Goal: Task Accomplishment & Management: Complete application form

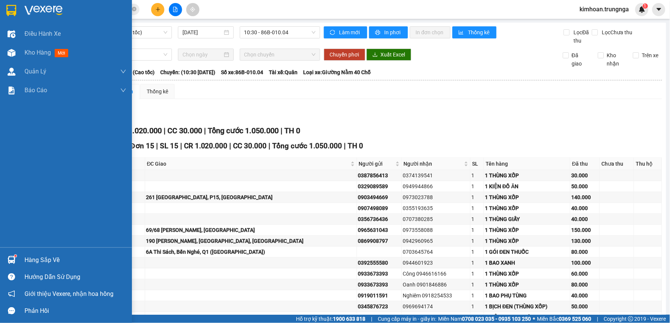
click at [17, 54] on div at bounding box center [11, 52] width 13 height 13
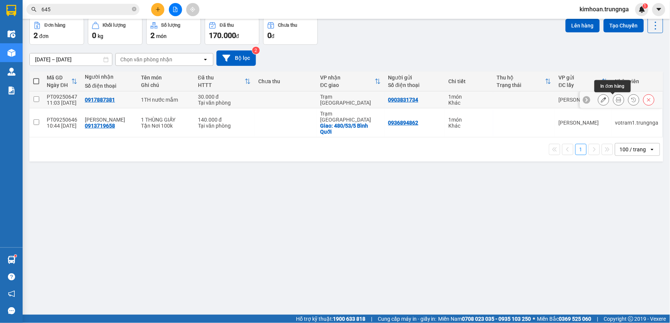
click at [616, 102] on icon at bounding box center [618, 99] width 5 height 5
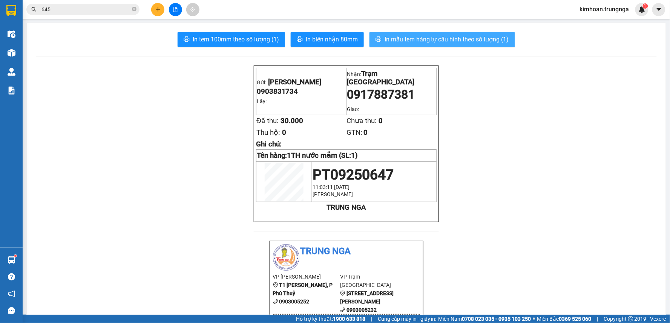
click at [401, 44] on button "In mẫu tem hàng tự cấu hình theo số lượng (1)" at bounding box center [441, 39] width 145 height 15
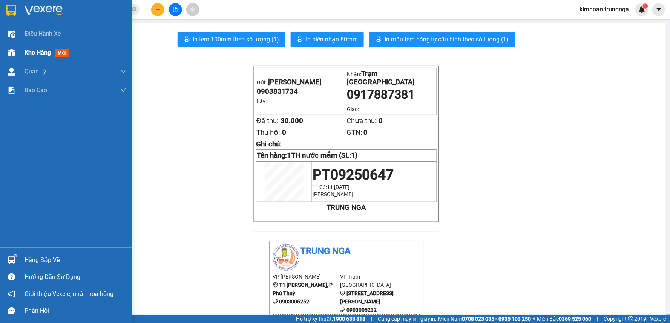
click at [8, 50] on img at bounding box center [12, 53] width 8 height 8
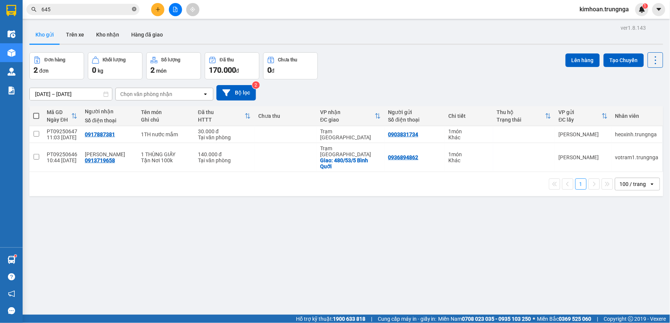
click at [136, 9] on icon "close-circle" at bounding box center [134, 9] width 5 height 5
click at [121, 9] on input "text" at bounding box center [85, 9] width 89 height 8
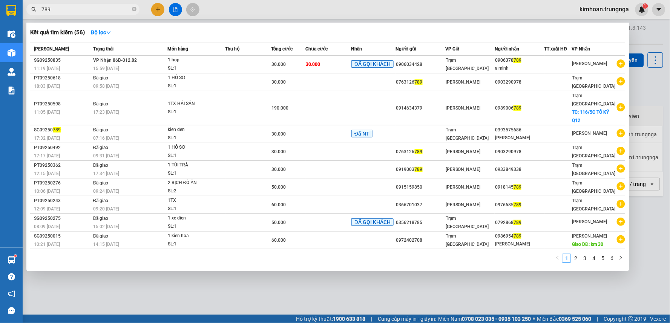
type input "789"
click at [288, 281] on div at bounding box center [335, 161] width 670 height 323
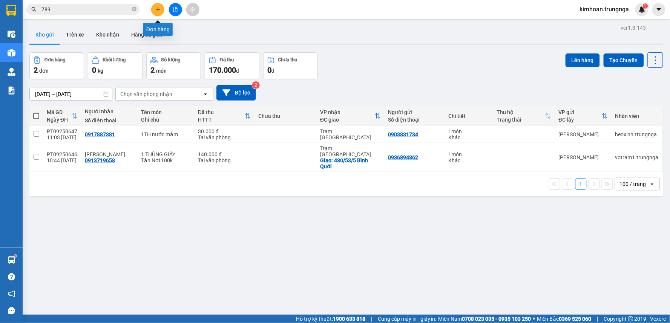
click at [160, 12] on button at bounding box center [157, 9] width 13 height 13
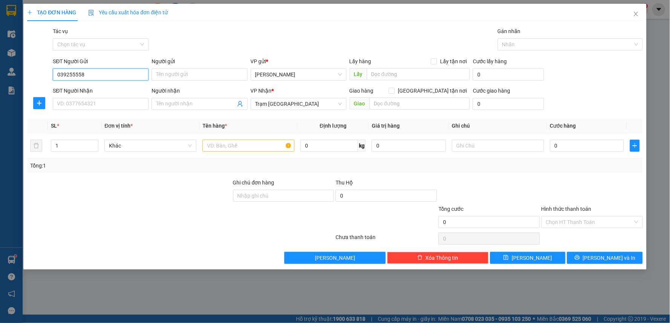
type input "0392555580"
click at [97, 88] on div "0392555580" at bounding box center [100, 90] width 87 height 8
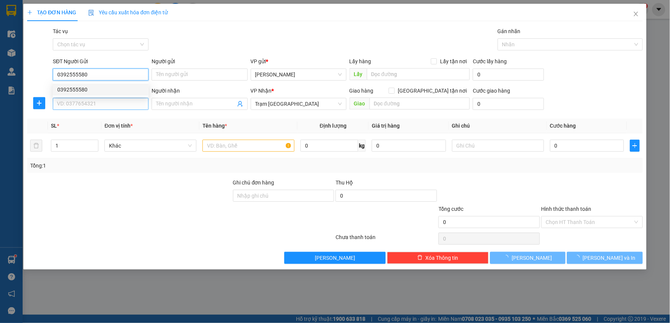
type input "100.000"
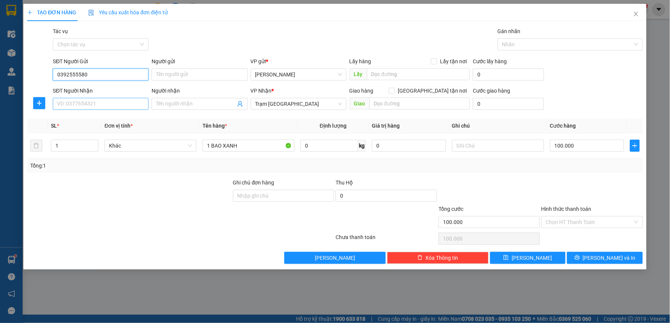
type input "0392555580"
click at [92, 104] on input "SĐT Người Nhận" at bounding box center [101, 104] width 96 height 12
click at [89, 117] on div "0944601923" at bounding box center [100, 119] width 87 height 8
type input "0944601923"
click at [581, 225] on input "Hình thức thanh toán" at bounding box center [589, 222] width 87 height 11
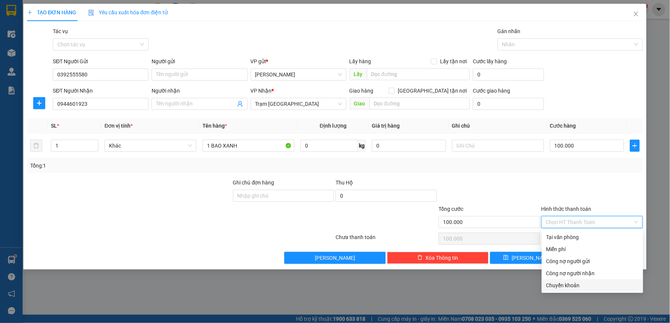
click at [576, 287] on div "Chuyển khoản" at bounding box center [592, 285] width 92 height 8
type input "0"
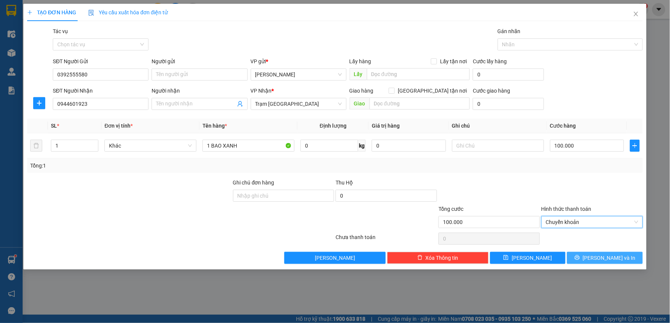
click at [580, 259] on icon "printer" at bounding box center [576, 257] width 5 height 5
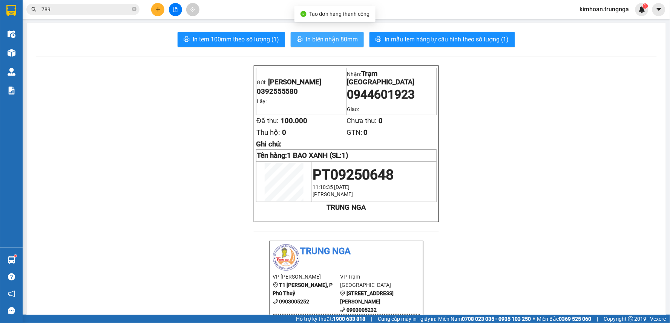
click at [312, 41] on span "In biên nhận 80mm" at bounding box center [332, 39] width 52 height 9
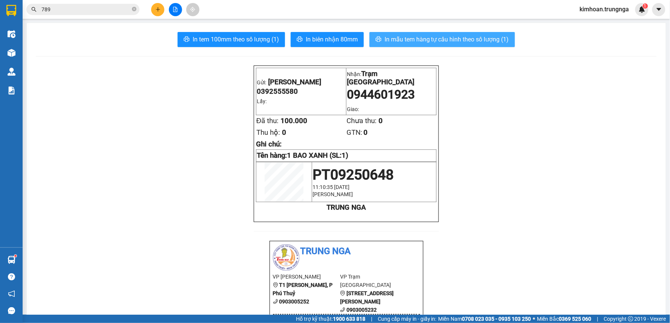
click at [430, 39] on span "In mẫu tem hàng tự cấu hình theo số lượng (1)" at bounding box center [446, 39] width 124 height 9
click at [136, 9] on icon "close-circle" at bounding box center [134, 9] width 5 height 5
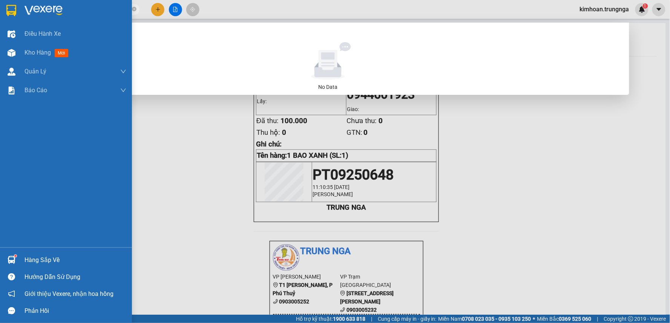
drag, startPoint x: 75, startPoint y: 8, endPoint x: 0, endPoint y: 5, distance: 74.7
click at [0, 5] on section "Kết quả tìm kiếm ( 0 ) Bộ lọc No Data 0776432978 kimhoan.trungnga 1 Điều hành x…" at bounding box center [335, 161] width 670 height 323
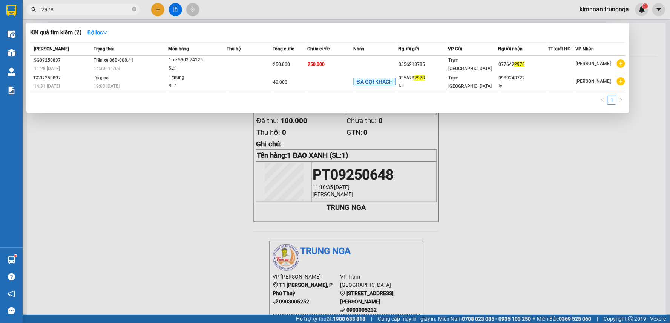
click at [110, 10] on input "2978" at bounding box center [85, 9] width 89 height 8
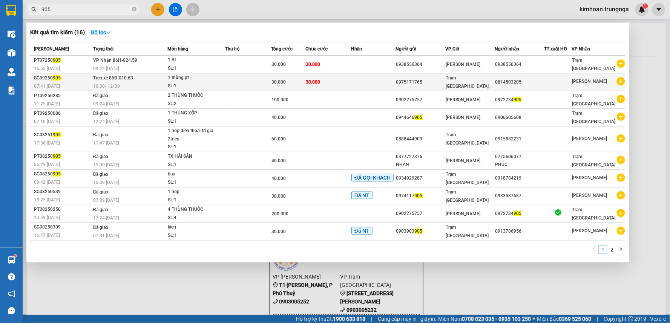
type input "905"
click at [170, 76] on div "1 thùng pt" at bounding box center [196, 78] width 57 height 8
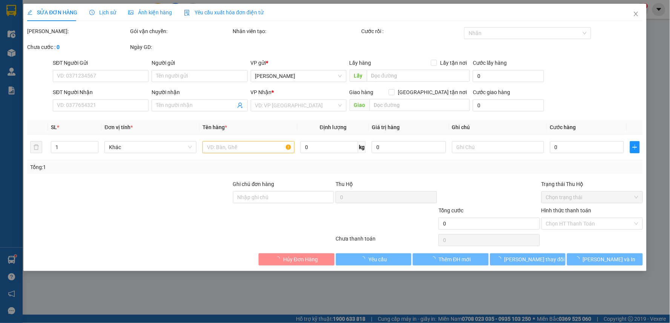
click at [104, 11] on span "Lịch sử" at bounding box center [102, 12] width 27 height 6
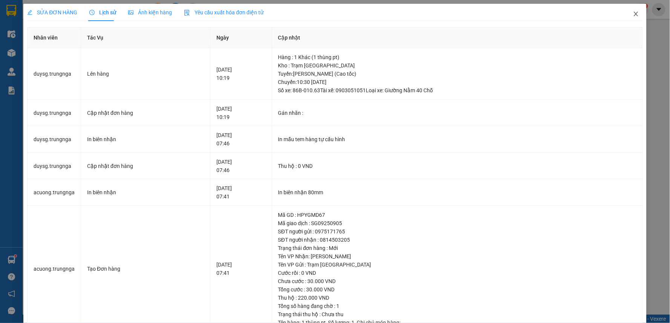
click at [633, 14] on icon "close" at bounding box center [635, 14] width 4 height 5
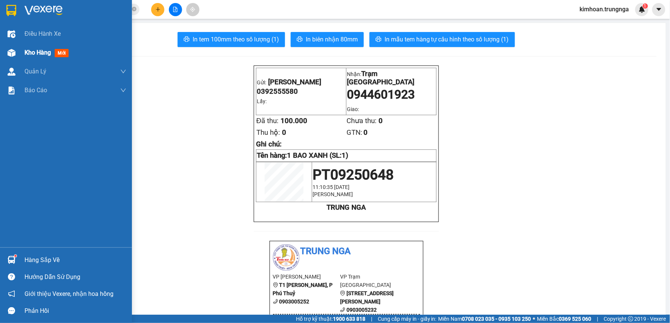
click at [28, 53] on span "Kho hàng" at bounding box center [37, 52] width 26 height 7
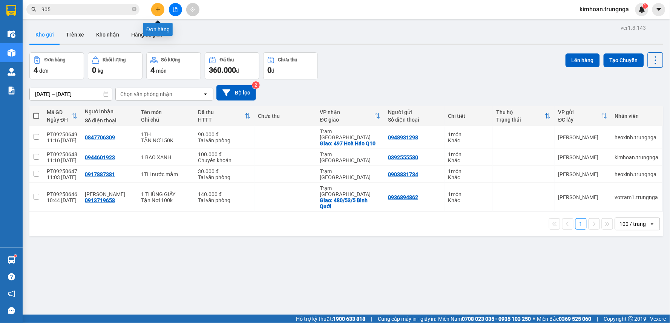
click at [156, 8] on icon "plus" at bounding box center [157, 9] width 5 height 5
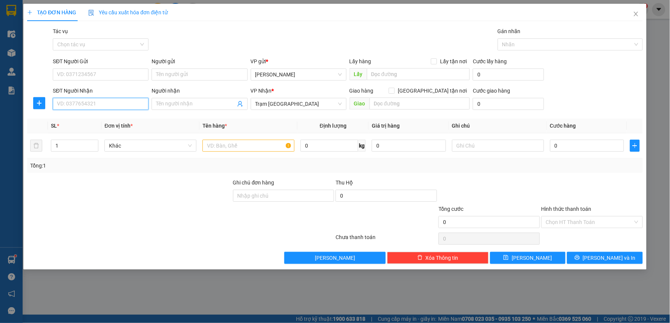
click at [101, 107] on input "SĐT Người Nhận" at bounding box center [101, 104] width 96 height 12
type input "0909559986"
click at [217, 145] on input "text" at bounding box center [248, 146] width 92 height 12
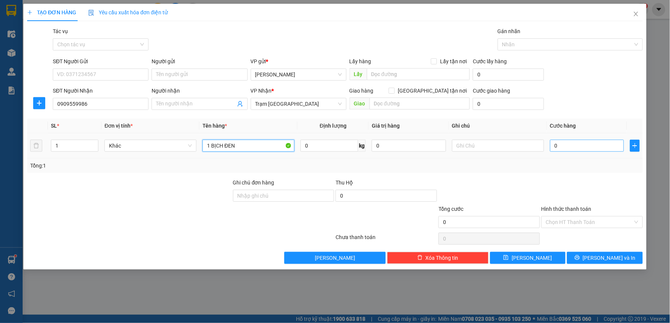
type input "1 BỊCH ĐEN"
click at [589, 142] on input "0" at bounding box center [587, 146] width 74 height 12
type input "3"
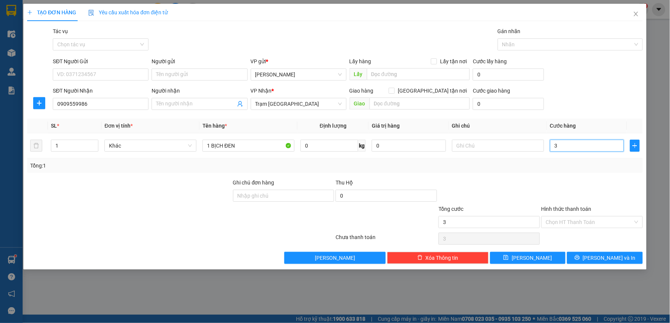
type input "30"
type input "30.000"
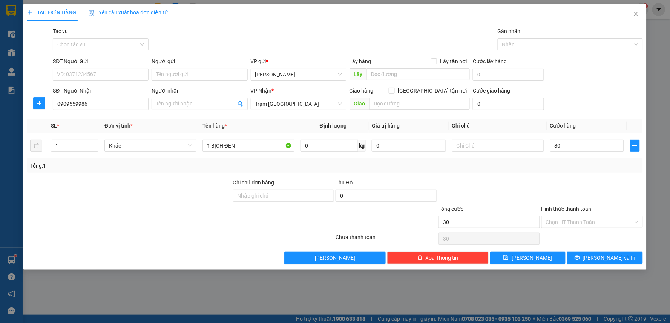
type input "30.000"
click at [506, 171] on div "Tổng: 1" at bounding box center [334, 166] width 615 height 14
click at [114, 75] on input "SĐT Người Gửi" at bounding box center [101, 75] width 96 height 12
type input "0947387199"
click at [436, 91] on span "Giao tận nơi" at bounding box center [431, 91] width 75 height 8
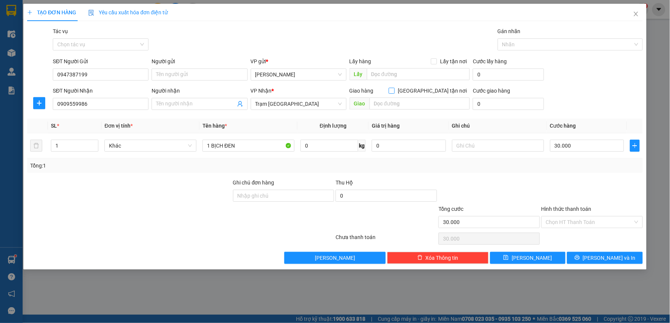
click at [394, 91] on input "Giao tận nơi" at bounding box center [390, 90] width 5 height 5
checkbox input "true"
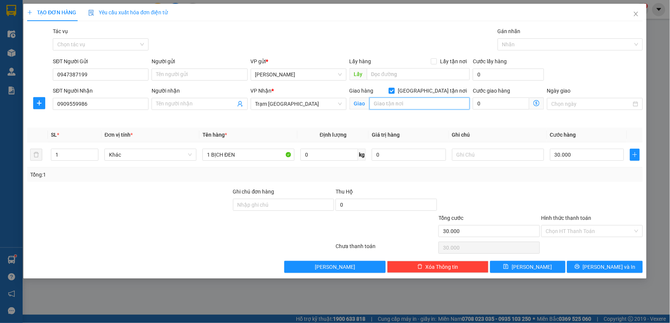
click at [427, 105] on input "text" at bounding box center [419, 104] width 101 height 12
click at [433, 103] on input "21 Phạm Văn Cjis" at bounding box center [419, 104] width 101 height 12
type input "21 Phạm Văn Chí, P1, Q6"
click at [499, 112] on div "Cước giao hàng 0" at bounding box center [507, 100] width 71 height 26
click at [505, 107] on input "0" at bounding box center [500, 104] width 57 height 12
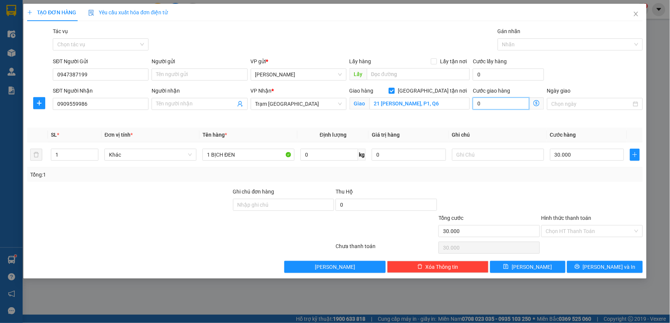
type input "30.001"
type input "1"
type input "30.010"
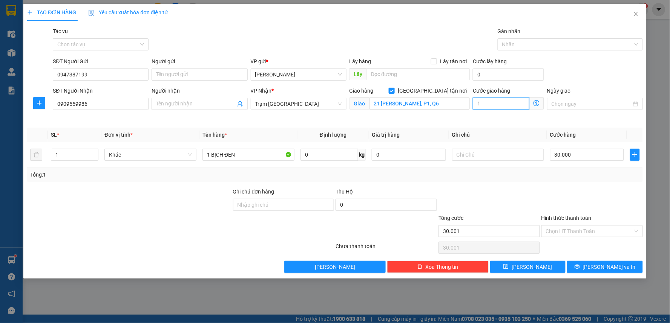
type input "10"
type input "30.100"
type input "100"
type input "130.000"
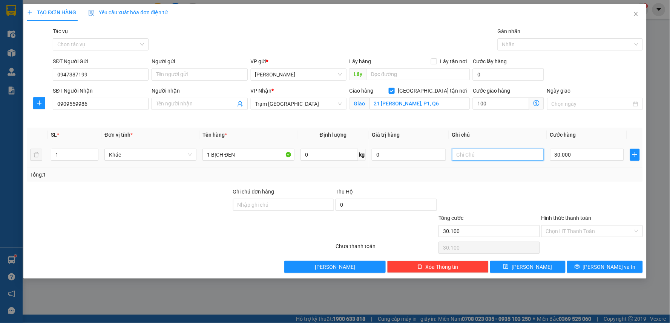
type input "130.000"
type input "100.000"
click at [470, 158] on input "text" at bounding box center [498, 155] width 92 height 12
type input "Tận Nơi 100k"
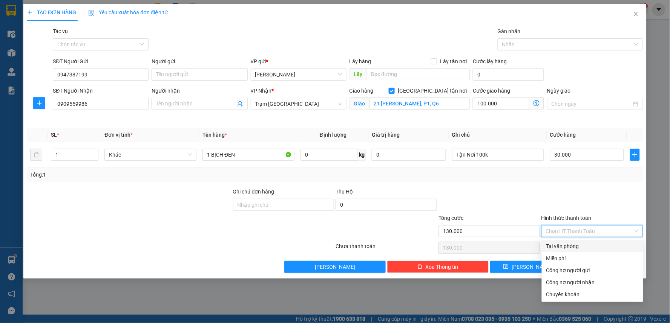
click at [573, 234] on input "Hình thức thanh toán" at bounding box center [589, 231] width 87 height 11
click at [567, 247] on div "Tại văn phòng" at bounding box center [592, 246] width 92 height 8
type input "0"
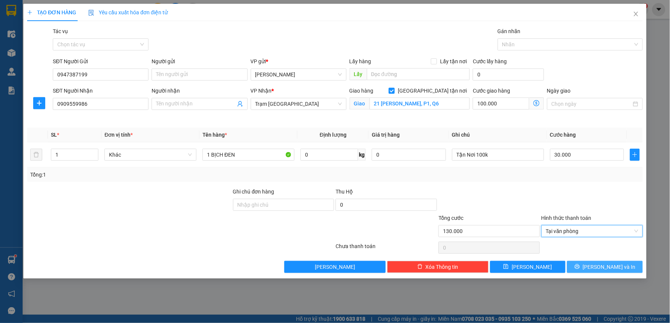
click at [598, 268] on span "Lưu và In" at bounding box center [609, 267] width 53 height 8
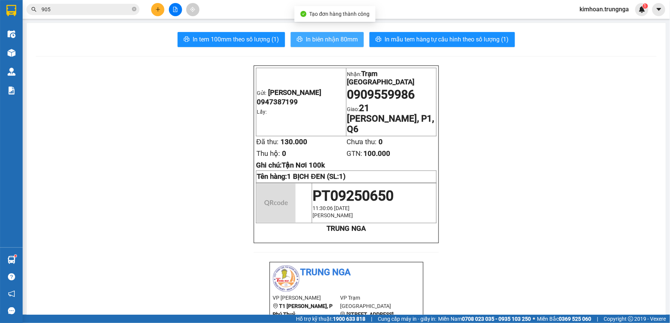
drag, startPoint x: 312, startPoint y: 36, endPoint x: 312, endPoint y: 29, distance: 6.8
click at [313, 36] on span "In biên nhận 80mm" at bounding box center [332, 39] width 52 height 9
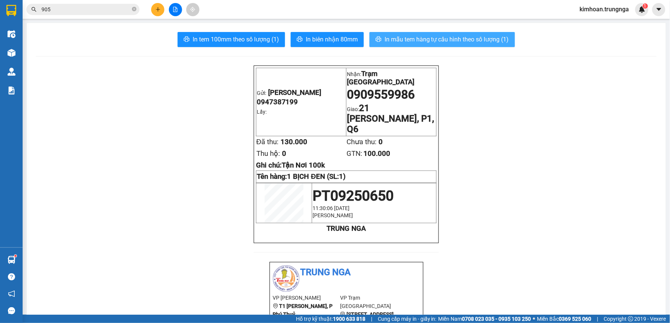
click at [419, 36] on span "In mẫu tem hàng tự cấu hình theo số lượng (1)" at bounding box center [446, 39] width 124 height 9
click at [161, 5] on button at bounding box center [157, 9] width 13 height 13
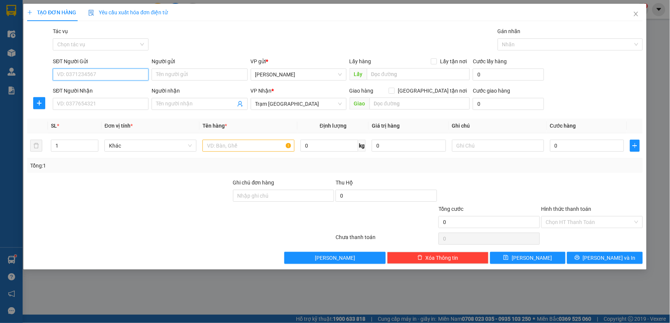
click at [97, 78] on input "SĐT Người Gửi" at bounding box center [101, 75] width 96 height 12
type input "0947387199"
click at [85, 89] on div "0947387199" at bounding box center [100, 90] width 87 height 8
type input "30.000"
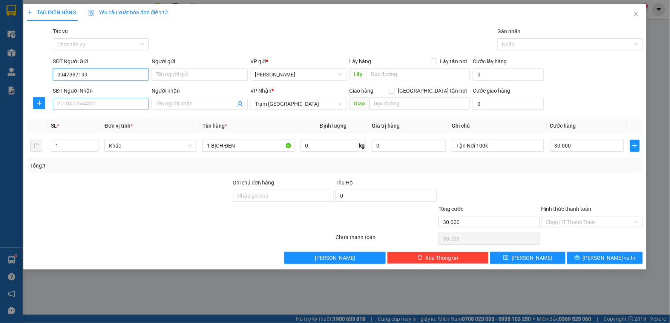
type input "0947387199"
click at [86, 104] on input "SĐT Người Nhận" at bounding box center [101, 104] width 96 height 12
type input "0907183001"
click at [394, 91] on input "Giao tận nơi" at bounding box center [390, 90] width 5 height 5
checkbox input "true"
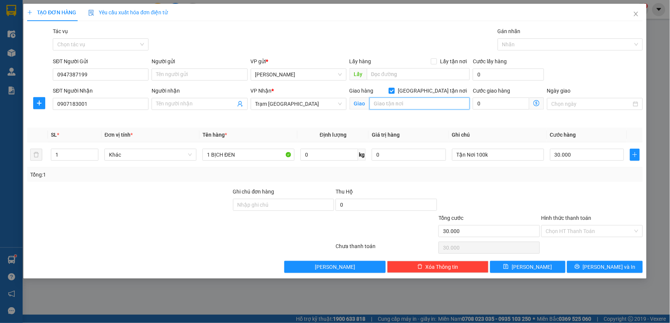
click at [411, 103] on input "text" at bounding box center [419, 104] width 101 height 12
type input "633/54 Hồng Bàng, P6, Q6"
click at [443, 100] on input "633/54 Hồng Bàng, P6, Q6" at bounding box center [419, 104] width 101 height 12
click at [506, 97] on div "Cước giao hàng" at bounding box center [507, 92] width 71 height 11
click at [502, 106] on input "0" at bounding box center [500, 104] width 57 height 12
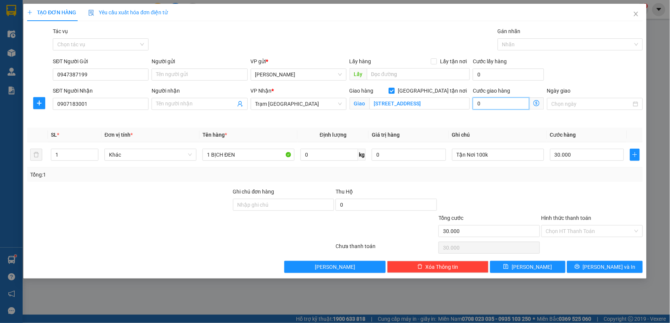
type input "30.001"
type input "1"
type input "30.010"
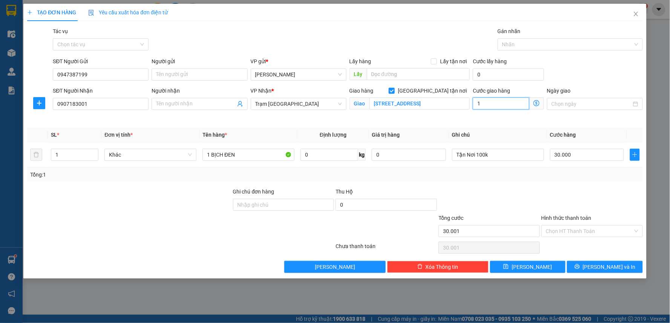
type input "10"
type input "30.100"
type input "100"
type input "130.000"
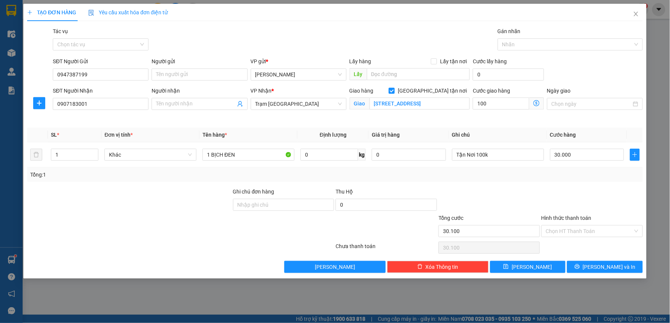
type input "130.000"
type input "100.000"
click at [584, 200] on div at bounding box center [591, 201] width 103 height 26
click at [581, 232] on input "Hình thức thanh toán" at bounding box center [589, 231] width 87 height 11
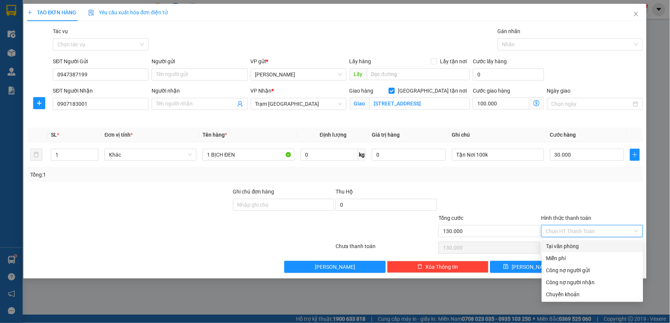
click at [574, 249] on div "Tại văn phòng" at bounding box center [592, 246] width 92 height 8
type input "0"
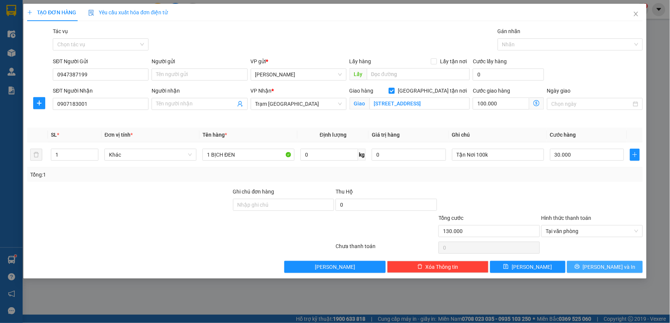
click at [580, 268] on icon "printer" at bounding box center [576, 266] width 5 height 5
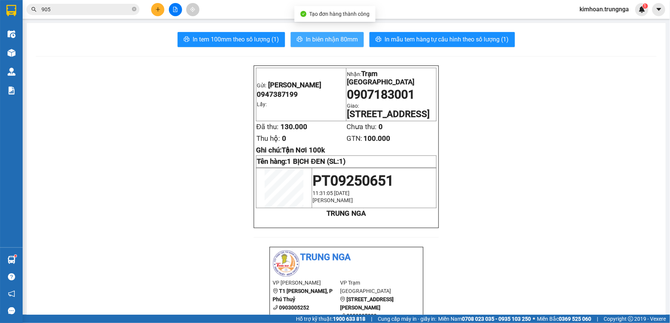
click at [325, 32] on button "In biên nhận 80mm" at bounding box center [327, 39] width 73 height 15
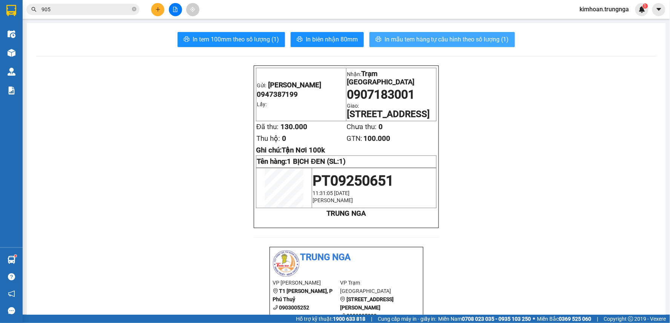
click at [430, 39] on span "In mẫu tem hàng tự cấu hình theo số lượng (1)" at bounding box center [446, 39] width 124 height 9
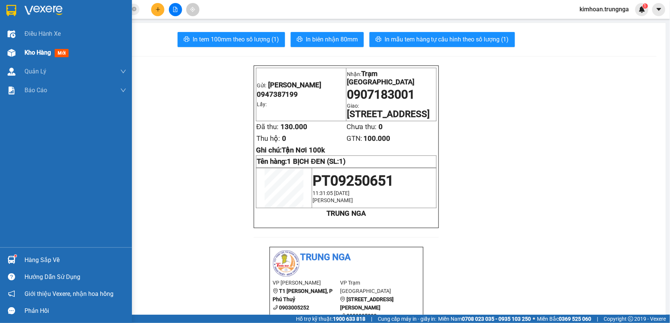
click at [14, 54] on img at bounding box center [12, 53] width 8 height 8
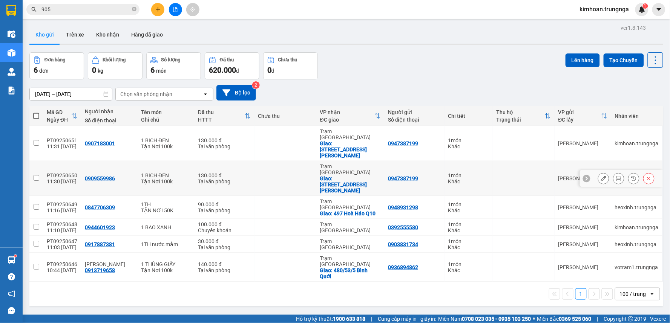
click at [601, 172] on button at bounding box center [603, 178] width 11 height 13
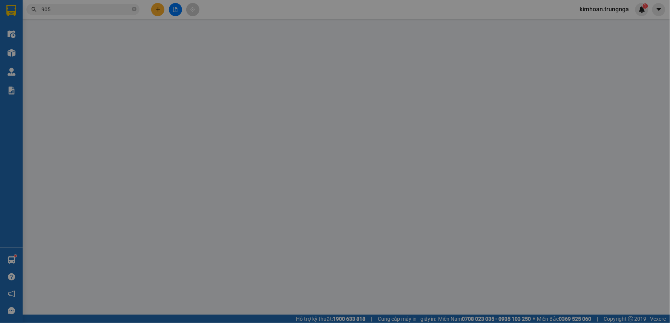
type input "0947387199"
type input "0909559986"
checkbox input "true"
type input "21 Phạm Văn Chí, P1, Q6"
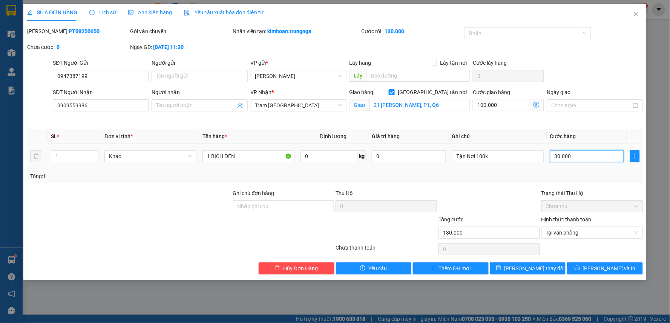
click at [576, 159] on input "30.000" at bounding box center [587, 156] width 74 height 12
type input "100.004"
type input "4"
type input "100.040"
type input "40"
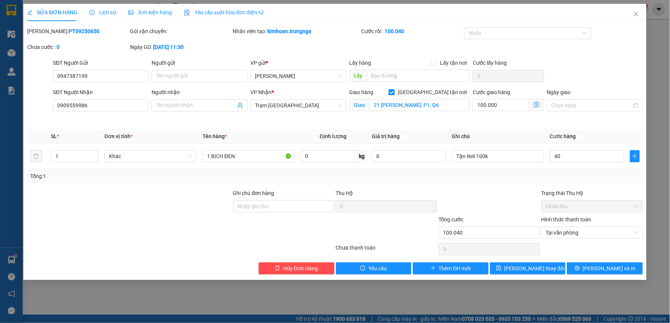
type input "140.000"
type input "40.000"
click at [534, 171] on div "Tổng: 1" at bounding box center [334, 176] width 615 height 14
click at [503, 107] on input "100.000" at bounding box center [500, 105] width 57 height 12
type input "40.009"
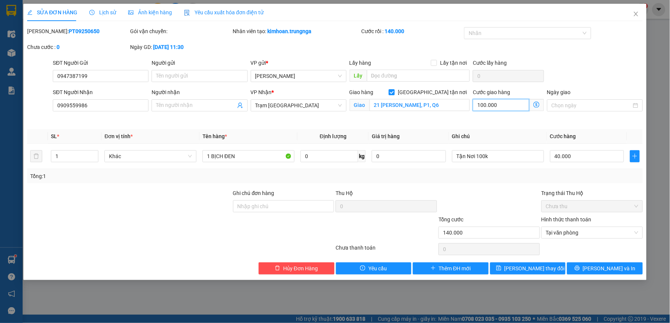
type input "-89.991"
type input "9"
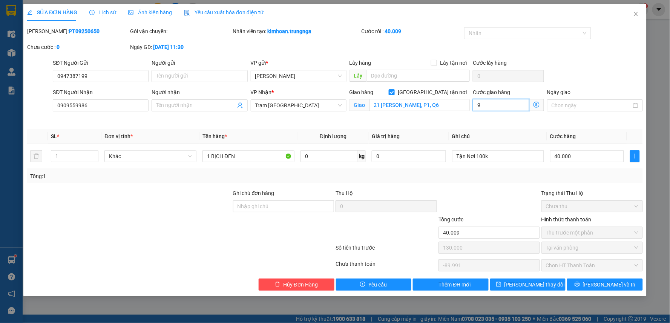
type input "40.090"
type input "140.000"
type input "-99.910"
type input "90"
type input "130.000"
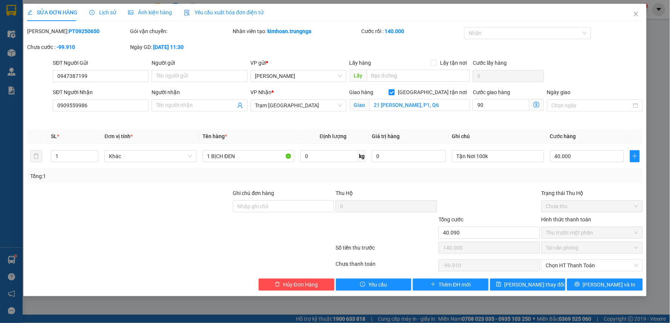
type input "-10.000"
type input "90.000"
click at [466, 193] on div at bounding box center [488, 202] width 103 height 26
click at [554, 287] on button "Lưu thay đổi" at bounding box center [528, 285] width 76 height 12
click at [564, 265] on span "Chọn HT Thanh Toán" at bounding box center [592, 265] width 92 height 11
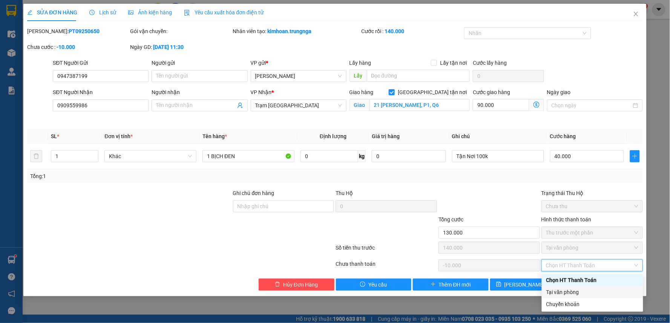
drag, startPoint x: 557, startPoint y: 280, endPoint x: 555, endPoint y: 291, distance: 10.7
click at [555, 291] on div "Chọn HT Thanh Toán Tại văn phòng Chuyển khoản" at bounding box center [591, 292] width 101 height 36
click at [555, 291] on div "Tại văn phòng" at bounding box center [592, 292] width 92 height 8
type input "0"
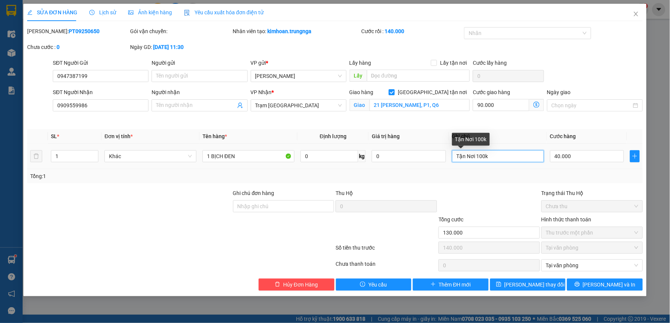
click at [481, 155] on input "Tận Nơi 100k" at bounding box center [498, 156] width 92 height 12
type input "Tận Nơi 90k"
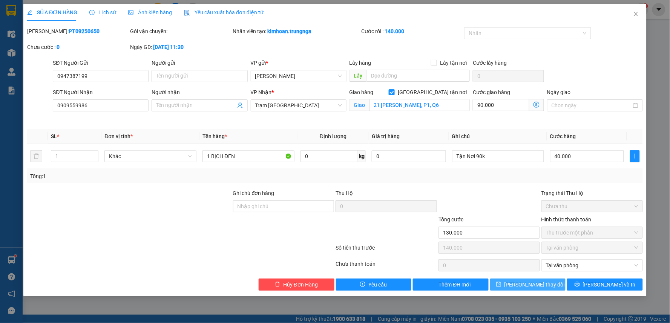
click at [527, 281] on span "Lưu thay đổi" at bounding box center [534, 285] width 60 height 8
click at [454, 231] on input "130.000" at bounding box center [488, 233] width 101 height 12
click at [637, 16] on icon "close" at bounding box center [635, 14] width 4 height 5
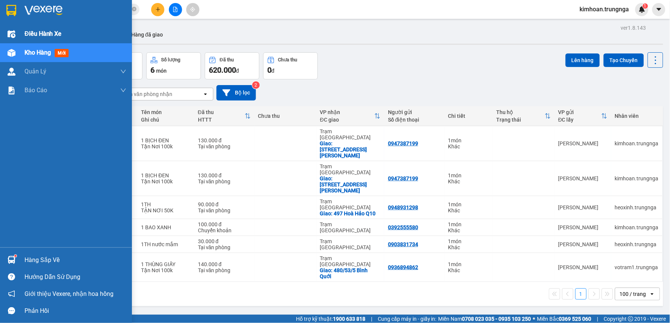
click at [17, 32] on div at bounding box center [11, 34] width 13 height 13
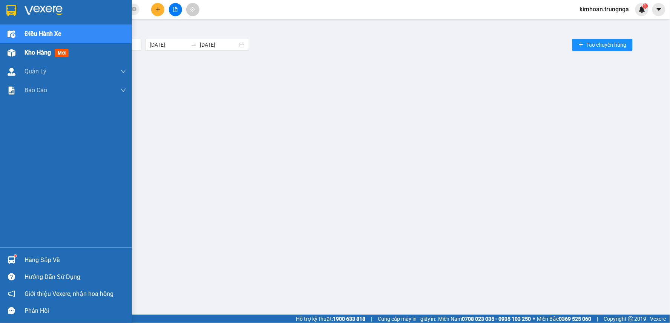
click at [15, 52] on div at bounding box center [11, 52] width 13 height 13
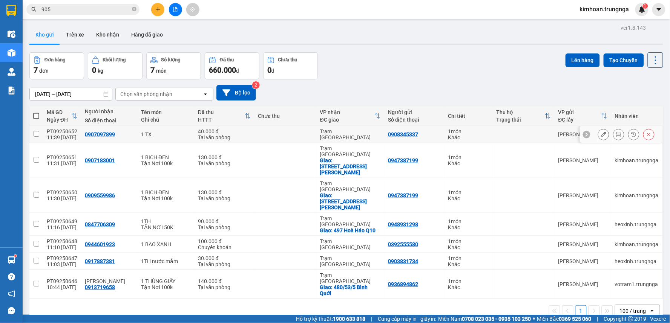
drag, startPoint x: 601, startPoint y: 135, endPoint x: 613, endPoint y: 136, distance: 12.2
click at [613, 136] on div at bounding box center [626, 134] width 57 height 11
click at [616, 136] on icon at bounding box center [618, 134] width 5 height 5
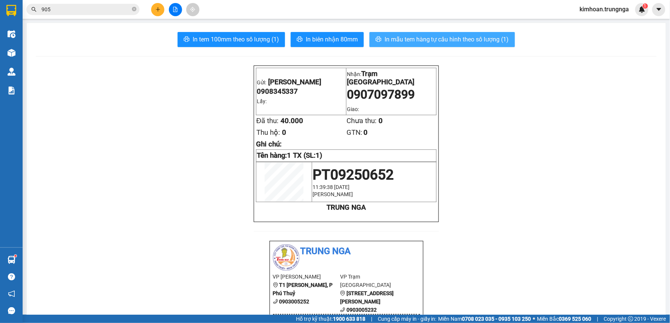
click at [399, 42] on span "In mẫu tem hàng tự cấu hình theo số lượng (1)" at bounding box center [446, 39] width 124 height 9
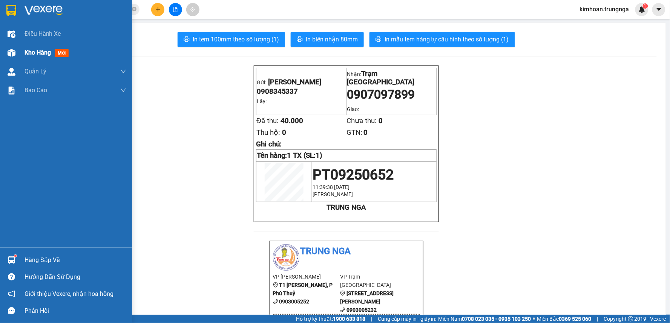
click at [25, 51] on span "Kho hàng" at bounding box center [37, 52] width 26 height 7
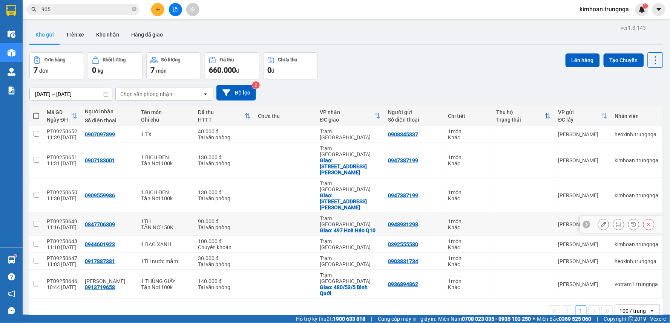
click at [616, 222] on icon at bounding box center [618, 224] width 5 height 5
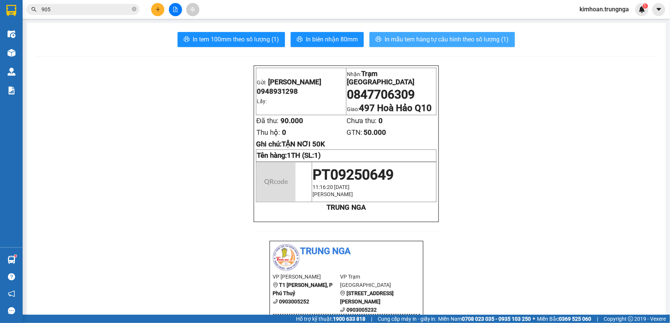
click at [398, 37] on span "In mẫu tem hàng tự cấu hình theo số lượng (1)" at bounding box center [446, 39] width 124 height 9
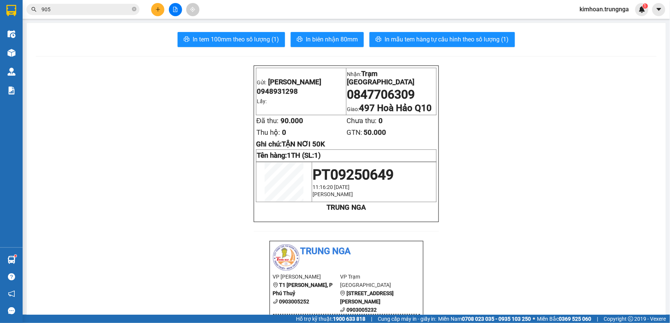
click at [161, 12] on button at bounding box center [157, 9] width 13 height 13
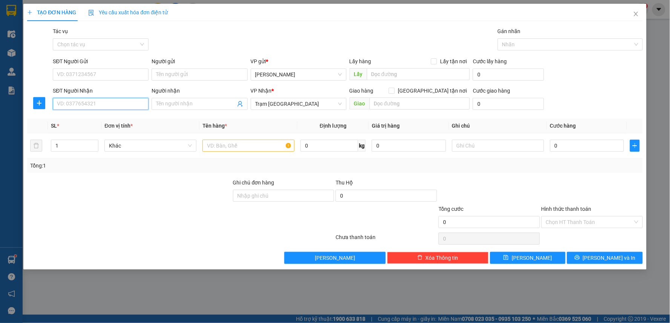
click at [104, 108] on input "SĐT Người Nhận" at bounding box center [101, 104] width 96 height 12
type input "0765787211"
click at [92, 118] on div "0765787211" at bounding box center [100, 119] width 87 height 8
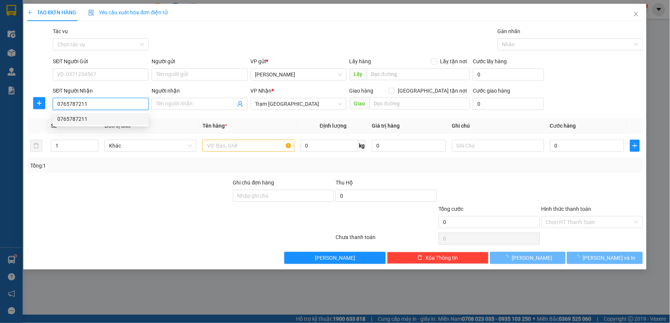
type input "30.000"
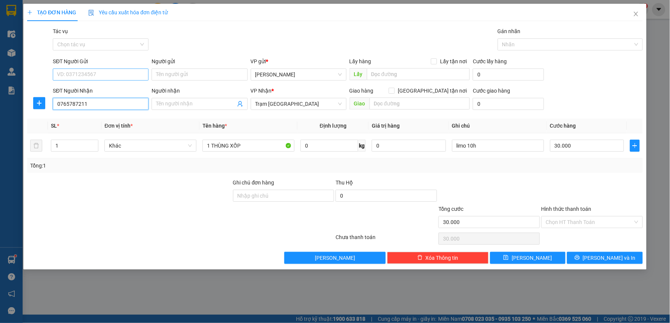
type input "0765787211"
click at [87, 74] on input "SĐT Người Gửi" at bounding box center [101, 75] width 96 height 12
click at [83, 92] on div "0919217141" at bounding box center [100, 90] width 87 height 8
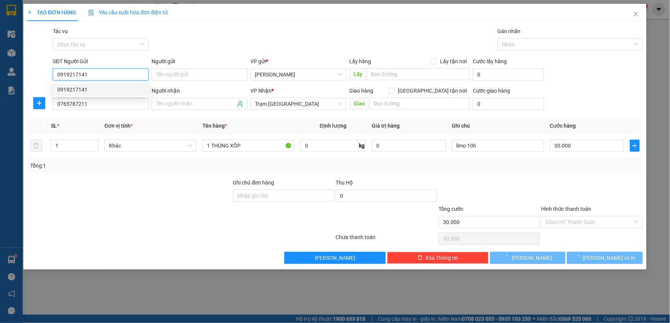
type input "0919217141"
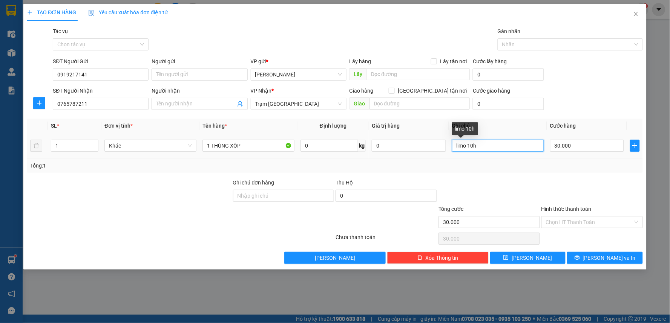
drag, startPoint x: 483, startPoint y: 147, endPoint x: 449, endPoint y: 147, distance: 34.7
click at [449, 147] on td "limo 10h" at bounding box center [498, 145] width 98 height 25
click at [563, 149] on input "30.000" at bounding box center [587, 146] width 74 height 12
type input "4"
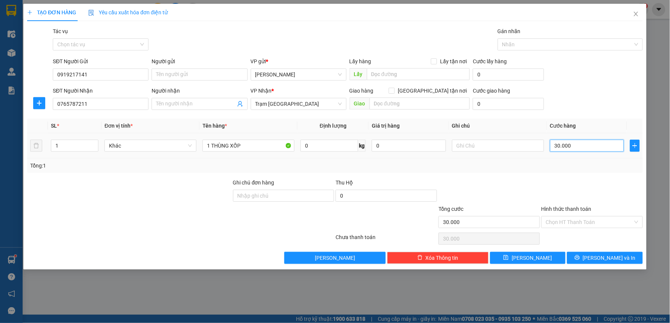
type input "4"
type input "40"
click at [572, 223] on input "Hình thức thanh toán" at bounding box center [589, 222] width 87 height 11
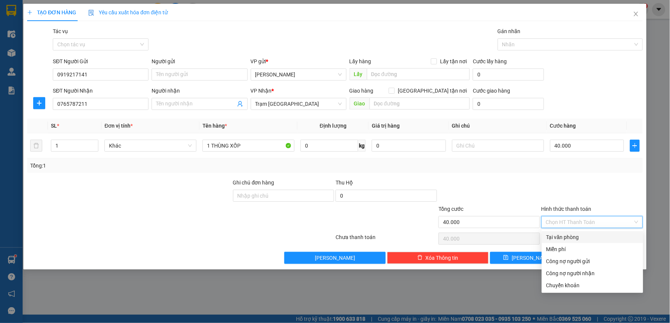
click at [569, 242] on div "Tại văn phòng" at bounding box center [591, 237] width 101 height 12
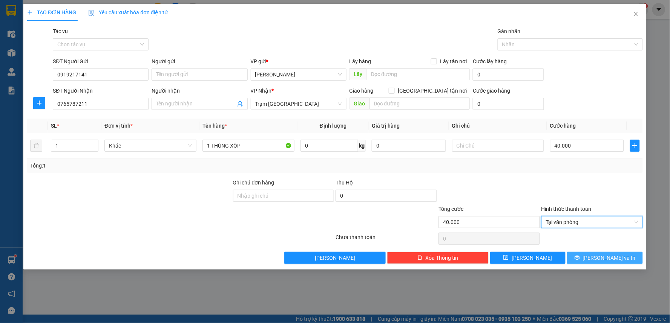
click at [600, 264] on button "Lưu và In" at bounding box center [605, 258] width 76 height 12
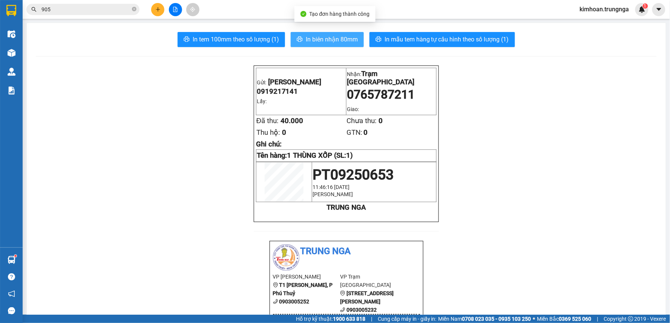
click at [319, 42] on span "In biên nhận 80mm" at bounding box center [332, 39] width 52 height 9
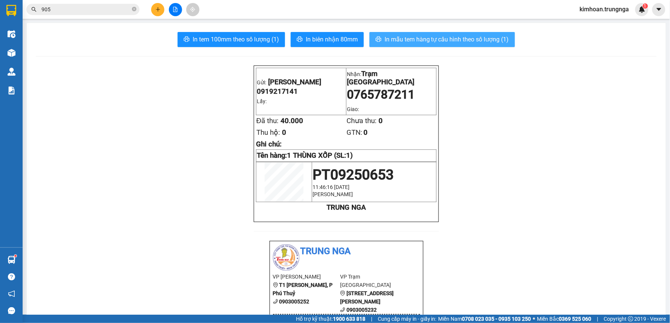
click at [402, 35] on span "In mẫu tem hàng tự cấu hình theo số lượng (1)" at bounding box center [446, 39] width 124 height 9
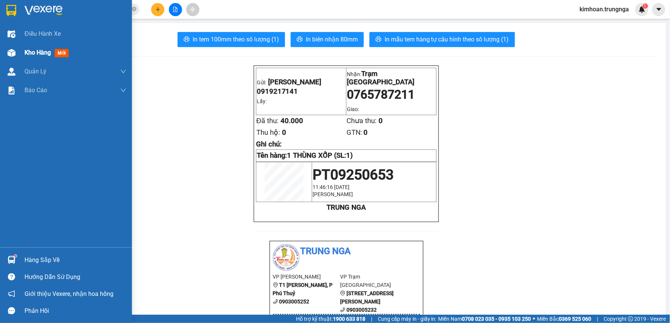
click at [5, 46] on div at bounding box center [11, 52] width 13 height 13
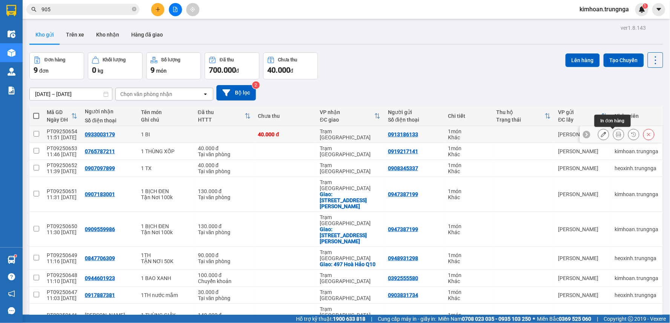
click at [616, 136] on icon at bounding box center [618, 134] width 5 height 5
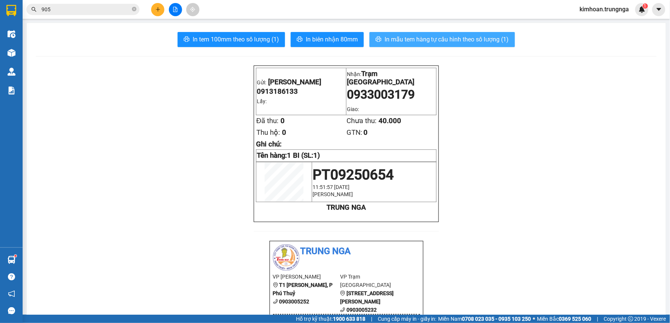
click at [463, 42] on span "In mẫu tem hàng tự cấu hình theo số lượng (1)" at bounding box center [446, 39] width 124 height 9
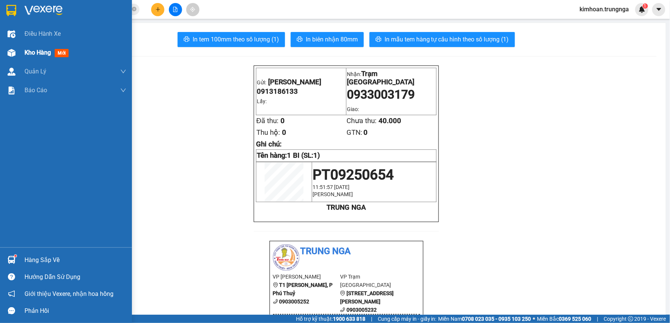
click at [11, 47] on div at bounding box center [11, 52] width 13 height 13
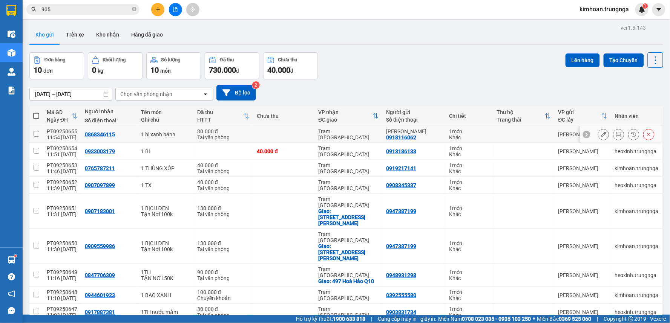
click at [616, 135] on icon at bounding box center [618, 134] width 5 height 5
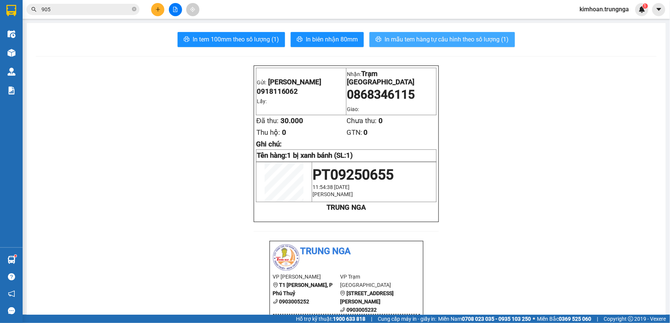
click at [455, 42] on span "In mẫu tem hàng tự cấu hình theo số lượng (1)" at bounding box center [446, 39] width 124 height 9
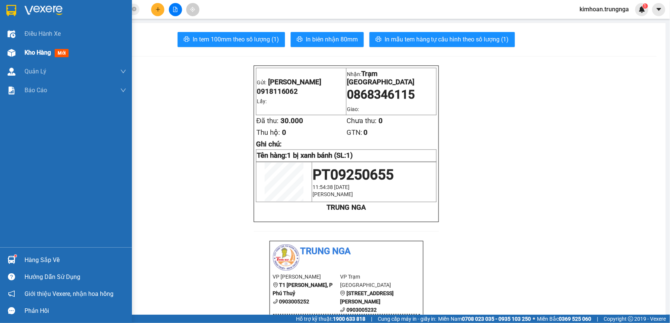
click at [19, 50] on div "Kho hàng mới" at bounding box center [66, 52] width 132 height 19
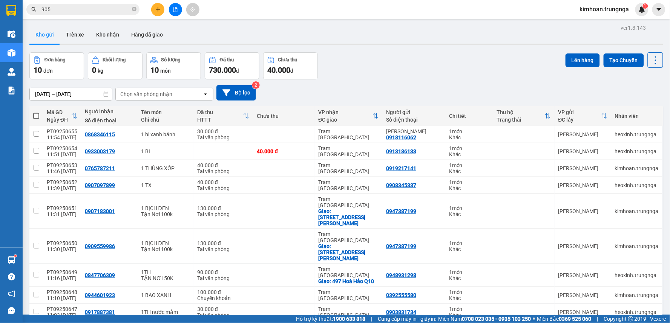
click at [163, 12] on button at bounding box center [157, 9] width 13 height 13
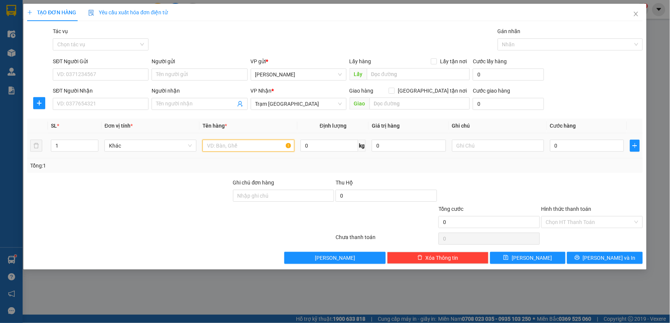
click at [225, 148] on input "text" at bounding box center [248, 146] width 92 height 12
type input "1 THÙNG XỐP"
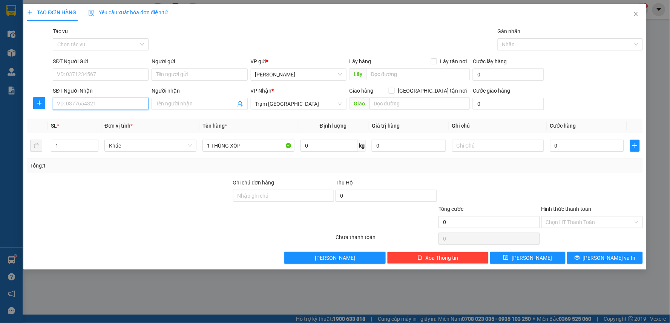
click at [127, 103] on input "SĐT Người Nhận" at bounding box center [101, 104] width 96 height 12
click at [572, 150] on input "0" at bounding box center [587, 146] width 74 height 12
type input "4"
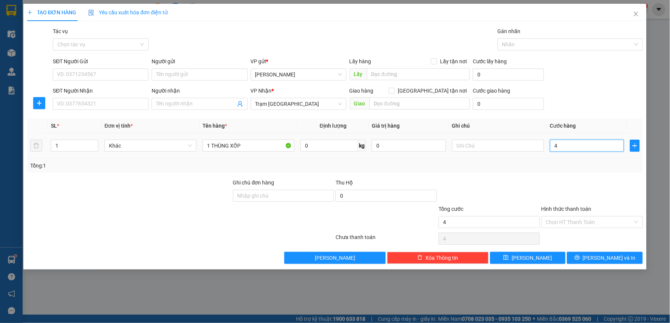
type input "40"
type input "40.000"
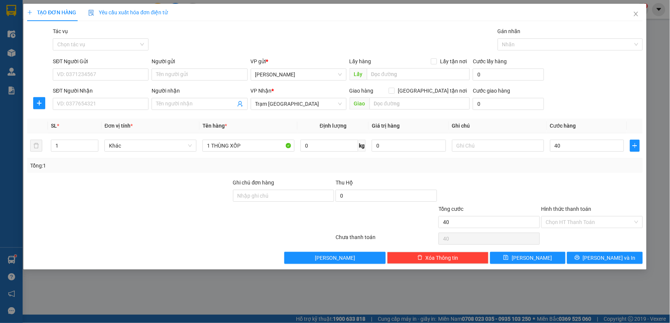
type input "40.000"
click at [541, 187] on div at bounding box center [591, 192] width 103 height 26
click at [92, 102] on input "SĐT Người Nhận" at bounding box center [101, 104] width 96 height 12
type input "0813515117"
click at [200, 103] on input "Người nhận" at bounding box center [195, 104] width 79 height 8
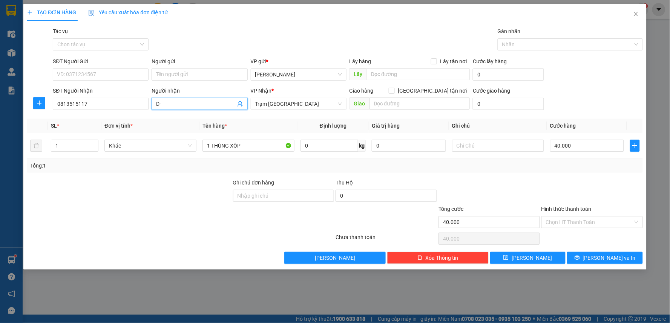
type input "D"
type input "Đệ"
click at [108, 77] on input "SĐT Người Gửi" at bounding box center [101, 75] width 96 height 12
type input "0353629033"
click at [580, 260] on icon "printer" at bounding box center [576, 257] width 5 height 5
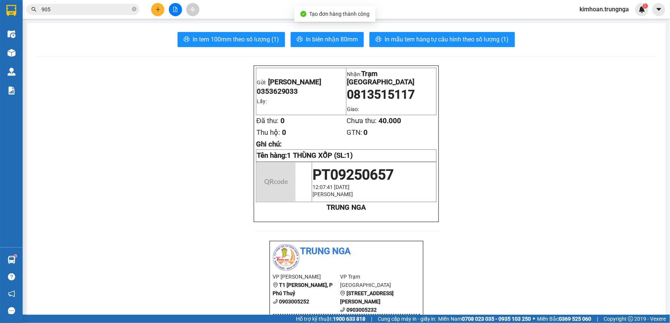
click at [311, 40] on span "In biên nhận 80mm" at bounding box center [332, 39] width 52 height 9
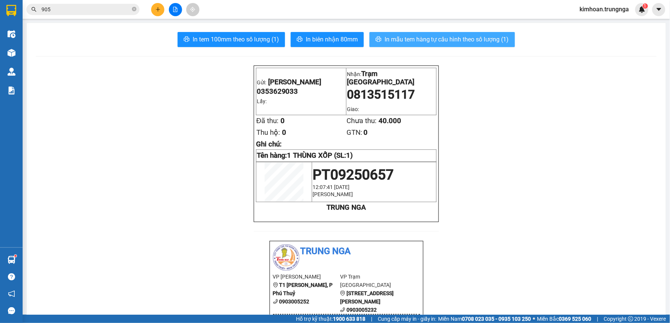
click at [451, 43] on span "In mẫu tem hàng tự cấu hình theo số lượng (1)" at bounding box center [446, 39] width 124 height 9
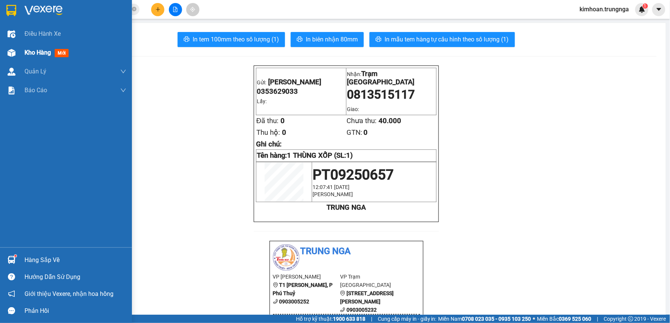
click at [21, 54] on div "Kho hàng mới" at bounding box center [66, 52] width 132 height 19
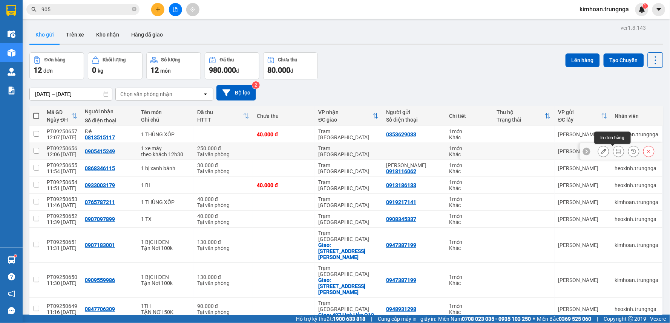
click at [615, 152] on button at bounding box center [618, 151] width 11 height 13
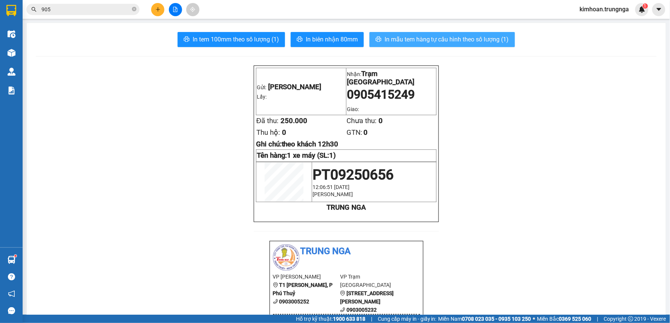
click at [414, 42] on span "In mẫu tem hàng tự cấu hình theo số lượng (1)" at bounding box center [446, 39] width 124 height 9
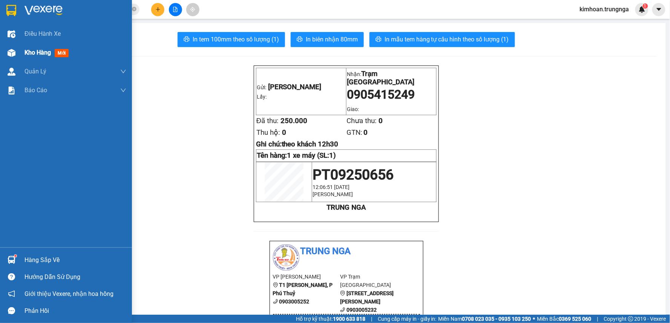
click at [24, 50] on div "Kho hàng mới" at bounding box center [66, 52] width 132 height 19
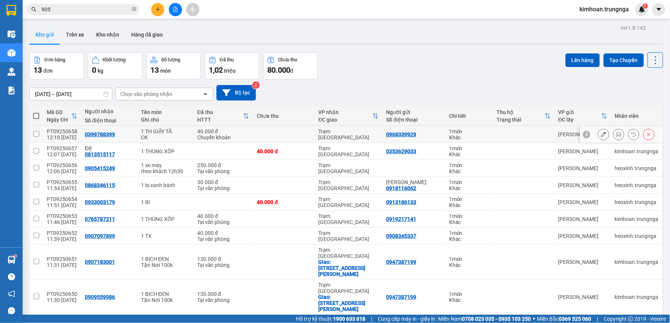
click at [615, 138] on button at bounding box center [618, 134] width 11 height 13
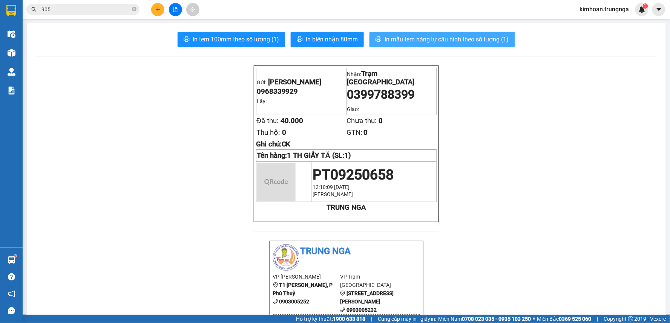
click at [394, 43] on span "In mẫu tem hàng tự cấu hình theo số lượng (1)" at bounding box center [446, 39] width 124 height 9
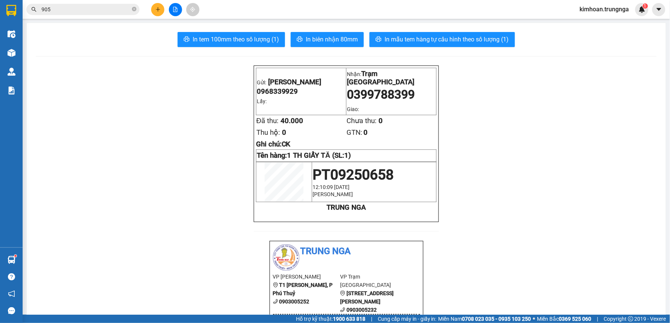
click at [155, 13] on button at bounding box center [157, 9] width 13 height 13
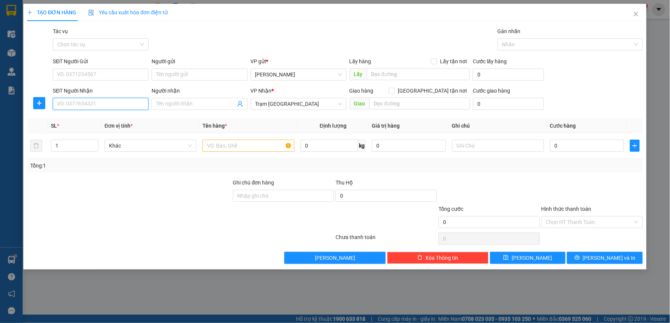
click at [124, 107] on input "SĐT Người Nhận" at bounding box center [101, 104] width 96 height 12
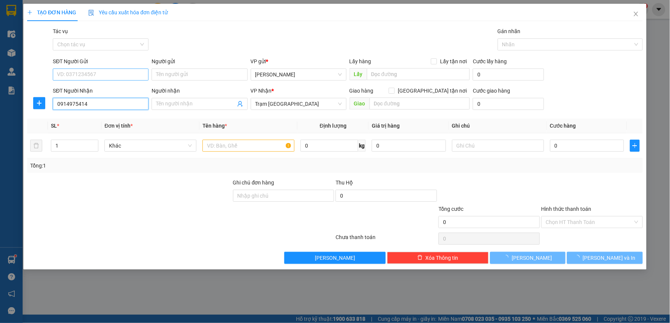
type input "0914975414"
click at [98, 78] on input "SĐT Người Gửi" at bounding box center [101, 75] width 96 height 12
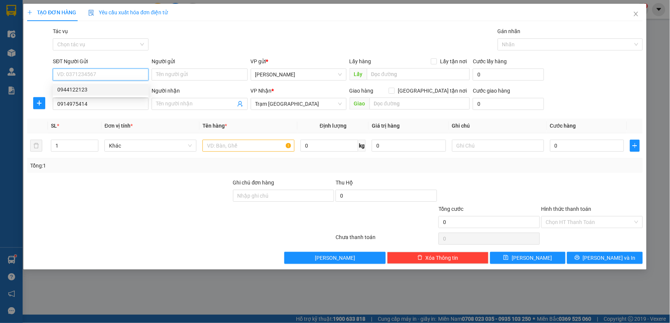
click at [89, 90] on div "0944122123" at bounding box center [100, 90] width 87 height 8
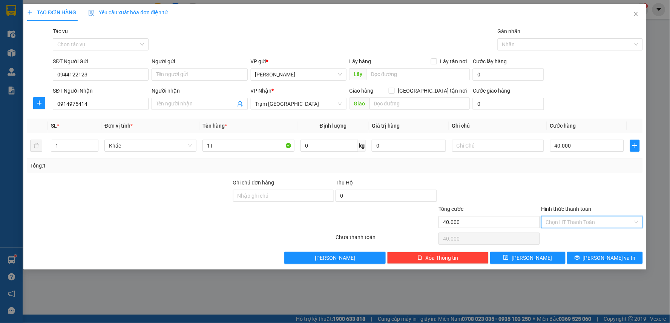
click at [579, 227] on input "Hình thức thanh toán" at bounding box center [589, 222] width 87 height 11
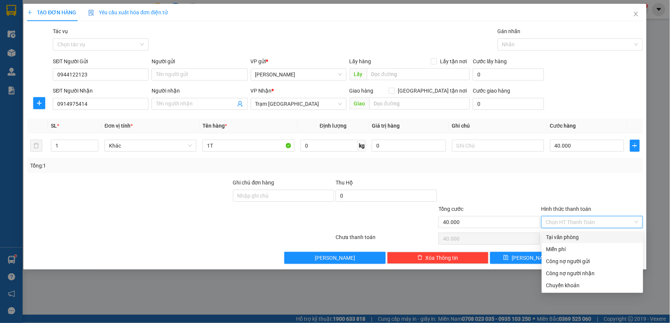
click at [578, 237] on div "Tại văn phòng" at bounding box center [592, 237] width 92 height 8
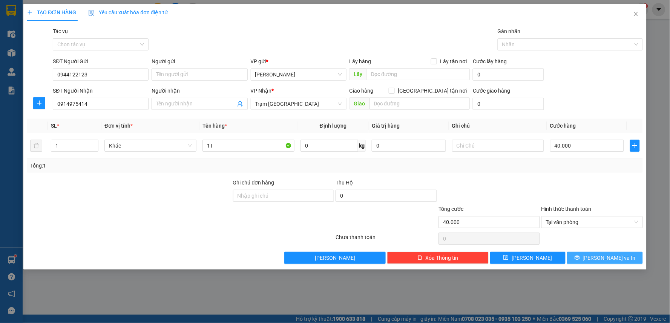
click at [611, 262] on span "Lưu và In" at bounding box center [609, 258] width 53 height 8
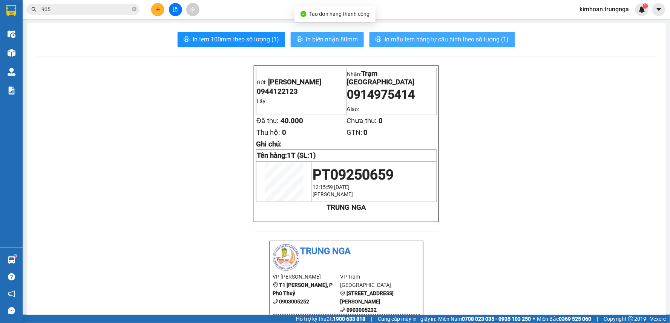
drag, startPoint x: 333, startPoint y: 39, endPoint x: 391, endPoint y: 37, distance: 58.1
click at [390, 37] on div "In tem 100mm theo số lượng (1) In biên nhận 80mm In mẫu tem hàng tự cấu hình th…" at bounding box center [346, 39] width 621 height 15
click at [391, 37] on span "In mẫu tem hàng tự cấu hình theo số lượng (1)" at bounding box center [446, 39] width 124 height 9
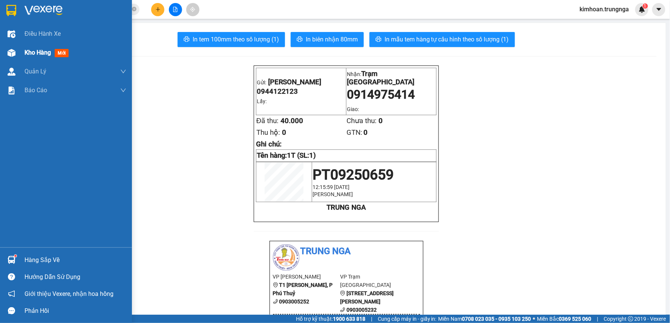
click at [13, 48] on div at bounding box center [11, 52] width 13 height 13
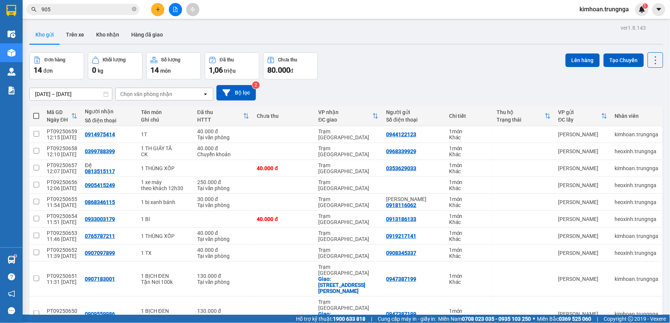
click at [33, 117] on span at bounding box center [36, 116] width 6 height 6
click at [36, 112] on input "checkbox" at bounding box center [36, 112] width 0 height 0
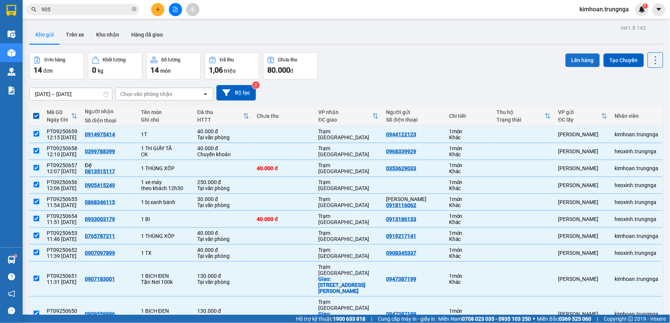
click at [592, 64] on button "Lên hàng" at bounding box center [582, 61] width 34 height 14
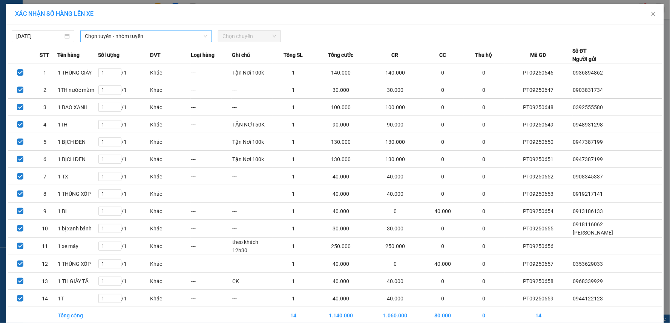
click at [143, 37] on span "Chọn tuyến - nhóm tuyến" at bounding box center [146, 36] width 122 height 11
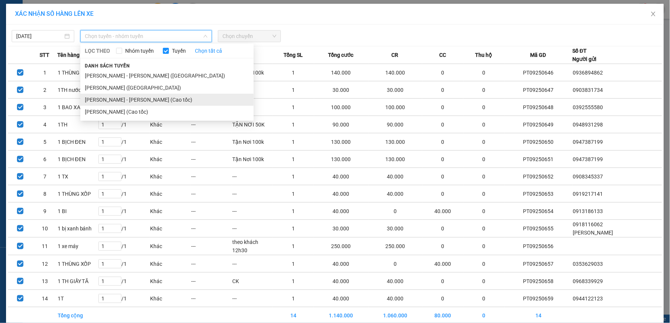
click at [118, 97] on li "Phan Thiết - Hồ Chí Minh (Cao tốc)" at bounding box center [166, 100] width 173 height 12
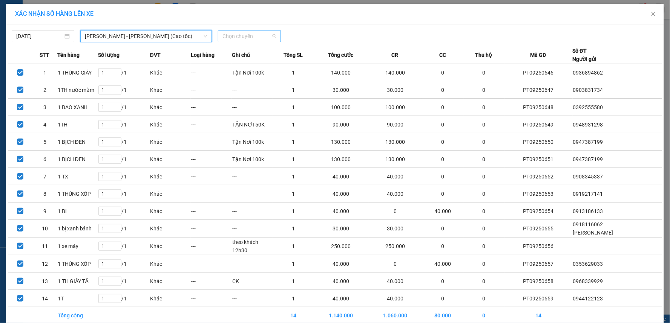
click at [250, 36] on span "Chọn chuyến" at bounding box center [249, 36] width 54 height 11
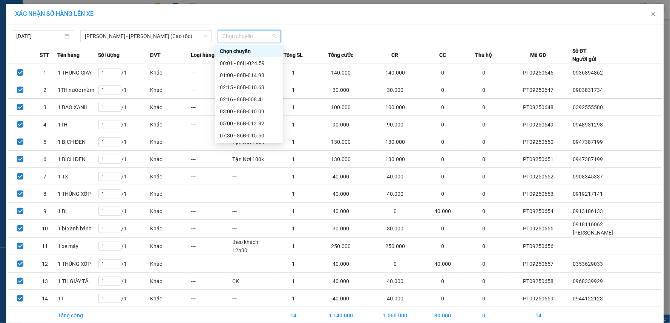
click at [236, 156] on div "12:30 - 86H-024.59" at bounding box center [249, 160] width 59 height 8
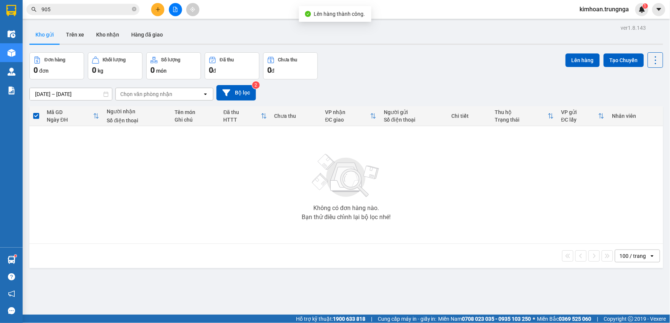
click at [172, 5] on button at bounding box center [175, 9] width 13 height 13
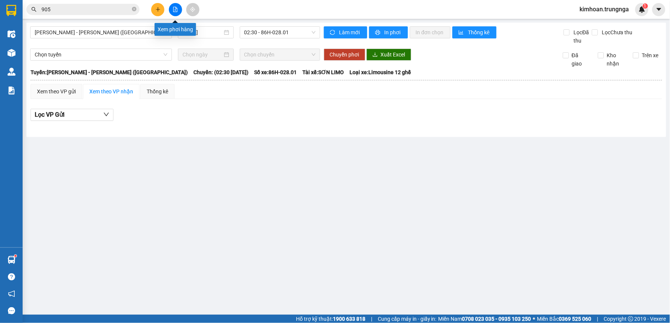
click at [174, 7] on icon "file-add" at bounding box center [175, 9] width 5 height 5
click at [175, 8] on icon "file-add" at bounding box center [175, 9] width 5 height 5
click at [122, 32] on span "Phan Thiết - Hồ Chí Minh (Ghế)" at bounding box center [101, 32] width 133 height 11
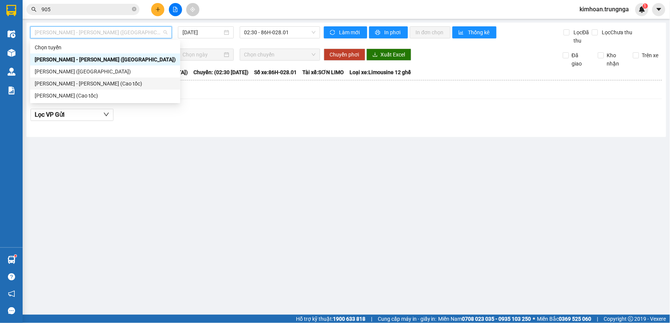
click at [108, 84] on div "Phan Thiết - Hồ Chí Minh (Cao tốc)" at bounding box center [105, 84] width 141 height 8
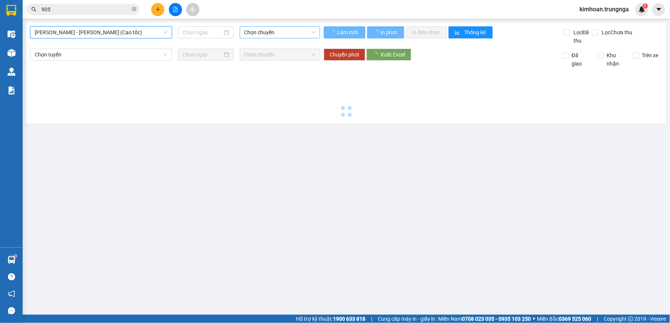
type input "12/09/2025"
click at [258, 33] on span "Chọn chuyến" at bounding box center [279, 32] width 71 height 11
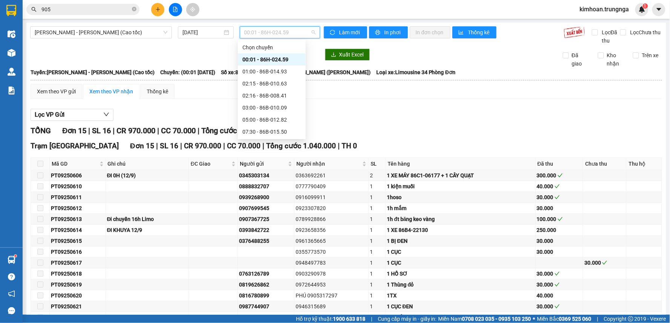
click at [259, 152] on div "12:30 - 86H-024.59" at bounding box center [271, 156] width 59 height 8
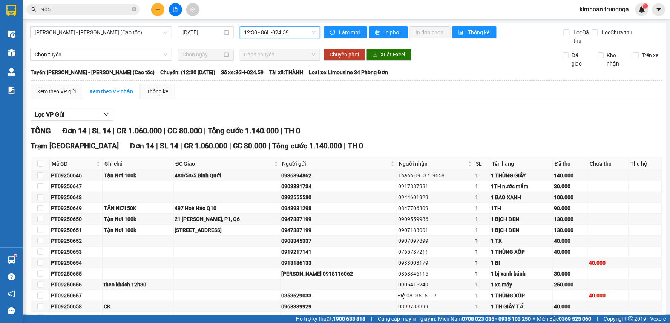
click at [159, 9] on icon "plus" at bounding box center [157, 9] width 5 height 5
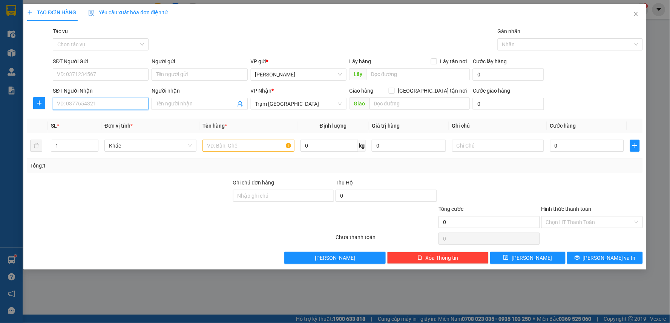
drag, startPoint x: 102, startPoint y: 103, endPoint x: 669, endPoint y: 80, distance: 567.6
click at [102, 104] on input "SĐT Người Nhận" at bounding box center [101, 104] width 96 height 12
type input "0913090504"
click at [82, 122] on div "0913090504" at bounding box center [100, 119] width 87 height 8
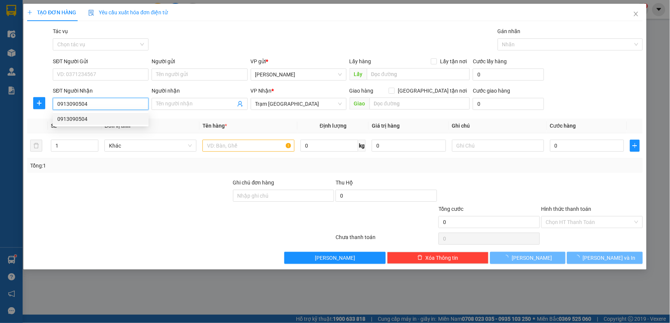
type input "30.000"
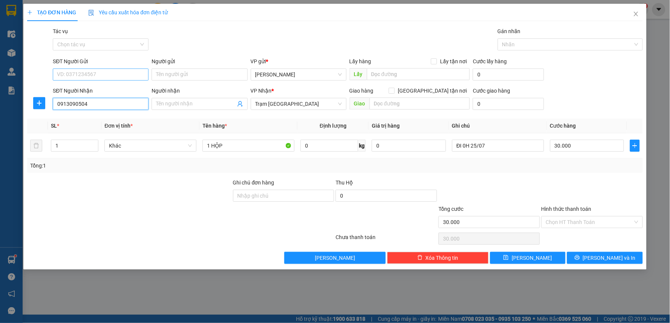
type input "0913090504"
click at [94, 76] on input "SĐT Người Gửi" at bounding box center [101, 75] width 96 height 12
click at [95, 89] on div "0908309087" at bounding box center [100, 90] width 87 height 8
type input "0908309087"
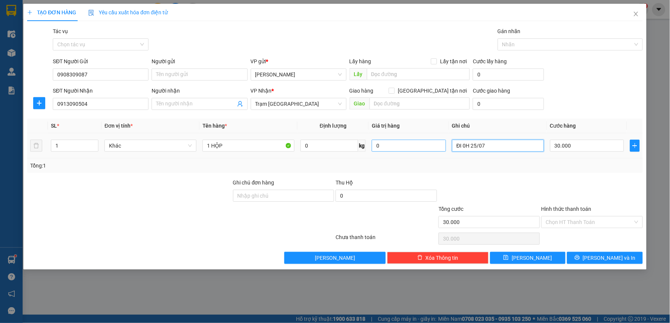
drag, startPoint x: 499, startPoint y: 148, endPoint x: 414, endPoint y: 144, distance: 84.9
click at [414, 144] on tr "1 Khác 1 HỘP 0 kg 0 ĐI 0H 25/07 30.000" at bounding box center [334, 145] width 615 height 25
click at [564, 228] on div "Hình thức thanh toán Chọn HT Thanh Toán" at bounding box center [591, 218] width 101 height 26
click at [567, 223] on input "Hình thức thanh toán" at bounding box center [589, 222] width 87 height 11
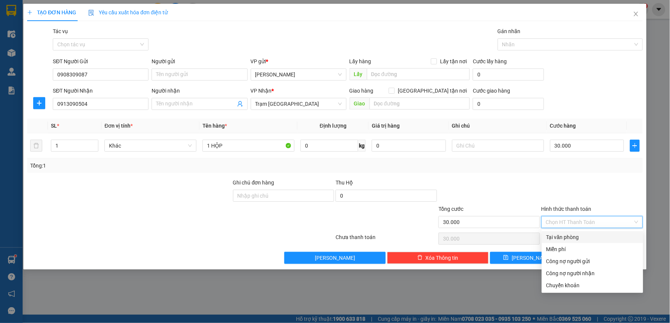
click at [560, 238] on div "Tại văn phòng" at bounding box center [592, 237] width 92 height 8
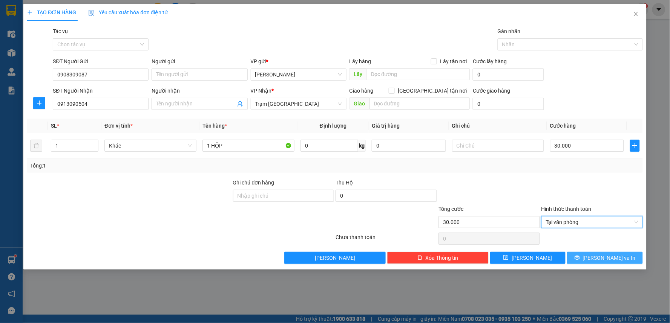
click at [580, 257] on icon "printer" at bounding box center [576, 257] width 5 height 5
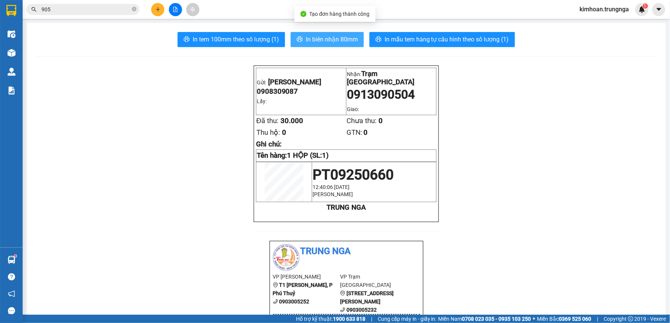
click at [309, 41] on span "In biên nhận 80mm" at bounding box center [332, 39] width 52 height 9
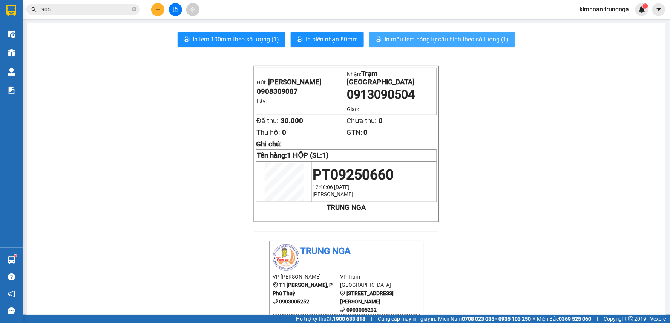
click at [436, 38] on span "In mẫu tem hàng tự cấu hình theo số lượng (1)" at bounding box center [446, 39] width 124 height 9
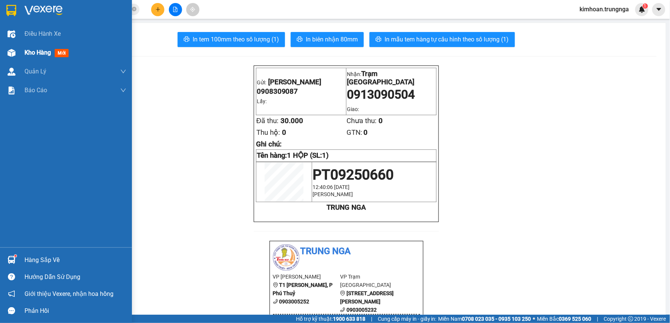
click at [17, 54] on div at bounding box center [11, 52] width 13 height 13
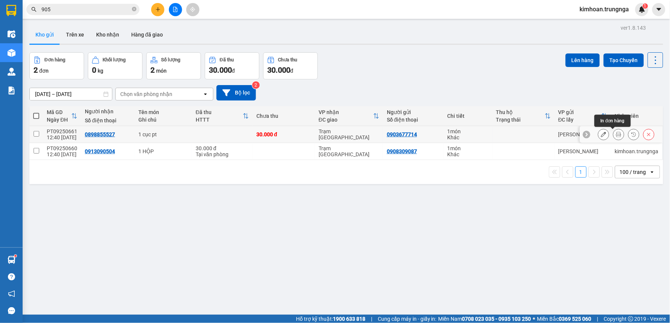
click at [616, 133] on icon at bounding box center [618, 134] width 5 height 5
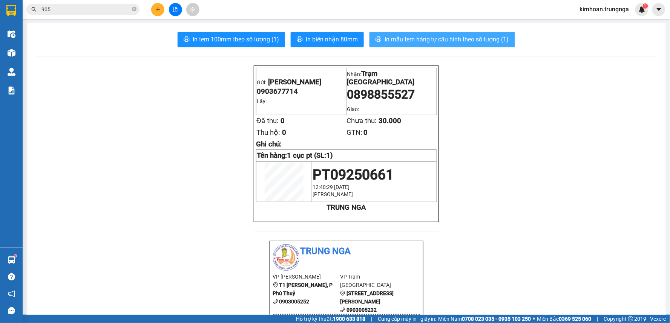
click at [464, 40] on span "In mẫu tem hàng tự cấu hình theo số lượng (1)" at bounding box center [446, 39] width 124 height 9
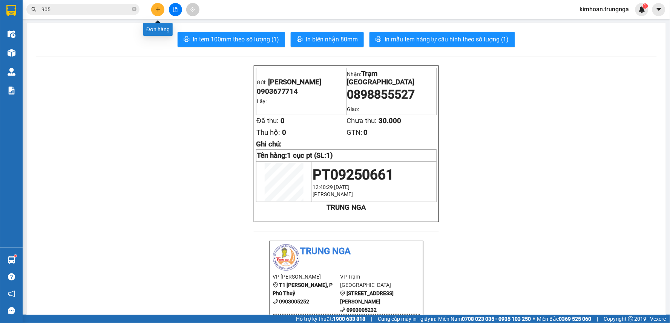
click at [156, 10] on icon "plus" at bounding box center [157, 9] width 5 height 5
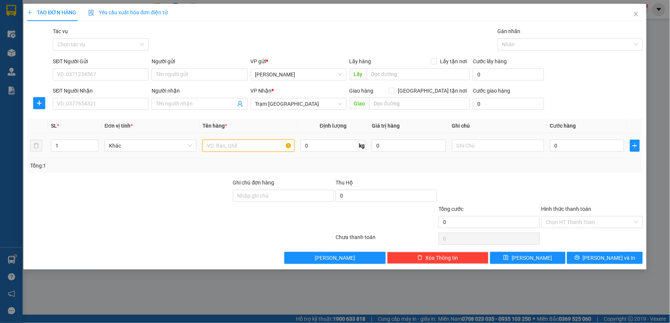
click at [230, 146] on input "text" at bounding box center [248, 146] width 92 height 12
type input "1 THÙNG XỐP"
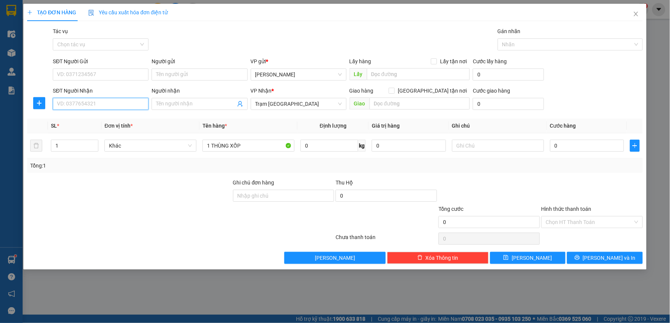
click at [102, 102] on input "SĐT Người Nhận" at bounding box center [101, 104] width 96 height 12
click at [555, 144] on input "0" at bounding box center [587, 146] width 74 height 12
type input "4"
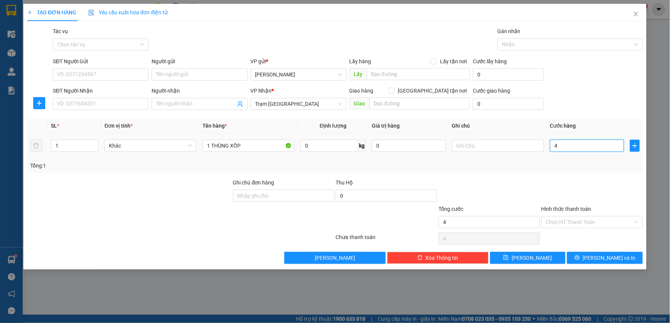
type input "40"
type input "40.000"
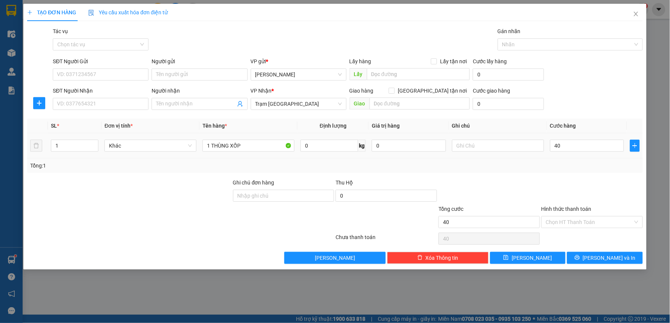
type input "40.000"
click at [496, 164] on div "Tổng: 1" at bounding box center [334, 166] width 609 height 8
click at [140, 101] on input "SĐT Người Nhận" at bounding box center [101, 104] width 96 height 12
click at [94, 108] on input "SĐT Người Nhận" at bounding box center [101, 104] width 96 height 12
type input "0938323392"
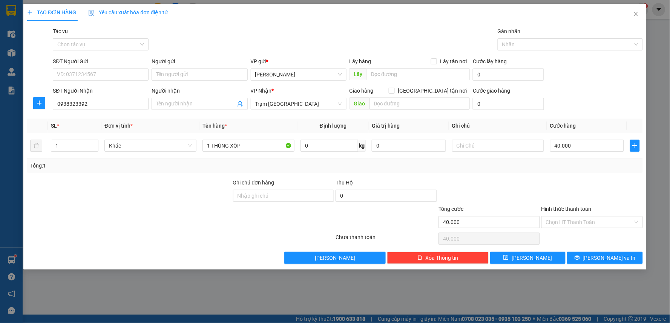
click at [106, 81] on div "SĐT Người Gửi VD: 0371234567" at bounding box center [101, 70] width 96 height 26
click at [113, 75] on input "SĐT Người Gửi" at bounding box center [101, 75] width 96 height 12
click at [126, 72] on input "SĐT Người Gửi" at bounding box center [101, 75] width 96 height 12
type input "0"
click at [417, 100] on input "text" at bounding box center [419, 104] width 101 height 12
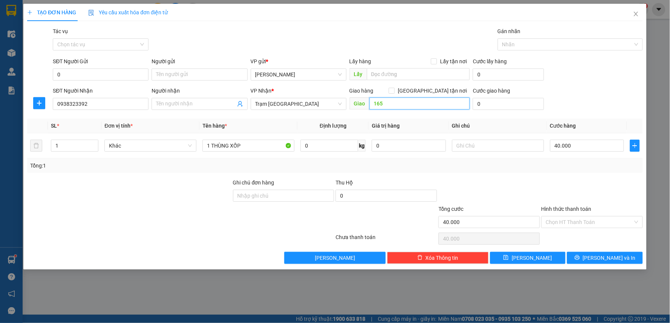
click at [414, 106] on input "165" at bounding box center [419, 104] width 101 height 12
type input "165 Tân Thới Nhất 8 , Q12"
click at [394, 93] on span at bounding box center [391, 91] width 6 height 6
click at [394, 93] on input "Giao tận nơi" at bounding box center [390, 90] width 5 height 5
checkbox input "true"
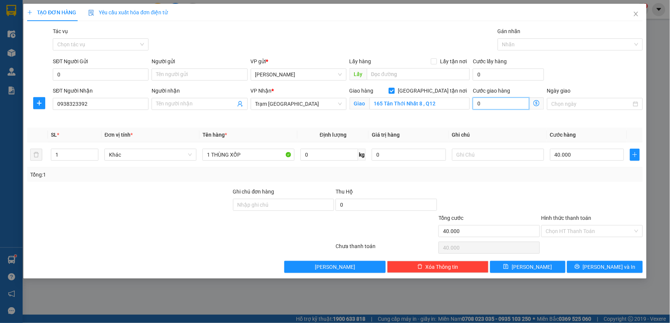
click at [488, 104] on input "0" at bounding box center [500, 104] width 57 height 12
type input "40.001"
type input "1"
type input "40.016"
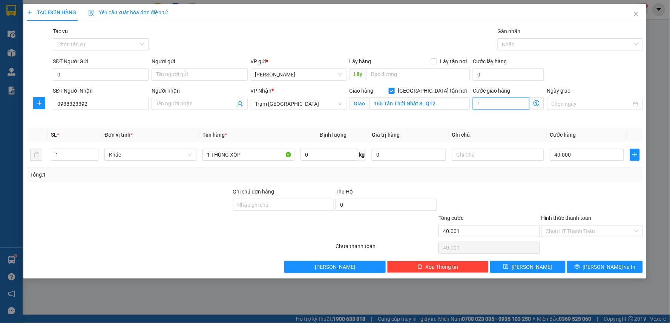
type input "40.016"
type input "160"
type input "40.160"
type input "160"
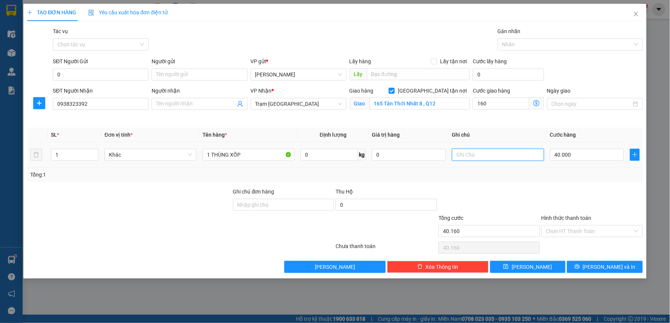
type input "200.000"
type input "160.000"
click at [465, 159] on input "text" at bounding box center [498, 155] width 92 height 12
type input "Tận Nơi 160k"
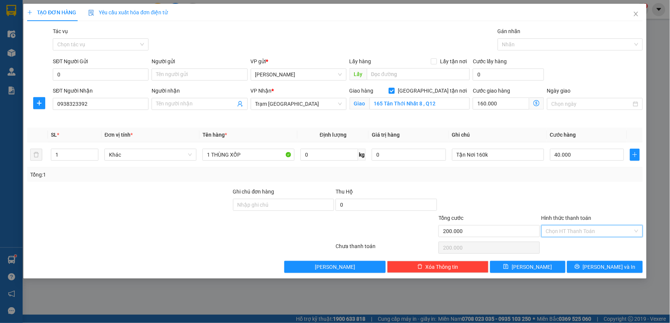
click at [584, 227] on input "Hình thức thanh toán" at bounding box center [589, 231] width 87 height 11
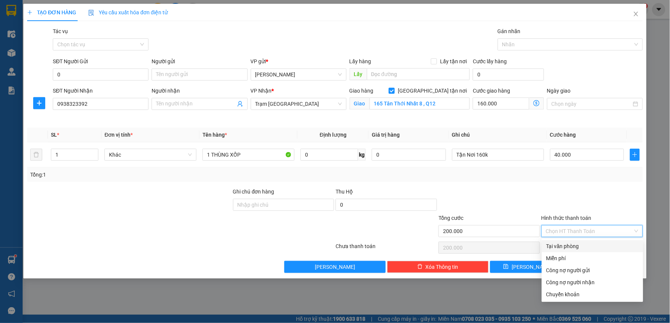
click at [575, 249] on div "Tại văn phòng" at bounding box center [592, 246] width 92 height 8
type input "0"
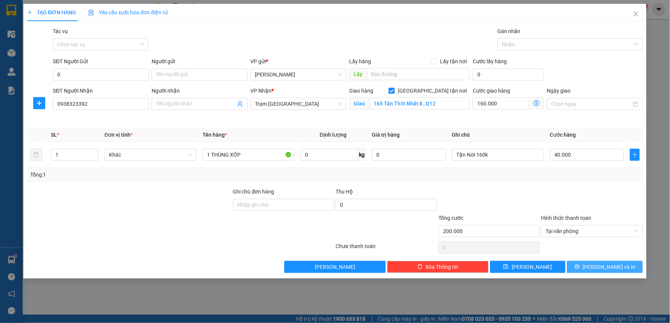
click at [579, 268] on icon "printer" at bounding box center [576, 267] width 5 height 5
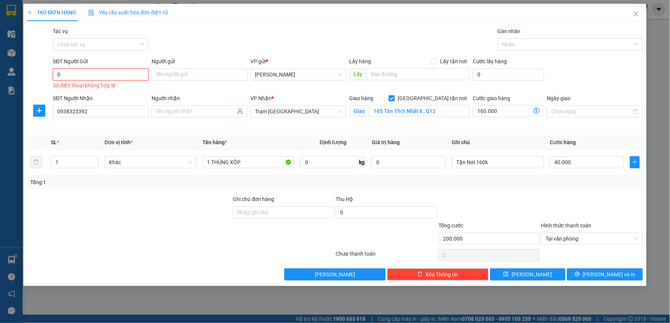
click at [114, 75] on input "0" at bounding box center [101, 75] width 96 height 12
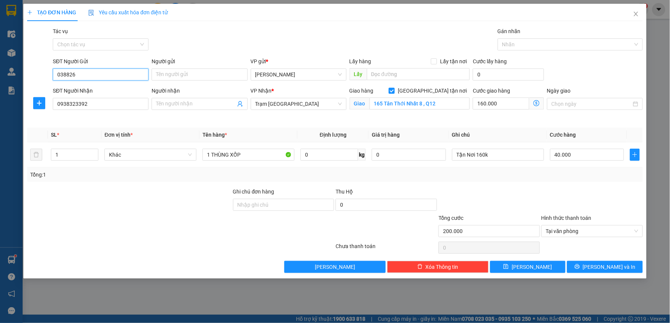
type input "0388264"
click at [544, 271] on button "Lưu" at bounding box center [528, 267] width 76 height 12
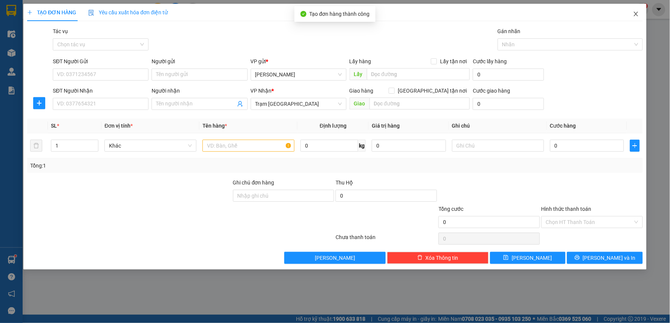
click at [634, 13] on icon "close" at bounding box center [635, 14] width 4 height 5
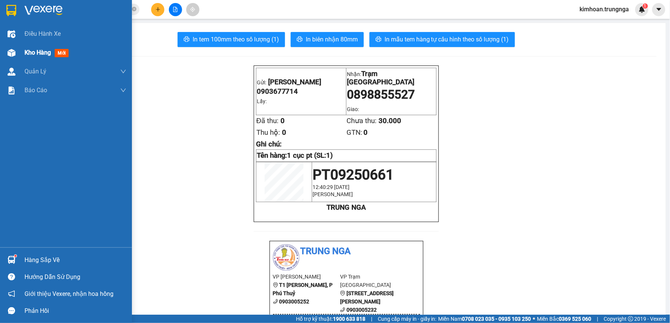
click at [24, 52] on span "Kho hàng" at bounding box center [37, 52] width 26 height 7
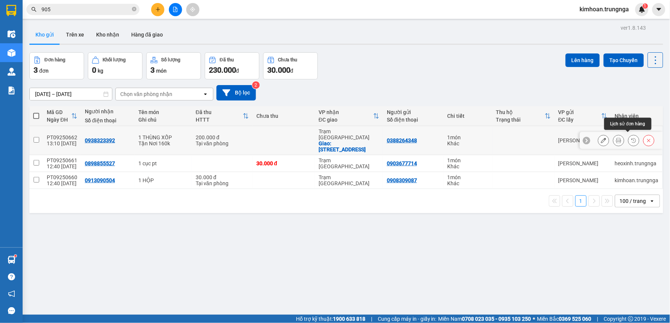
click at [616, 138] on icon at bounding box center [618, 140] width 5 height 5
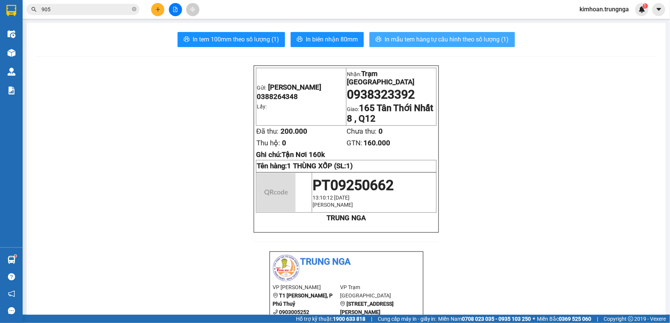
click at [390, 41] on span "In mẫu tem hàng tự cấu hình theo số lượng (1)" at bounding box center [446, 39] width 124 height 9
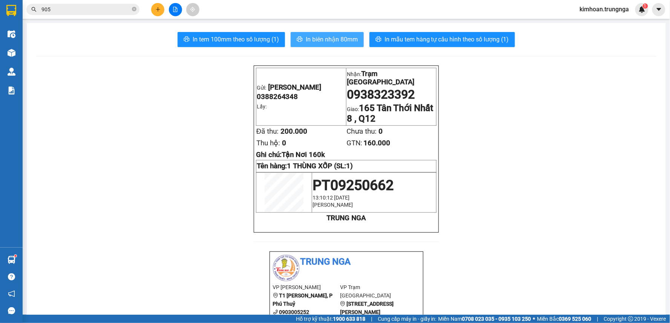
click at [323, 41] on span "In biên nhận 80mm" at bounding box center [332, 39] width 52 height 9
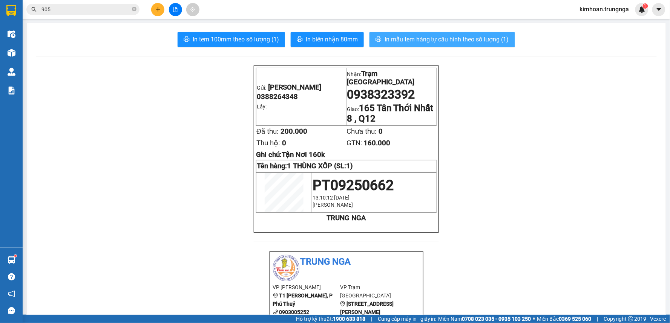
click at [416, 39] on span "In mẫu tem hàng tự cấu hình theo số lượng (1)" at bounding box center [446, 39] width 124 height 9
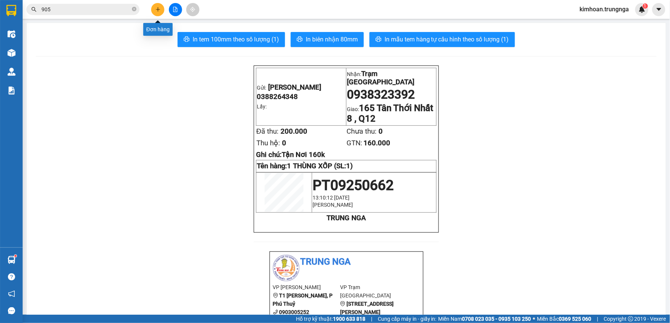
click at [156, 11] on icon "plus" at bounding box center [157, 9] width 5 height 5
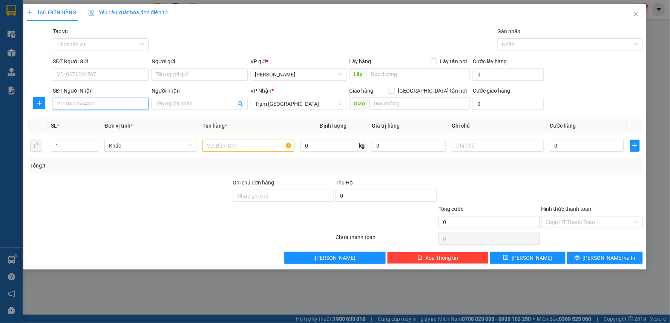
click at [104, 104] on input "SĐT Người Nhận" at bounding box center [101, 104] width 96 height 12
click at [240, 153] on td at bounding box center [248, 145] width 98 height 25
click at [243, 147] on input "text" at bounding box center [248, 146] width 92 height 12
type input "1 THÙNG GIẤY"
drag, startPoint x: 80, startPoint y: 107, endPoint x: 93, endPoint y: 101, distance: 14.8
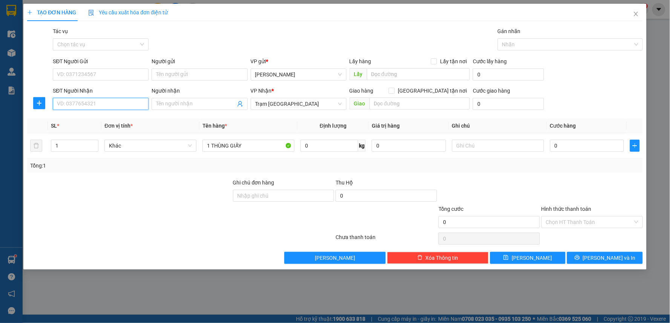
click at [80, 107] on input "SĐT Người Nhận" at bounding box center [101, 104] width 96 height 12
type input "0826243139"
click at [430, 95] on label "Giao tận nơi" at bounding box center [428, 91] width 81 height 8
click at [394, 93] on input "Giao tận nơi" at bounding box center [390, 90] width 5 height 5
checkbox input "true"
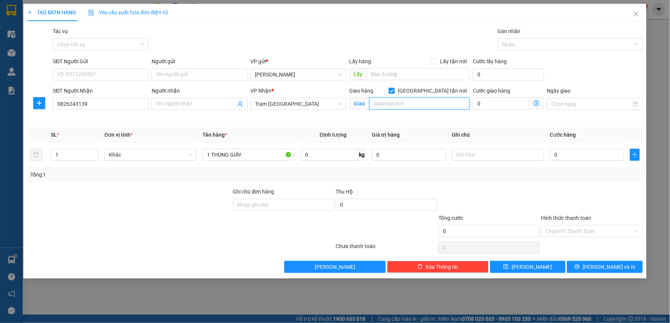
click at [417, 102] on input "text" at bounding box center [419, 104] width 101 height 12
click at [425, 102] on input "29 Hoàng Lê Kha" at bounding box center [419, 104] width 101 height 12
click at [428, 104] on input "29 Hoàng Lê Kha, P" at bounding box center [419, 104] width 101 height 12
type input "29 Hoàng Lê Kha, P9, Q6"
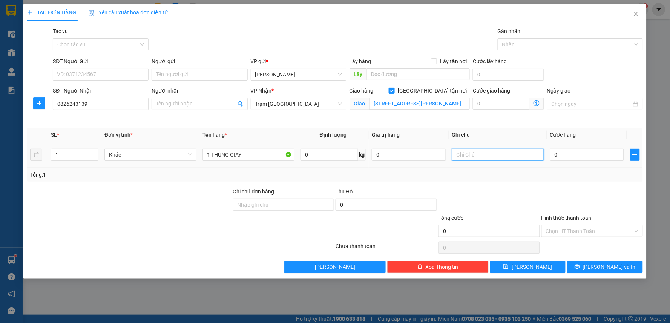
click at [488, 158] on input "text" at bounding box center [498, 155] width 92 height 12
click at [494, 99] on input "0" at bounding box center [500, 104] width 57 height 12
type input "1"
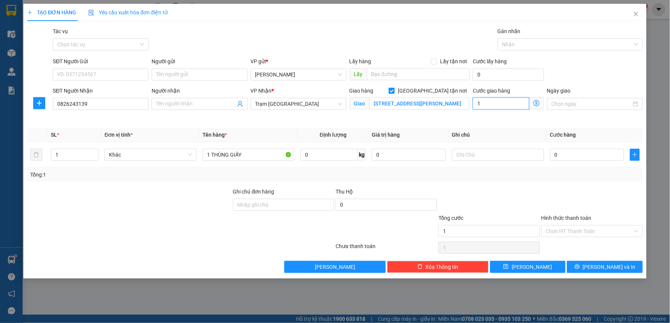
type input "12"
type input "120"
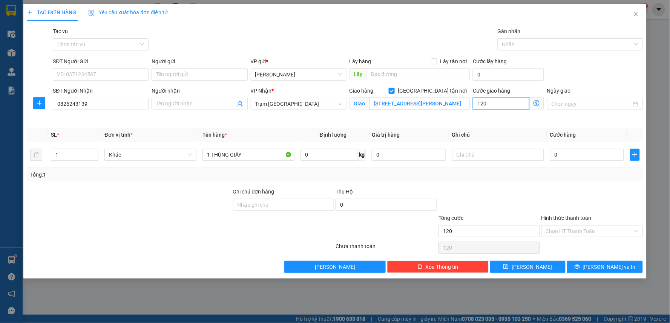
type input "120"
type input "120.000"
click at [481, 124] on div "Transit Pickup Surcharge Ids Transit Deliver Surcharge Ids Transit Deliver Surc…" at bounding box center [334, 150] width 615 height 246
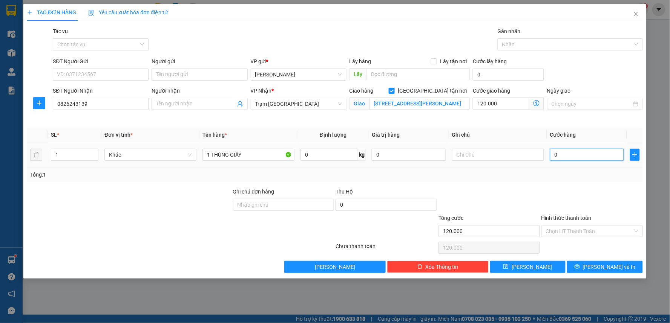
click at [576, 158] on input "0" at bounding box center [587, 155] width 74 height 12
type input "4"
type input "120.004"
type input "40"
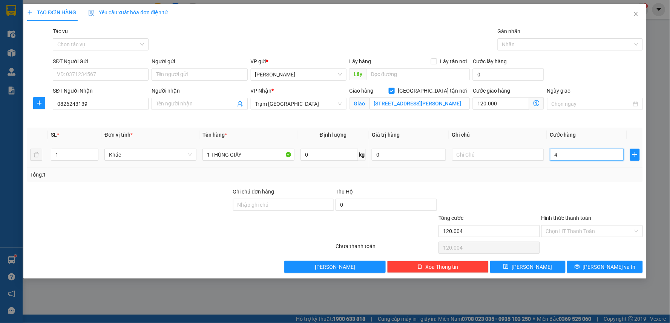
type input "120.040"
type input "40.000"
type input "160.000"
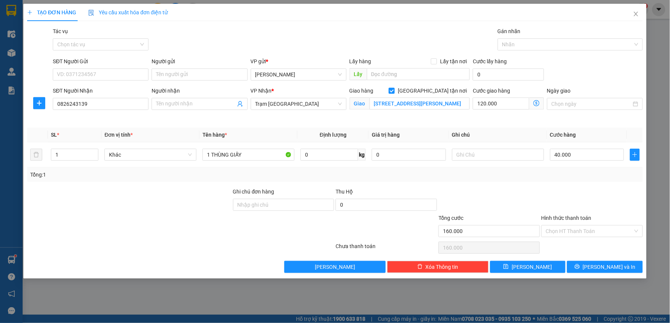
click at [493, 196] on div at bounding box center [488, 201] width 103 height 26
click at [84, 76] on input "SĐT Người Gửi" at bounding box center [101, 75] width 96 height 12
type input "0814543866"
click at [499, 159] on input "text" at bounding box center [498, 155] width 92 height 12
type input "Tận Nơi 120k"
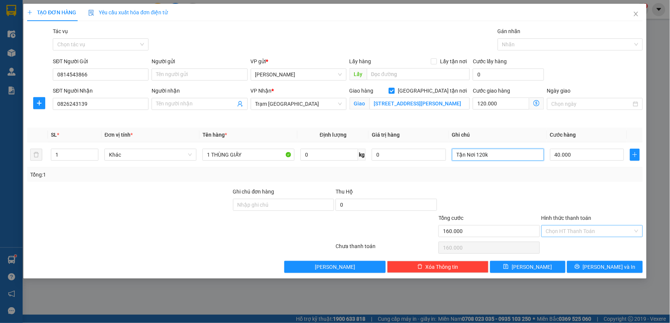
click at [579, 237] on div "Chọn HT Thanh Toán" at bounding box center [591, 231] width 101 height 12
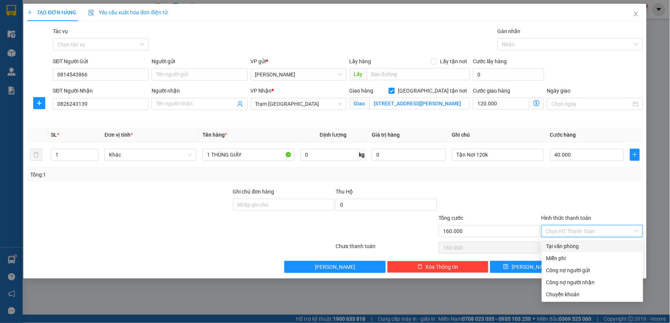
click at [570, 244] on div "Tại văn phòng" at bounding box center [592, 246] width 92 height 8
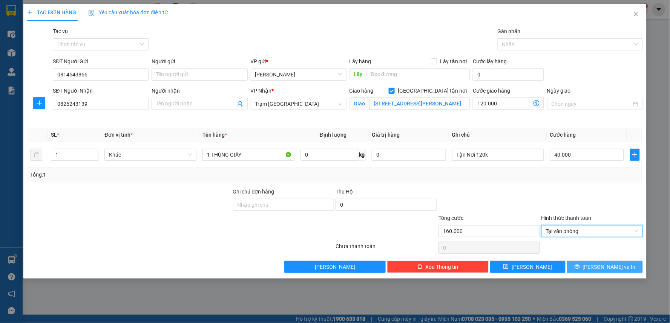
click at [597, 265] on button "Lưu và In" at bounding box center [605, 267] width 76 height 12
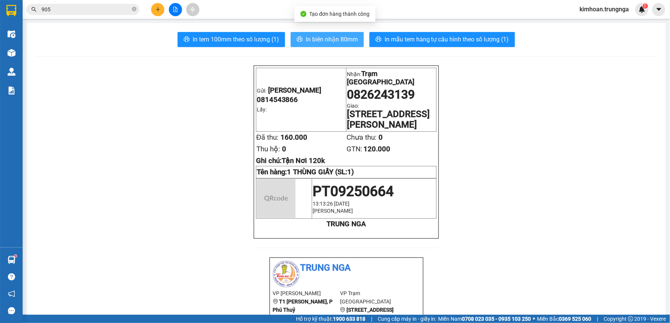
click at [342, 43] on span "In biên nhận 80mm" at bounding box center [332, 39] width 52 height 9
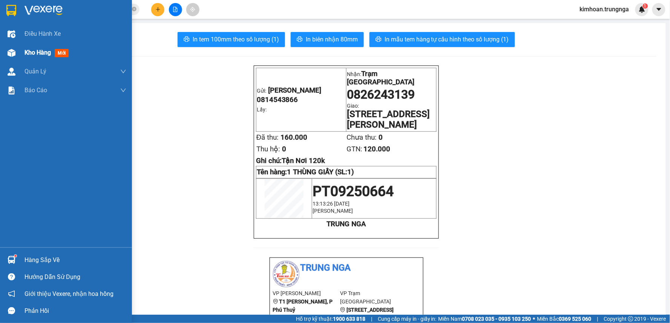
click at [17, 54] on div at bounding box center [11, 52] width 13 height 13
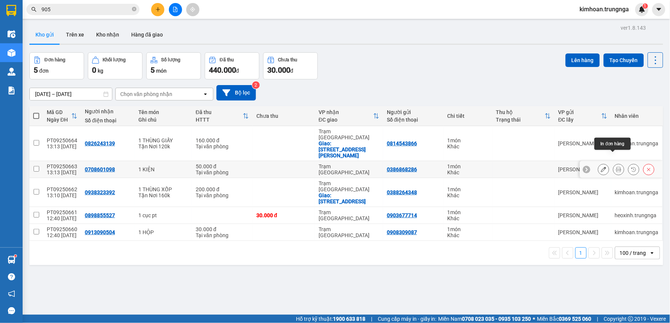
click at [616, 167] on icon at bounding box center [618, 169] width 5 height 5
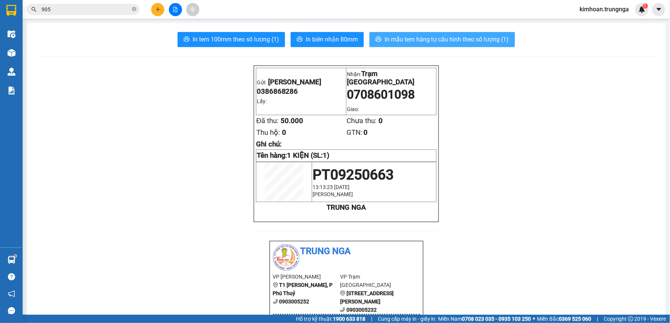
click at [389, 32] on button "In mẫu tem hàng tự cấu hình theo số lượng (1)" at bounding box center [441, 39] width 145 height 15
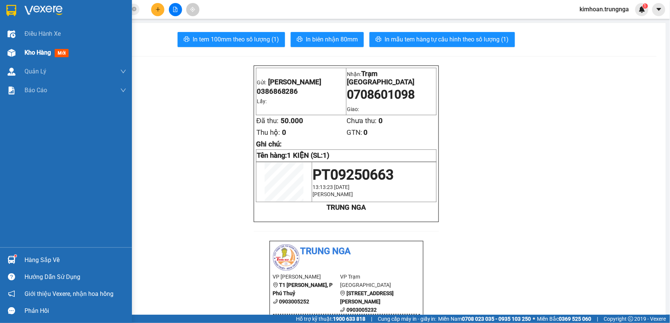
click at [12, 51] on img at bounding box center [12, 53] width 8 height 8
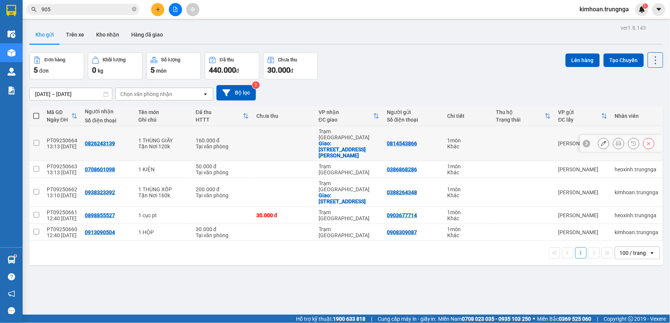
click at [616, 141] on icon at bounding box center [618, 143] width 5 height 5
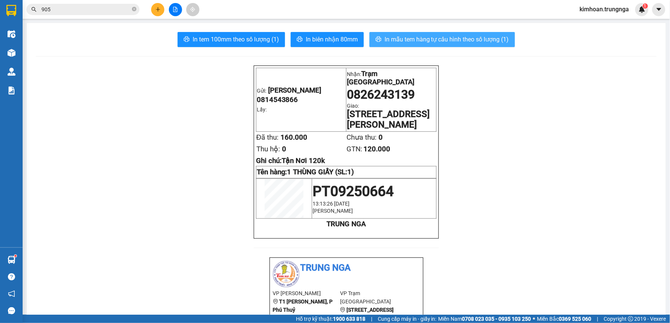
click at [384, 40] on span "In mẫu tem hàng tự cấu hình theo số lượng (1)" at bounding box center [446, 39] width 124 height 9
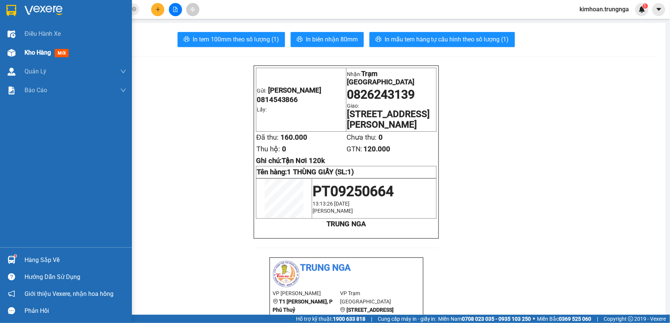
click at [21, 52] on div "Kho hàng mới" at bounding box center [66, 52] width 132 height 19
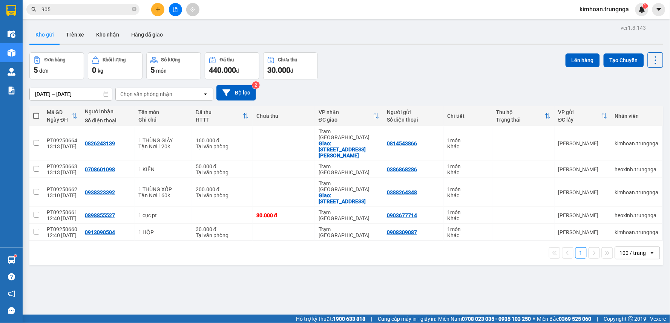
click at [153, 7] on button at bounding box center [157, 9] width 13 height 13
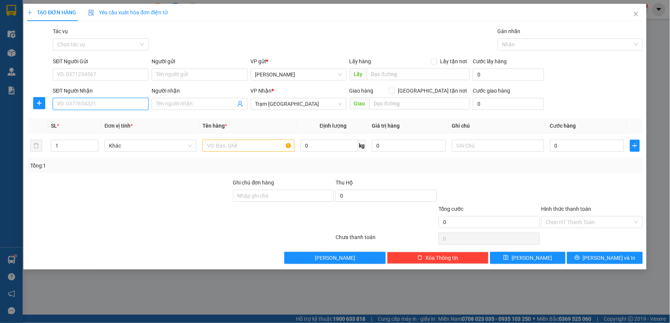
click at [108, 99] on input "SĐT Người Nhận" at bounding box center [101, 104] width 96 height 12
click at [125, 107] on input "SĐT Người Nhận" at bounding box center [101, 104] width 96 height 12
type input "0908943933"
click at [106, 65] on div "SĐT Người Gửi" at bounding box center [101, 61] width 96 height 8
click at [106, 69] on input "SĐT Người Gửi" at bounding box center [101, 75] width 96 height 12
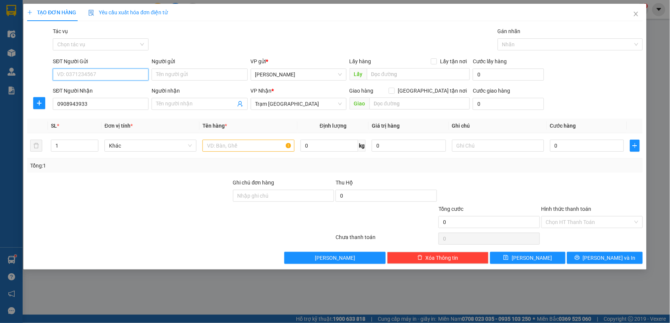
click at [99, 72] on input "SĐT Người Gửi" at bounding box center [101, 75] width 96 height 12
type input "0944848431"
click at [261, 155] on td at bounding box center [248, 145] width 98 height 25
click at [261, 153] on div at bounding box center [248, 145] width 92 height 15
click at [269, 147] on input "text" at bounding box center [248, 146] width 92 height 12
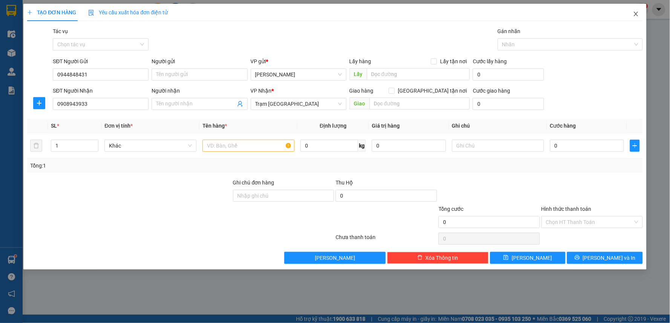
click at [637, 16] on icon "close" at bounding box center [636, 14] width 6 height 6
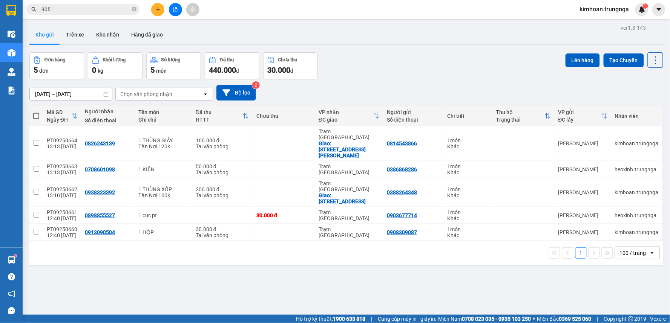
click at [100, 8] on input "905" at bounding box center [85, 9] width 89 height 8
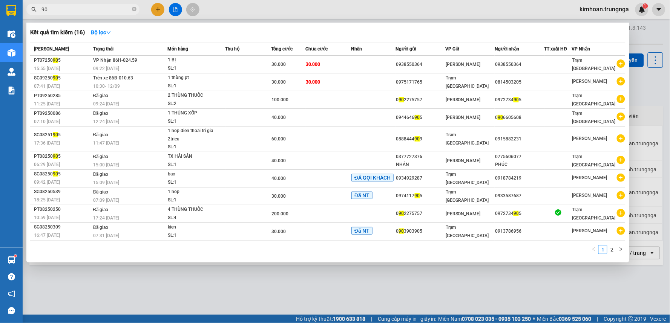
type input "9"
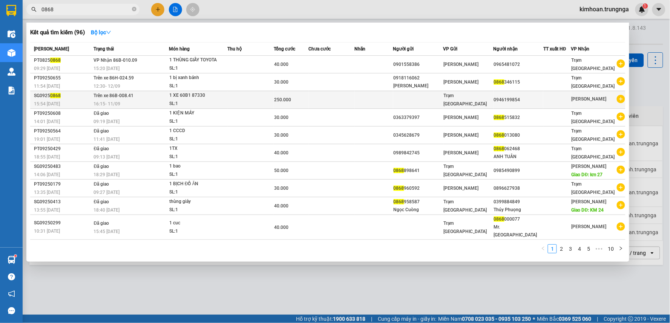
type input "0868"
click at [193, 96] on div "1 XE 60B1 87330" at bounding box center [197, 96] width 57 height 8
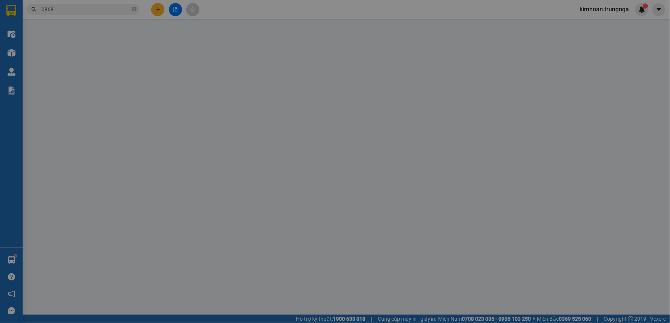
type input "0946199854"
type input "250.000"
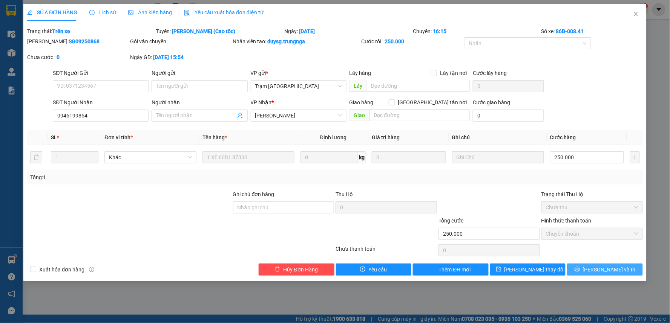
click at [603, 272] on span "Lưu và In" at bounding box center [609, 270] width 53 height 8
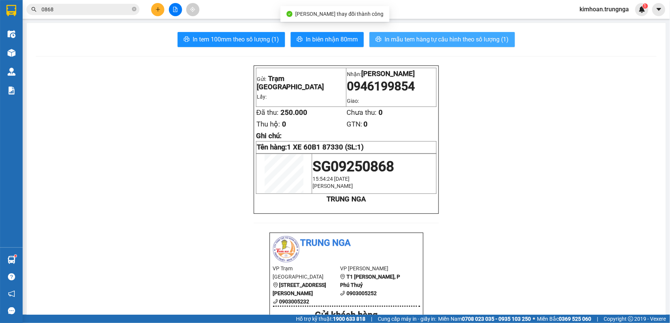
click at [411, 38] on span "In mẫu tem hàng tự cấu hình theo số lượng (1)" at bounding box center [446, 39] width 124 height 9
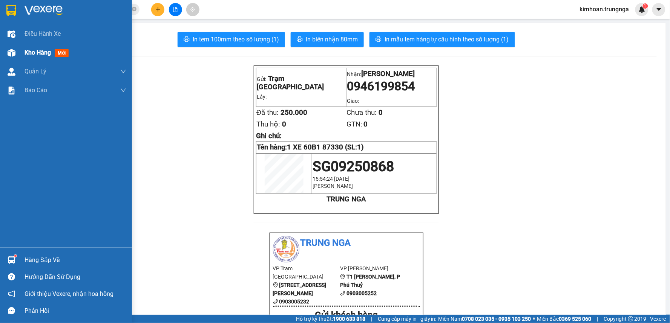
click at [44, 51] on span "Kho hàng" at bounding box center [37, 52] width 26 height 7
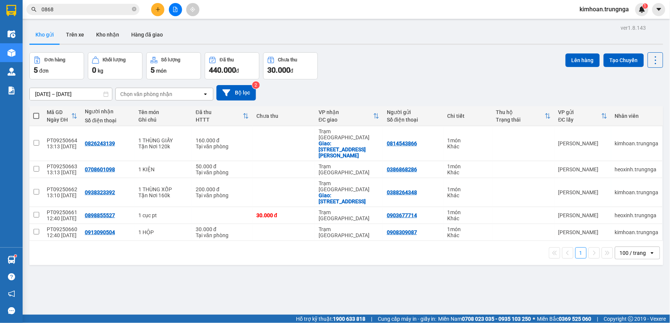
click at [156, 13] on button at bounding box center [157, 9] width 13 height 13
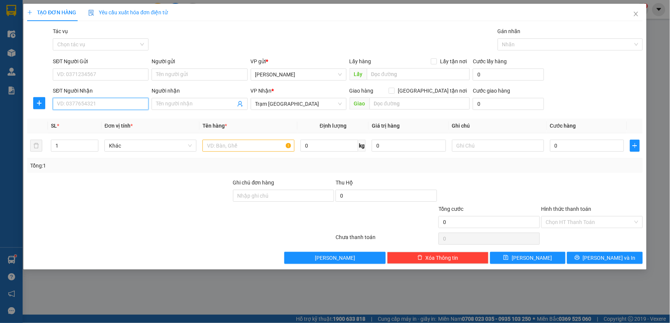
click at [129, 107] on input "SĐT Người Nhận" at bounding box center [101, 104] width 96 height 12
click at [274, 144] on input "text" at bounding box center [248, 146] width 92 height 12
type input "1 THÙNG"
click at [123, 103] on input "SĐT Người Nhận" at bounding box center [101, 104] width 96 height 12
type input "0908943933"
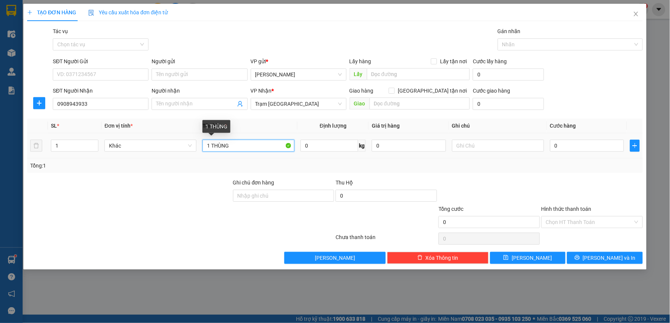
click at [268, 146] on input "1 THÙNG" at bounding box center [248, 146] width 92 height 12
type input "1 THÙNGXỐP"
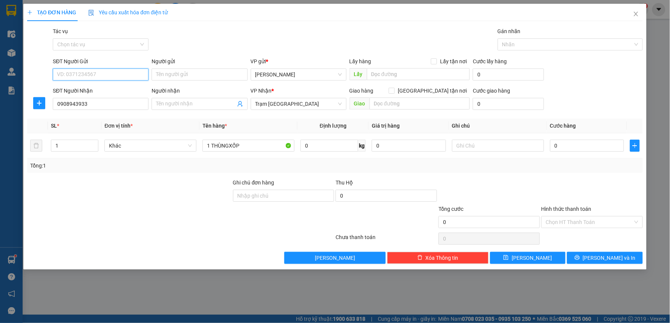
click at [131, 76] on input "SĐT Người Gửi" at bounding box center [101, 75] width 96 height 12
type input "0944848431"
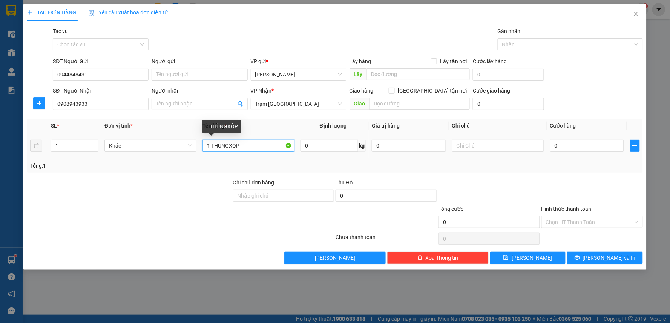
click at [226, 147] on input "1 THÙNGXỐP" at bounding box center [248, 146] width 92 height 12
click at [230, 147] on input "1 THÙNGXỐP" at bounding box center [248, 146] width 92 height 12
type input "1 THÙNG XỐP"
click at [569, 141] on input "0" at bounding box center [587, 146] width 74 height 12
type input "7"
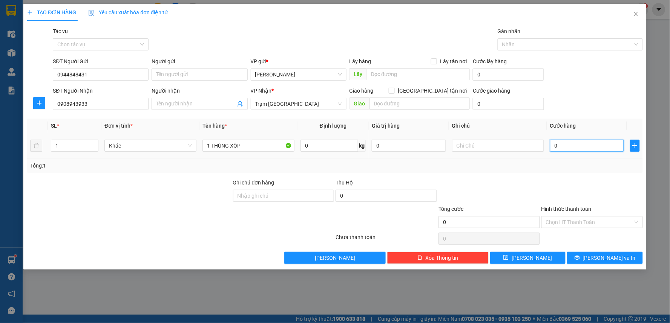
type input "7"
type input "70"
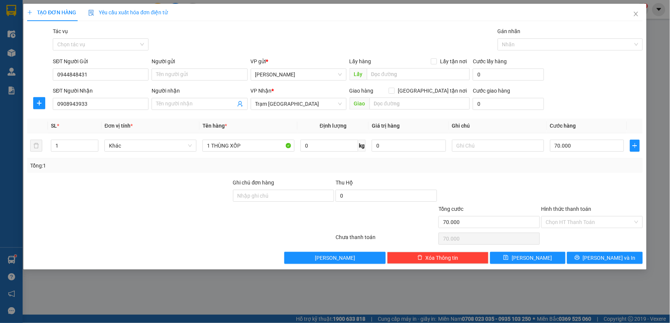
click at [564, 173] on div "Tổng: 1" at bounding box center [334, 166] width 615 height 14
click at [568, 144] on input "70.000" at bounding box center [587, 146] width 74 height 12
click at [558, 173] on div "Tổng: 1" at bounding box center [334, 166] width 615 height 14
click at [575, 225] on input "Hình thức thanh toán" at bounding box center [589, 222] width 87 height 11
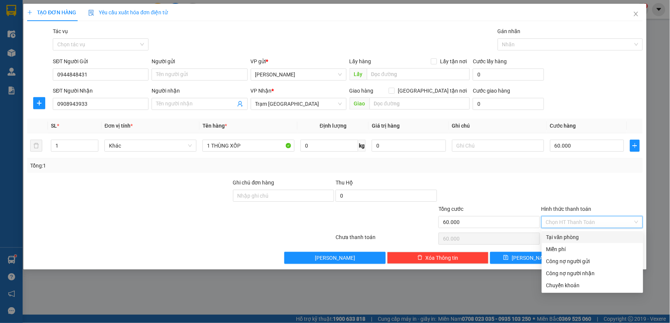
click at [574, 235] on div "Tại văn phòng" at bounding box center [592, 237] width 92 height 8
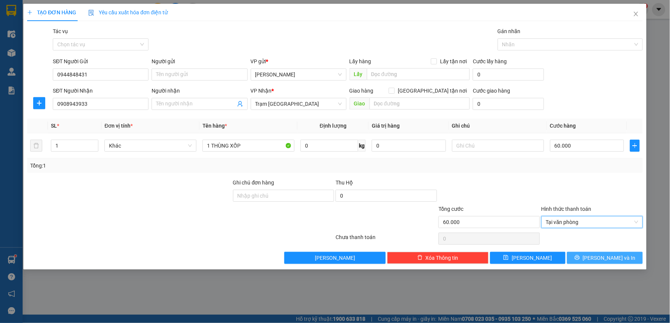
click at [579, 260] on icon "printer" at bounding box center [576, 257] width 5 height 5
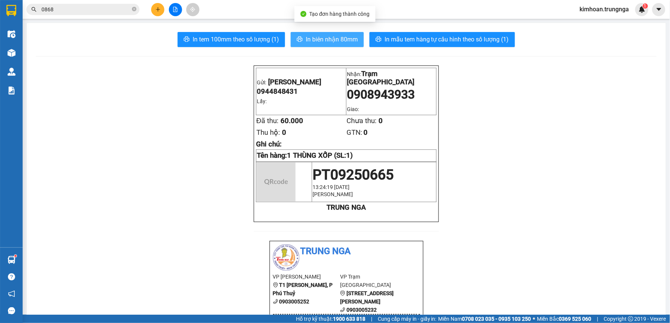
click at [311, 37] on span "In biên nhận 80mm" at bounding box center [332, 39] width 52 height 9
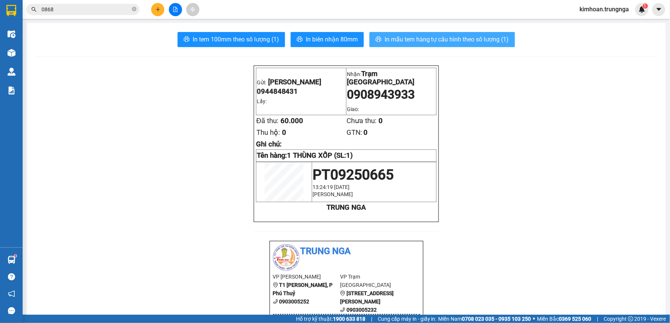
click at [397, 43] on span "In mẫu tem hàng tự cấu hình theo số lượng (1)" at bounding box center [446, 39] width 124 height 9
click at [161, 11] on button at bounding box center [157, 9] width 13 height 13
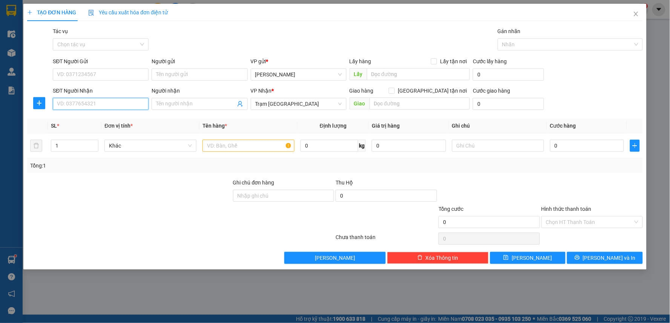
click at [130, 101] on input "SĐT Người Nhận" at bounding box center [101, 104] width 96 height 12
type input "0901624348"
click at [260, 150] on input "text" at bounding box center [248, 146] width 92 height 12
type input "1 XE MÁY"
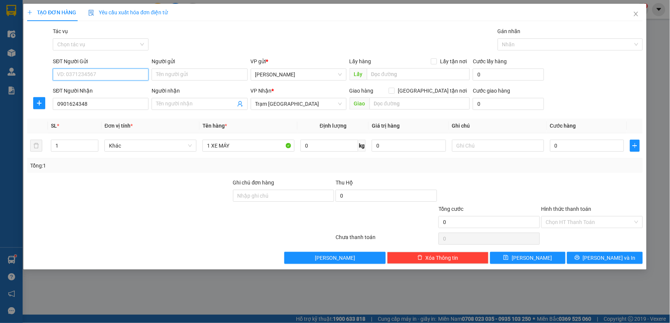
click at [106, 72] on input "SĐT Người Gửi" at bounding box center [101, 75] width 96 height 12
type input "0947159737"
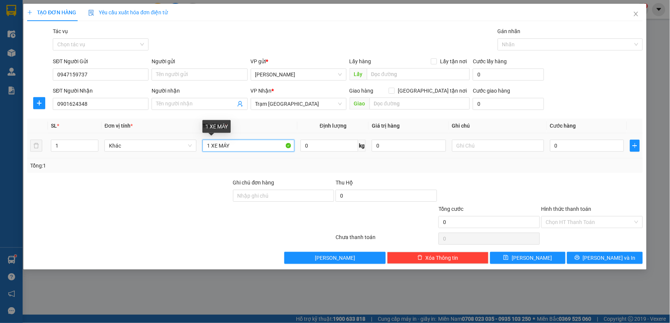
click at [247, 148] on input "1 XE MÁY" at bounding box center [248, 146] width 92 height 12
click at [272, 144] on input "1 XE MÁY" at bounding box center [248, 146] width 92 height 12
click at [228, 147] on input "1 XE MÁY 05696" at bounding box center [248, 146] width 92 height 12
type input "1 XE MÁY [DATE] - 05696"
click at [526, 145] on input "text" at bounding box center [498, 146] width 92 height 12
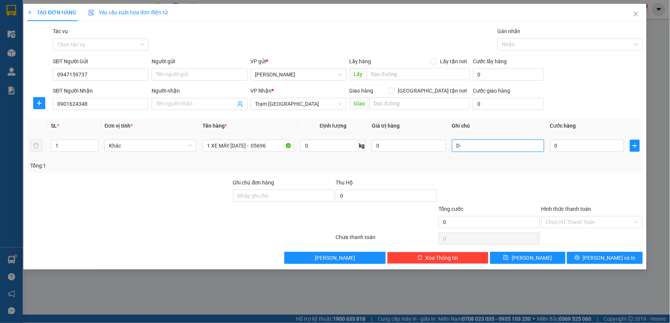
type input "D"
type input "ĐI OH (13/9)"
click at [552, 146] on input "0" at bounding box center [587, 146] width 74 height 12
type input "2"
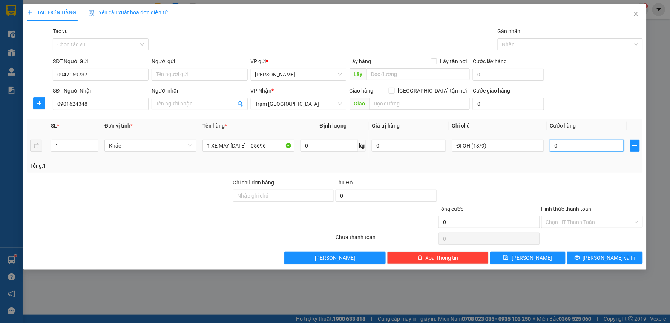
type input "2"
type input "25"
type input "250"
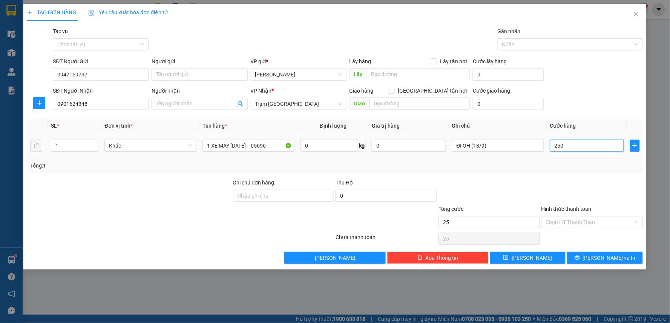
type input "250"
click at [583, 223] on input "Hình thức thanh toán" at bounding box center [589, 222] width 87 height 11
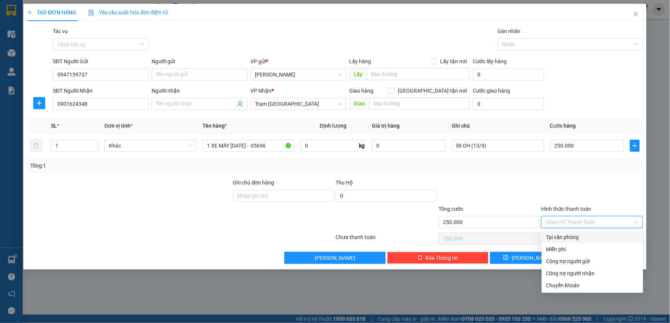
click at [580, 236] on div "Tại văn phòng" at bounding box center [592, 237] width 92 height 8
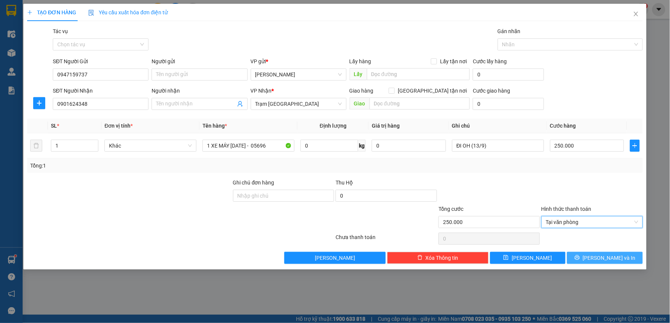
click at [580, 261] on span "printer" at bounding box center [576, 258] width 5 height 6
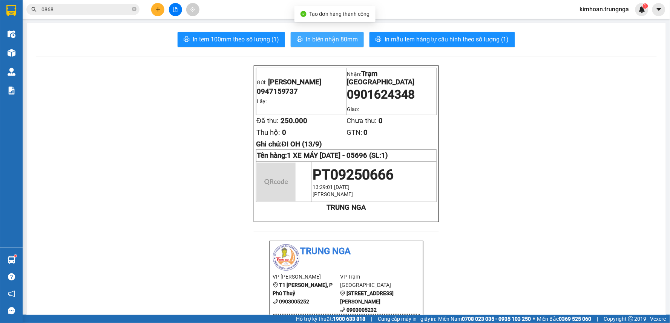
click at [296, 35] on button "In biên nhận 80mm" at bounding box center [327, 39] width 73 height 15
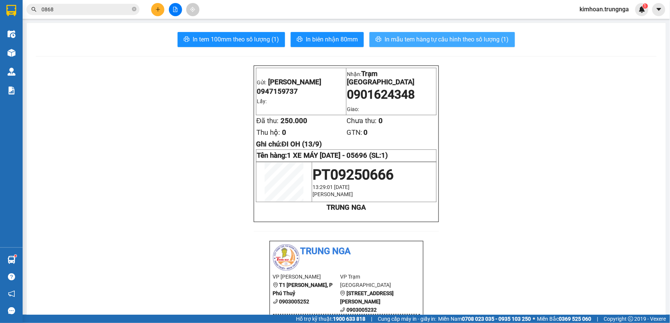
click at [458, 44] on span "In mẫu tem hàng tự cấu hình theo số lượng (1)" at bounding box center [446, 39] width 124 height 9
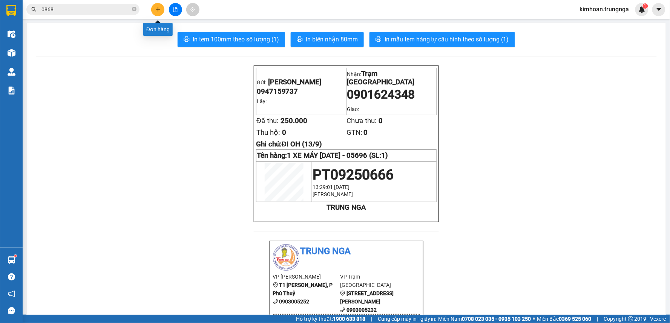
click at [156, 9] on icon "plus" at bounding box center [158, 9] width 4 height 0
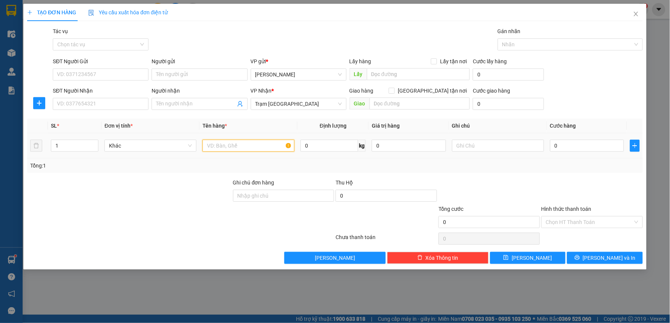
click at [257, 145] on input "text" at bounding box center [248, 146] width 92 height 12
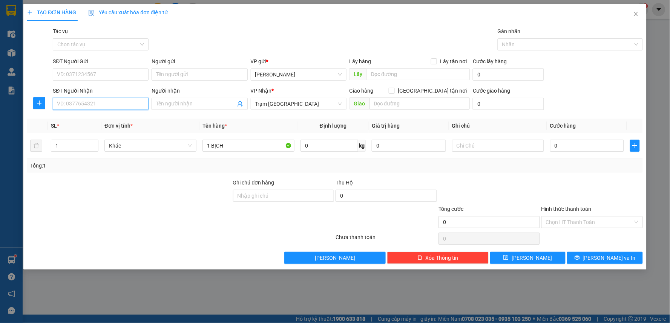
click at [103, 101] on input "SĐT Người Nhận" at bounding box center [101, 104] width 96 height 12
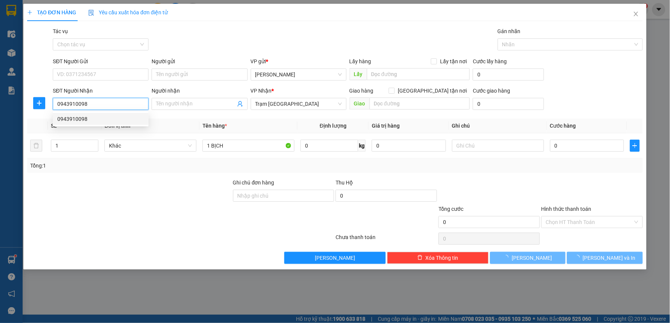
click at [94, 116] on div "0943910098" at bounding box center [100, 119] width 87 height 8
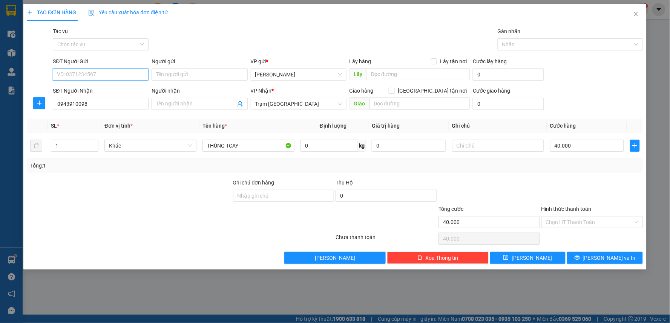
click at [95, 76] on input "SĐT Người Gửi" at bounding box center [101, 75] width 96 height 12
click at [93, 89] on div "0919727542" at bounding box center [100, 90] width 87 height 8
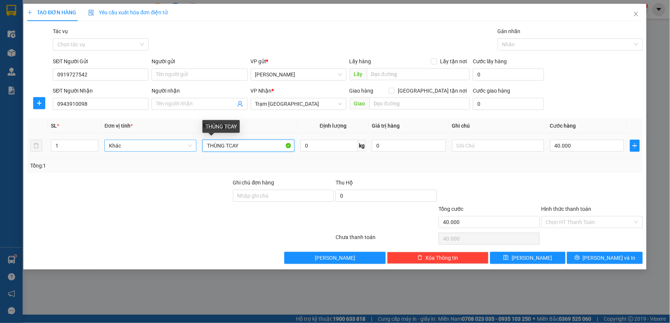
drag, startPoint x: 201, startPoint y: 144, endPoint x: 191, endPoint y: 144, distance: 9.8
click at [191, 144] on tr "1 Khác THÙNG TCAY 0 kg 0 40.000" at bounding box center [334, 145] width 615 height 25
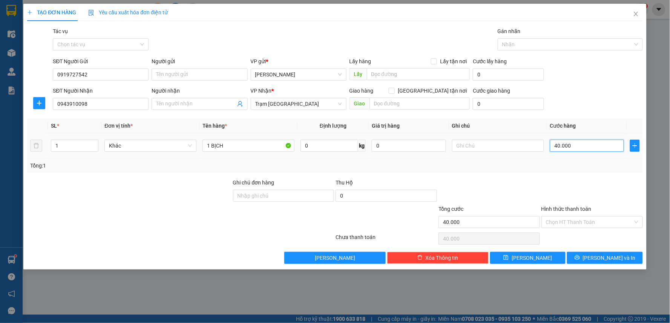
click at [566, 144] on input "40.000" at bounding box center [587, 146] width 74 height 12
click at [555, 179] on div at bounding box center [591, 192] width 103 height 26
click at [571, 223] on input "Hình thức thanh toán" at bounding box center [589, 222] width 87 height 11
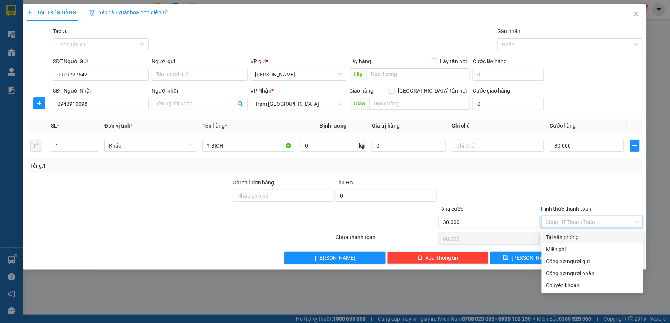
click at [573, 239] on div "Tại văn phòng" at bounding box center [592, 237] width 92 height 8
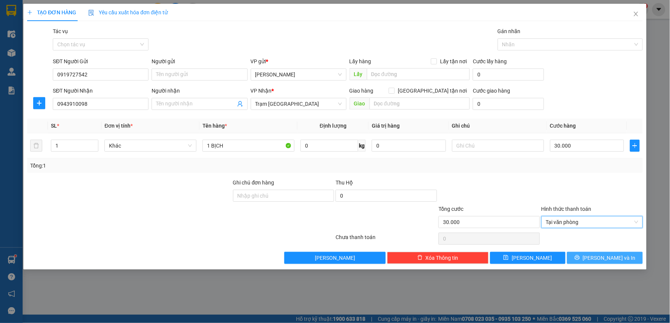
click at [604, 257] on span "Lưu và In" at bounding box center [609, 258] width 53 height 8
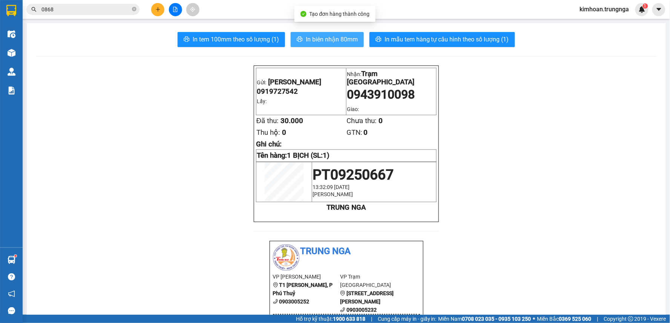
click at [306, 43] on span "In biên nhận 80mm" at bounding box center [332, 39] width 52 height 9
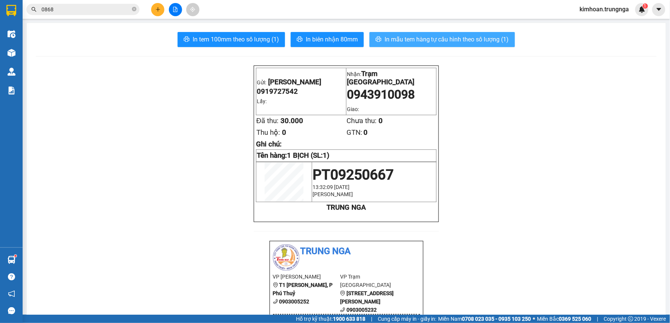
click at [421, 35] on span "In mẫu tem hàng tự cấu hình theo số lượng (1)" at bounding box center [446, 39] width 124 height 9
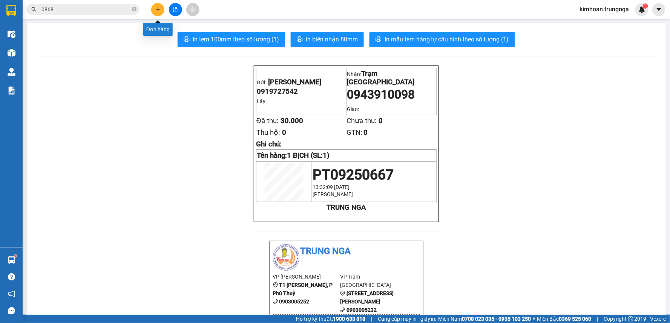
click at [159, 7] on icon "plus" at bounding box center [157, 9] width 5 height 5
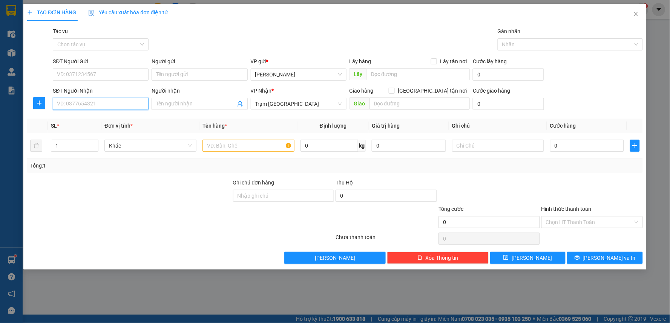
click at [86, 106] on input "SĐT Người Nhận" at bounding box center [101, 104] width 96 height 12
click at [235, 147] on input "text" at bounding box center [248, 146] width 92 height 12
click at [109, 102] on input "SĐT Người Nhận" at bounding box center [101, 104] width 96 height 12
click at [74, 75] on input "SĐT Người Gửi" at bounding box center [101, 75] width 96 height 12
click at [243, 141] on input "text" at bounding box center [248, 146] width 92 height 12
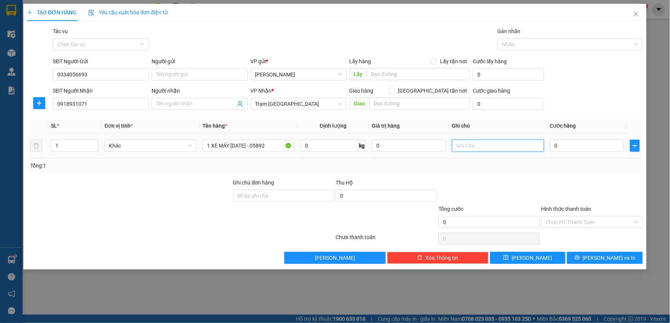
click at [492, 146] on input "text" at bounding box center [498, 146] width 92 height 12
click at [574, 147] on input "0" at bounding box center [587, 146] width 74 height 12
click at [556, 187] on div at bounding box center [591, 192] width 103 height 26
click at [570, 223] on input "Hình thức thanh toán" at bounding box center [589, 222] width 87 height 11
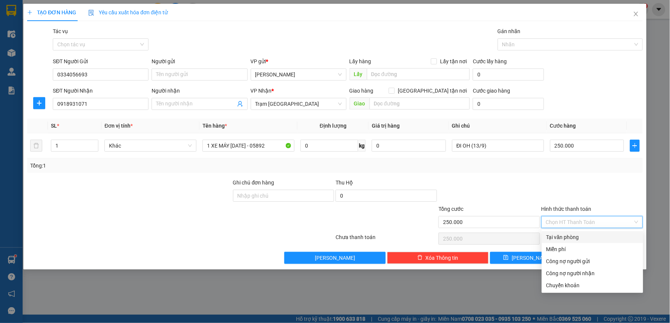
click at [574, 239] on div "Tại văn phòng" at bounding box center [592, 237] width 92 height 8
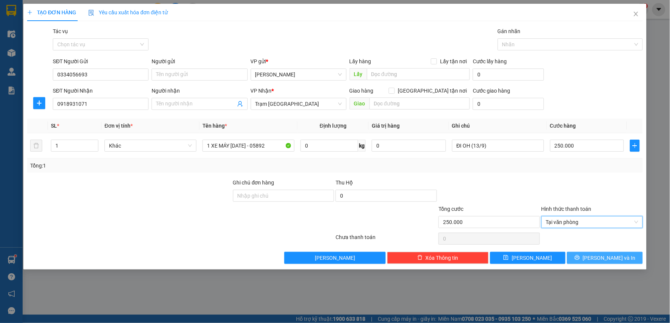
click at [603, 260] on span "Lưu và In" at bounding box center [609, 258] width 53 height 8
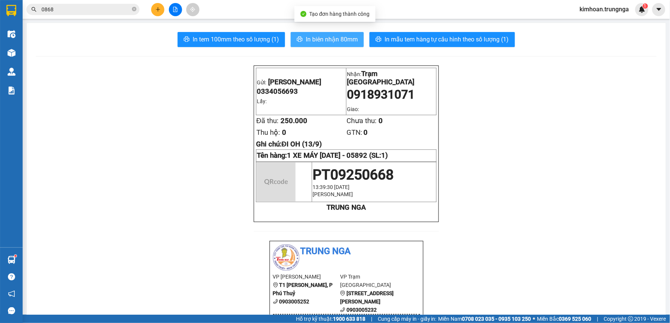
click at [327, 38] on span "In biên nhận 80mm" at bounding box center [332, 39] width 52 height 9
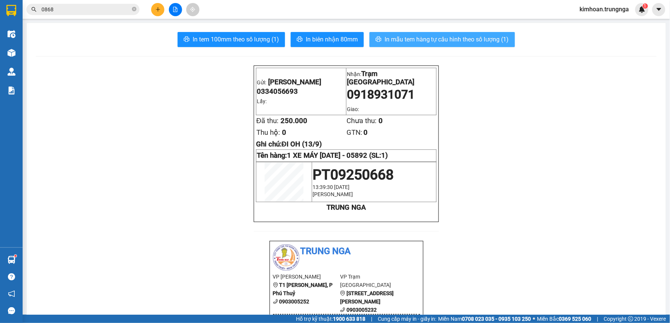
click at [389, 42] on span "In mẫu tem hàng tự cấu hình theo số lượng (1)" at bounding box center [446, 39] width 124 height 9
click at [134, 10] on icon "close-circle" at bounding box center [134, 9] width 5 height 5
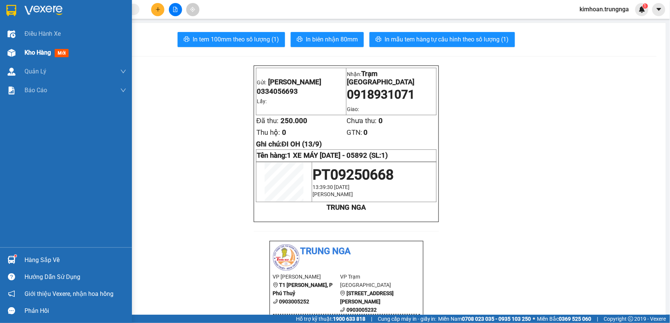
click at [20, 56] on div "Kho hàng mới" at bounding box center [66, 52] width 132 height 19
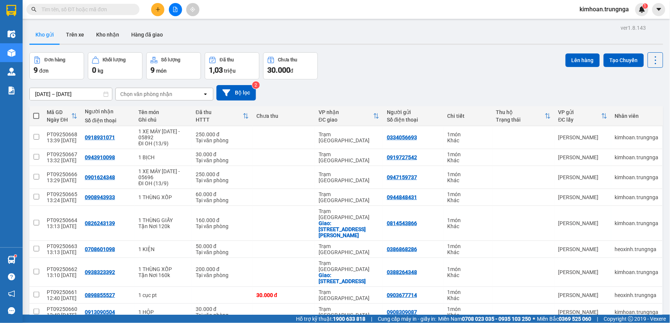
click at [99, 8] on input "text" at bounding box center [85, 9] width 89 height 8
paste input "0362715337"
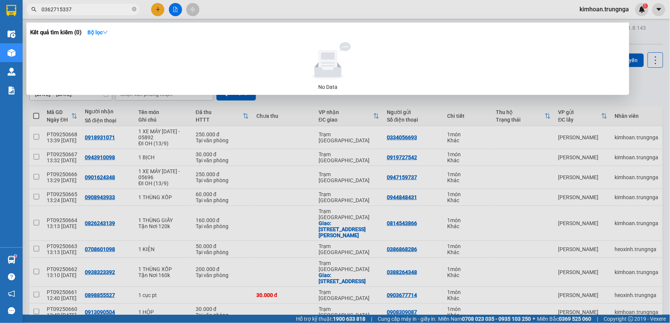
click at [228, 265] on div at bounding box center [335, 161] width 670 height 323
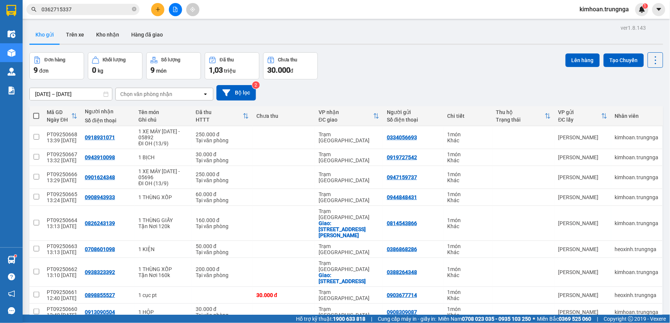
click at [158, 12] on button at bounding box center [157, 9] width 13 height 13
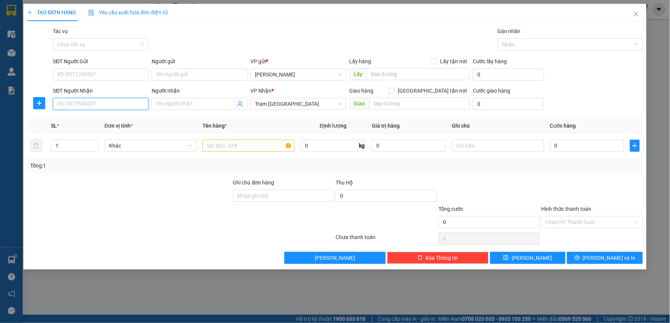
click at [117, 106] on input "SĐT Người Nhận" at bounding box center [101, 104] width 96 height 12
click at [66, 98] on input "SĐT Người Nhận" at bounding box center [101, 104] width 96 height 12
click at [128, 119] on div "0944621042" at bounding box center [100, 119] width 87 height 8
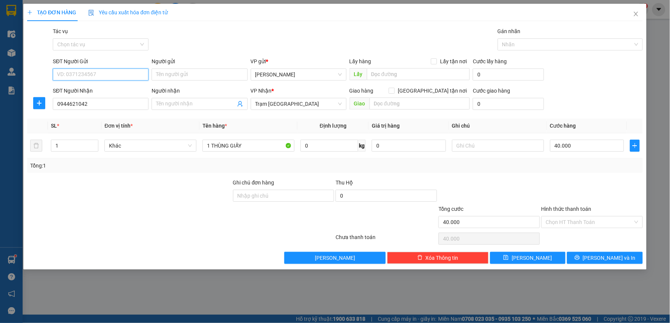
click at [114, 73] on input "SĐT Người Gửi" at bounding box center [101, 75] width 96 height 12
click at [99, 92] on div "0382250006" at bounding box center [100, 90] width 87 height 8
click at [589, 151] on input "40.000" at bounding box center [587, 146] width 74 height 12
click at [559, 179] on div at bounding box center [591, 192] width 103 height 26
click at [569, 220] on input "Hình thức thanh toán" at bounding box center [589, 222] width 87 height 11
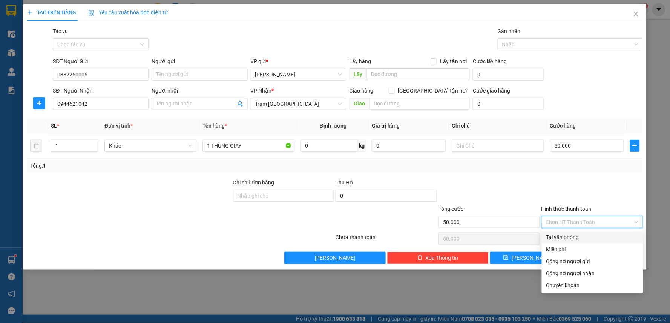
click at [575, 238] on div "Tại văn phòng" at bounding box center [592, 237] width 92 height 8
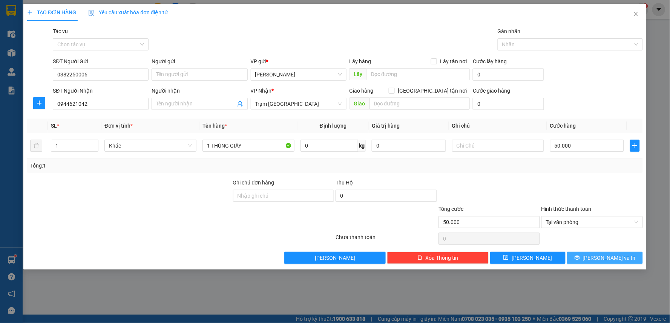
click at [586, 261] on button "Lưu và In" at bounding box center [605, 258] width 76 height 12
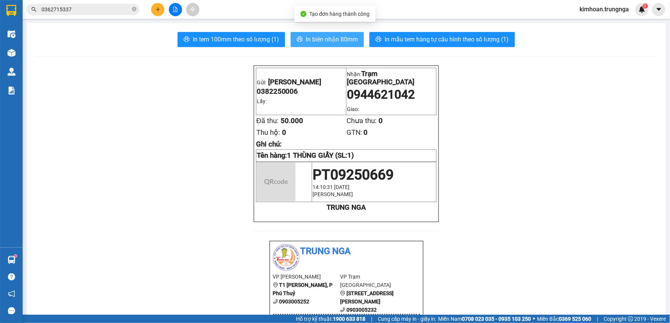
click at [306, 43] on span "In biên nhận 80mm" at bounding box center [332, 39] width 52 height 9
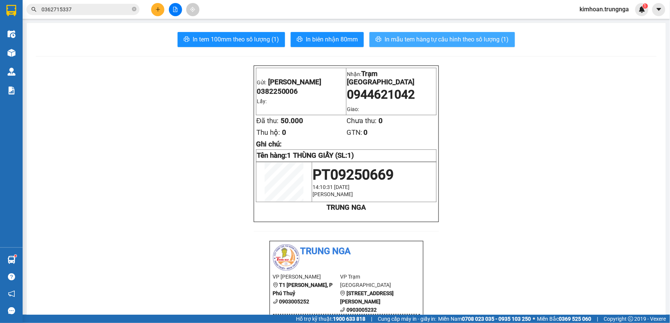
click at [388, 35] on span "In mẫu tem hàng tự cấu hình theo số lượng (1)" at bounding box center [446, 39] width 124 height 9
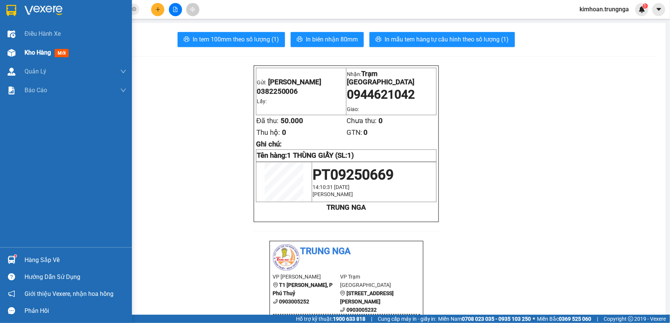
click at [21, 50] on div "Kho hàng mới" at bounding box center [66, 52] width 132 height 19
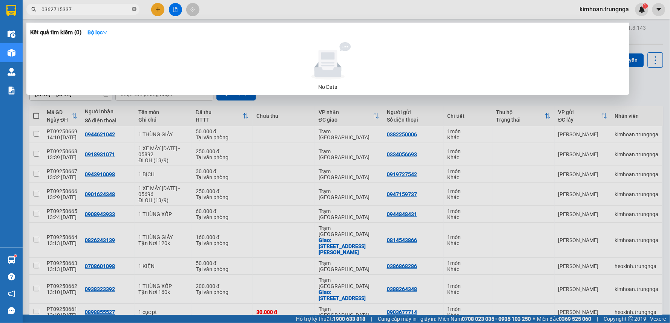
click at [133, 10] on icon "close-circle" at bounding box center [134, 9] width 5 height 5
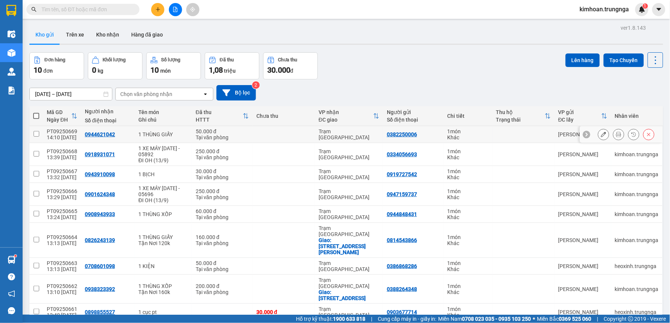
click at [37, 136] on input "checkbox" at bounding box center [37, 134] width 6 height 6
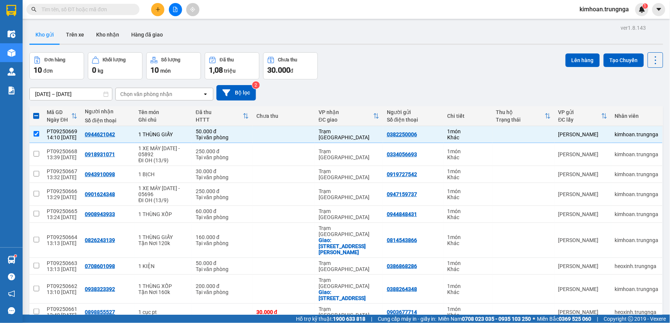
click at [35, 115] on span at bounding box center [36, 116] width 6 height 6
click at [36, 112] on input "checkbox" at bounding box center [36, 112] width 0 height 0
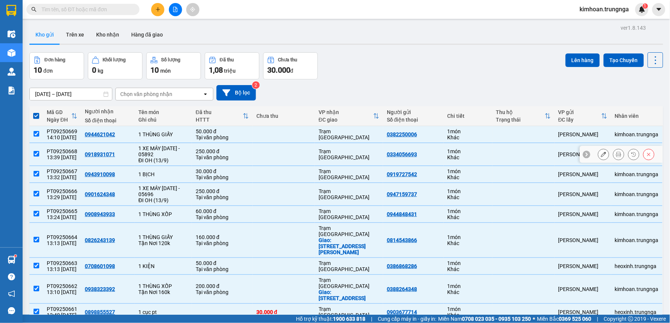
click at [38, 153] on input "checkbox" at bounding box center [37, 154] width 6 height 6
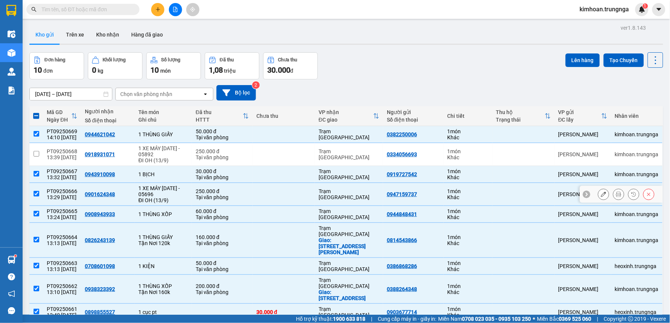
click at [35, 195] on input "checkbox" at bounding box center [37, 194] width 6 height 6
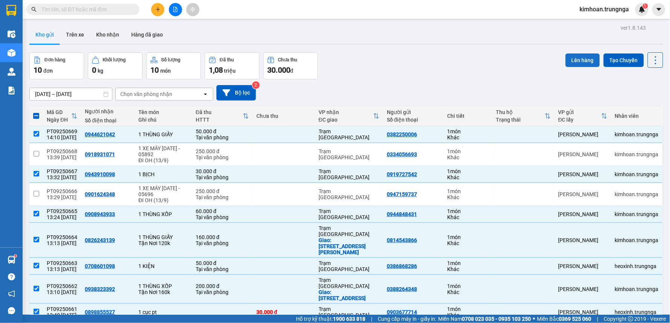
click at [578, 64] on button "Lên hàng" at bounding box center [582, 61] width 34 height 14
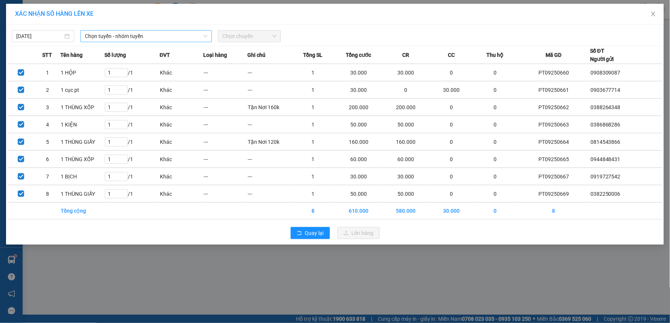
click at [118, 37] on span "Chọn tuyến - nhóm tuyến" at bounding box center [146, 36] width 122 height 11
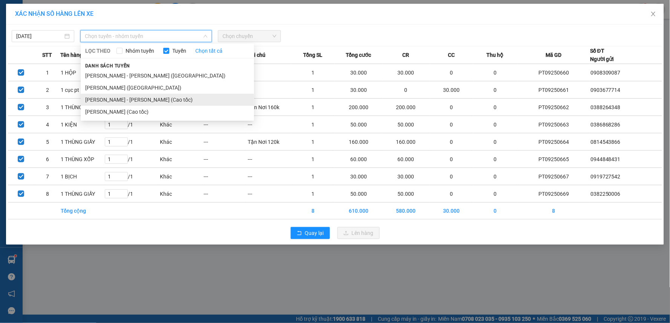
drag, startPoint x: 110, startPoint y: 101, endPoint x: 246, endPoint y: 49, distance: 144.8
click at [110, 101] on li "Phan Thiết - Hồ Chí Minh (Cao tốc)" at bounding box center [167, 100] width 173 height 12
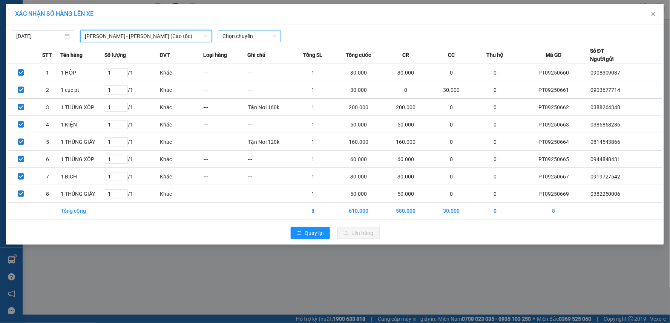
click at [256, 37] on span "Chọn chuyến" at bounding box center [249, 36] width 54 height 11
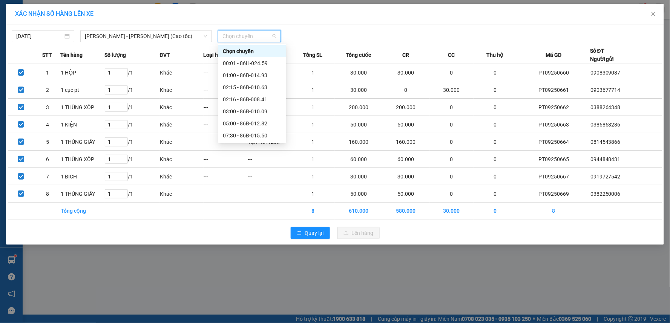
click at [240, 168] on div "14:30 - 86B-014.93" at bounding box center [252, 172] width 59 height 8
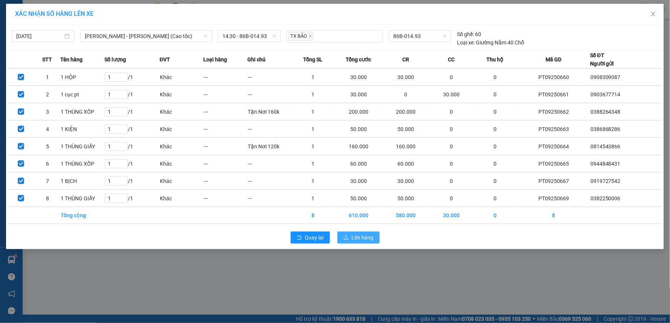
click at [355, 237] on span "Lên hàng" at bounding box center [363, 238] width 22 height 8
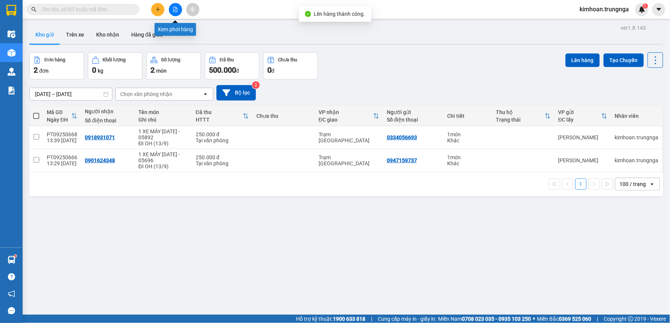
click at [174, 9] on icon "file-add" at bounding box center [175, 9] width 5 height 5
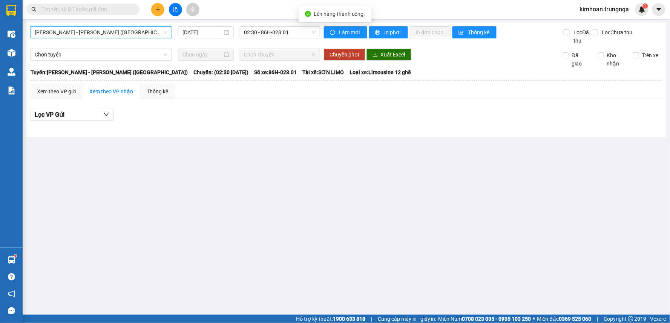
click at [102, 33] on span "Phan Thiết - Hồ Chí Minh (Ghế)" at bounding box center [101, 32] width 133 height 11
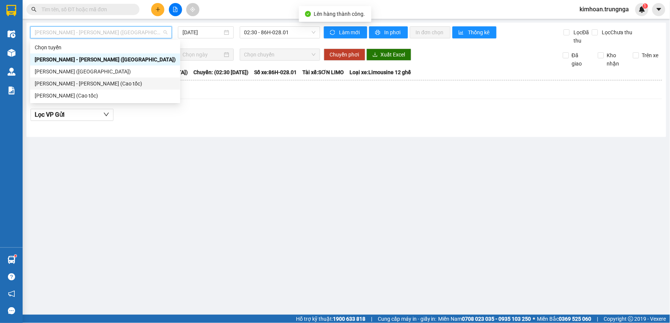
click at [81, 87] on div "Phan Thiết - Hồ Chí Minh (Cao tốc)" at bounding box center [105, 84] width 141 height 8
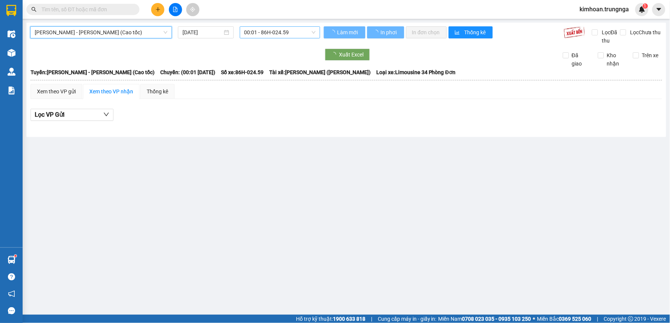
click at [264, 32] on span "00:01 - 86H-024.59" at bounding box center [279, 32] width 71 height 11
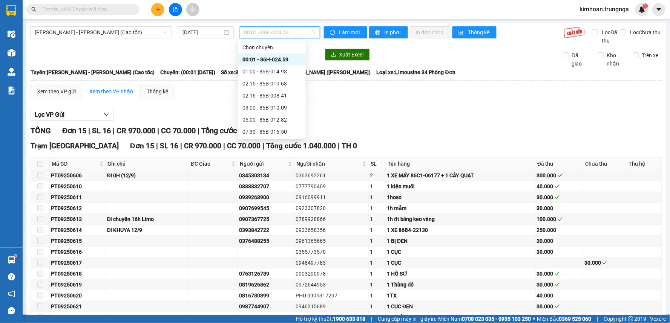
click at [259, 164] on div "14:30 - 86B-014.93" at bounding box center [271, 168] width 59 height 8
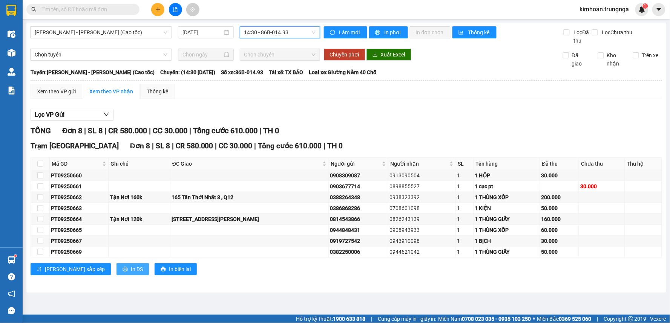
click at [122, 271] on icon "printer" at bounding box center [124, 269] width 5 height 5
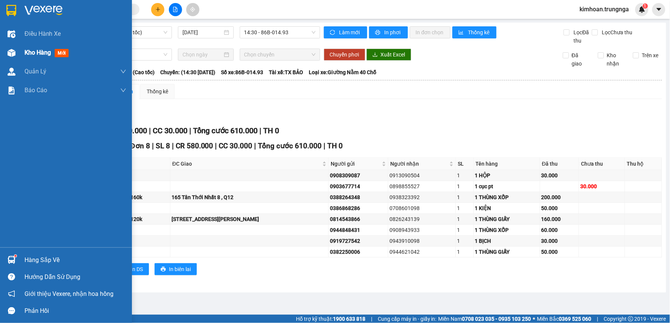
click at [14, 55] on img at bounding box center [12, 53] width 8 height 8
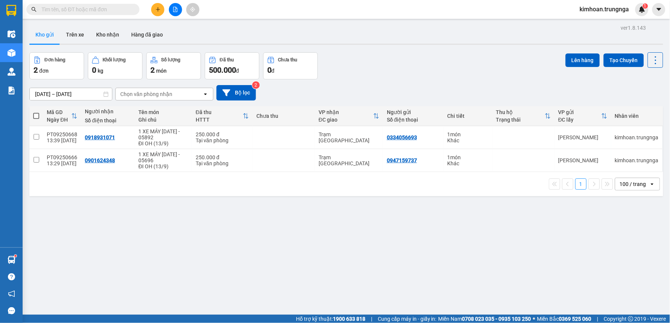
click at [586, 14] on div "kimhoan.trungnga 1" at bounding box center [610, 9] width 75 height 13
click at [586, 14] on span "kimhoan.trungnga" at bounding box center [603, 9] width 61 height 9
click at [593, 25] on span "Đăng xuất" at bounding box center [607, 23] width 46 height 8
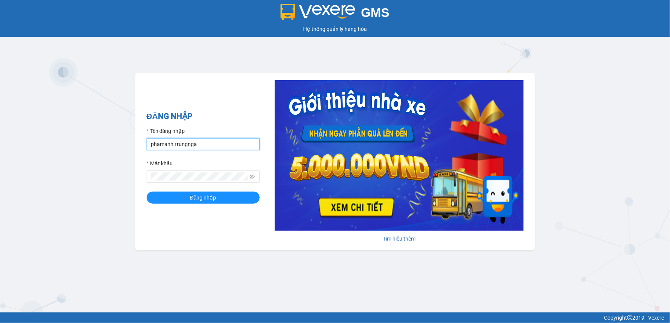
click at [164, 145] on input "phamanh.trungnga" at bounding box center [203, 144] width 113 height 12
click at [166, 145] on input "phamanh.trungnga" at bounding box center [203, 144] width 113 height 12
click at [168, 145] on input "phamanh.trungnga" at bounding box center [203, 144] width 113 height 12
click at [169, 145] on input "phamanh.trungnga" at bounding box center [203, 144] width 113 height 12
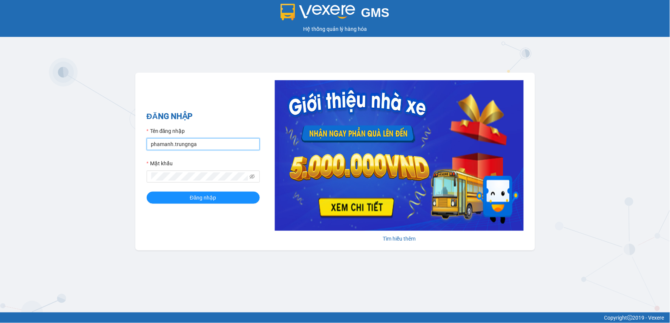
click at [169, 145] on input "phamanh.trungnga" at bounding box center [203, 144] width 113 height 12
click at [176, 144] on input "phamanh.trungnga" at bounding box center [203, 144] width 113 height 12
click at [177, 144] on input "phamanh.trungnga" at bounding box center [203, 144] width 113 height 12
click at [168, 144] on input "phamanh.trungnga" at bounding box center [203, 144] width 113 height 12
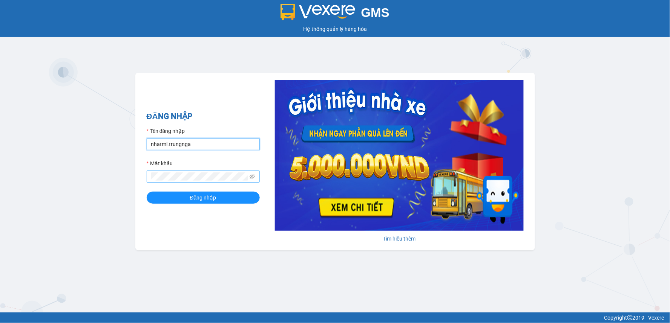
type input "nhatmi.trungnga"
click at [147, 192] on button "Đăng nhập" at bounding box center [203, 198] width 113 height 12
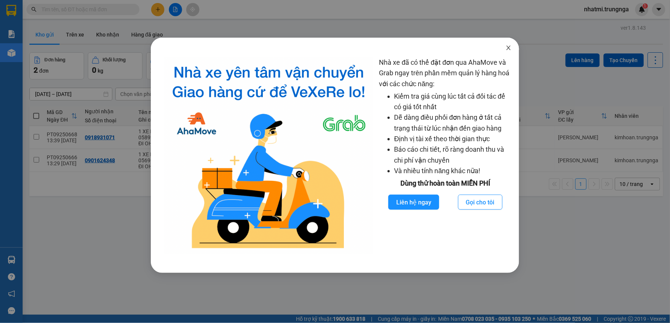
click at [507, 48] on icon "close" at bounding box center [508, 48] width 6 height 6
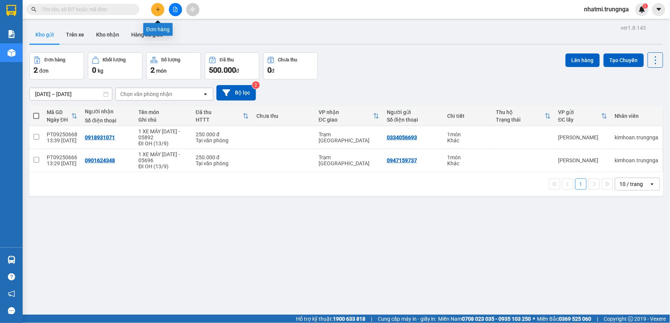
click at [159, 11] on icon "plus" at bounding box center [157, 9] width 5 height 5
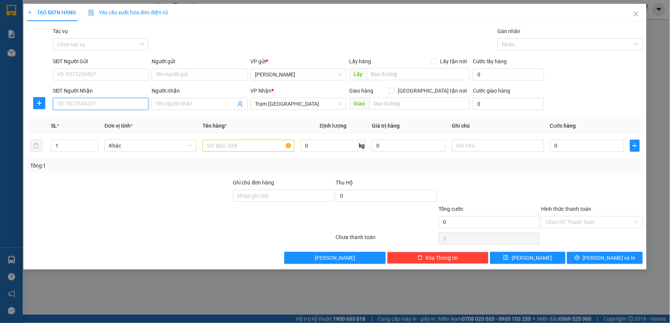
click at [82, 106] on input "SĐT Người Nhận" at bounding box center [101, 104] width 96 height 12
type input "0937979385"
click at [102, 70] on input "SĐT Người Gửi" at bounding box center [101, 75] width 96 height 12
type input "0814859369"
click at [215, 142] on input "text" at bounding box center [248, 146] width 92 height 12
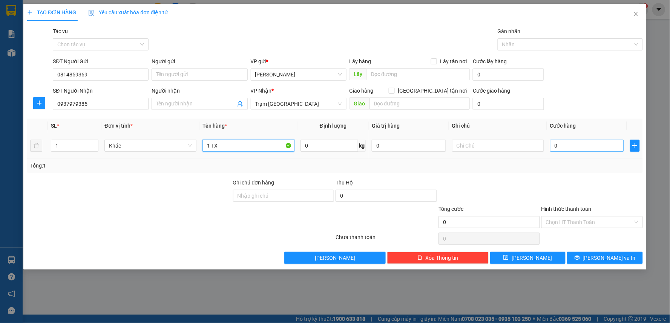
type input "1 TX"
click at [594, 145] on input "0" at bounding box center [587, 146] width 74 height 12
click at [394, 90] on input "[GEOGRAPHIC_DATA] tận nơi" at bounding box center [390, 90] width 5 height 5
checkbox input "true"
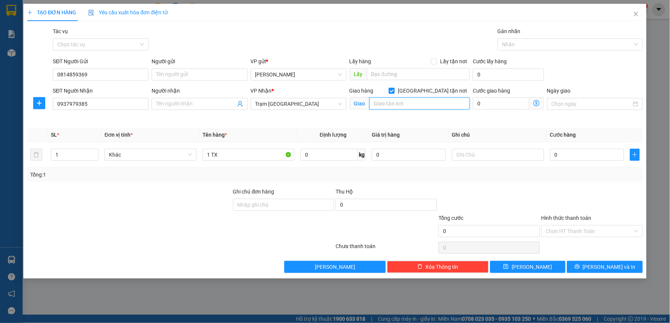
click at [413, 100] on input "text" at bounding box center [419, 104] width 101 height 12
click at [440, 106] on input "72 Hoa Đào, P. Cầu Kiệu," at bounding box center [419, 104] width 101 height 12
type input "72 Hoa Đào, P. Cầu Kiệu, Phú Nhuận"
click at [506, 168] on div "Tổng: 1" at bounding box center [334, 175] width 615 height 14
click at [567, 156] on input "0" at bounding box center [587, 155] width 74 height 12
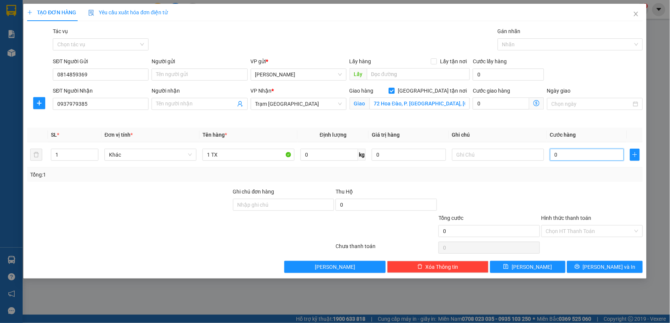
type input "5"
type input "50"
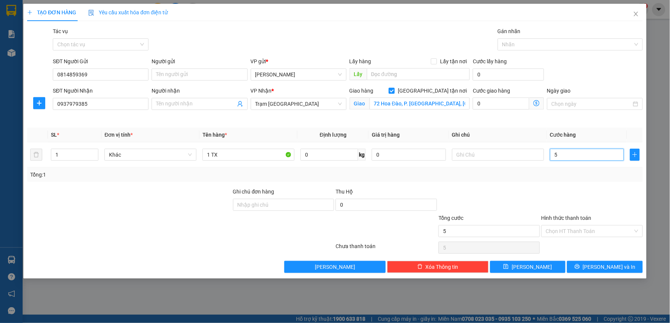
type input "50"
type input "50.000"
click at [618, 191] on div at bounding box center [591, 201] width 103 height 26
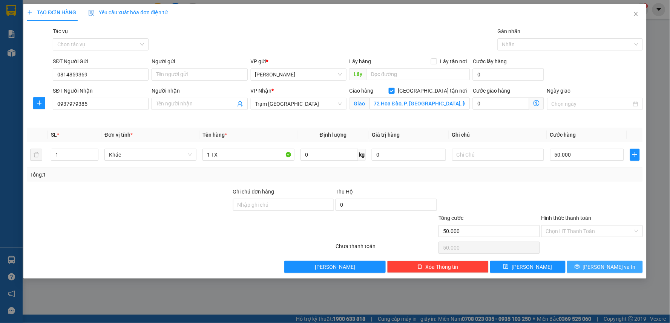
click at [599, 267] on span "[PERSON_NAME] và In" at bounding box center [609, 267] width 53 height 8
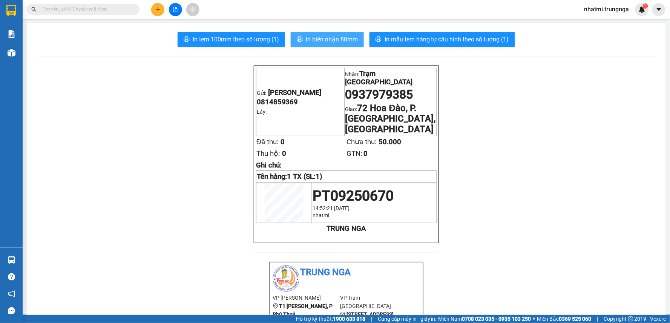
click at [307, 39] on span "In biên nhận 80mm" at bounding box center [332, 39] width 52 height 9
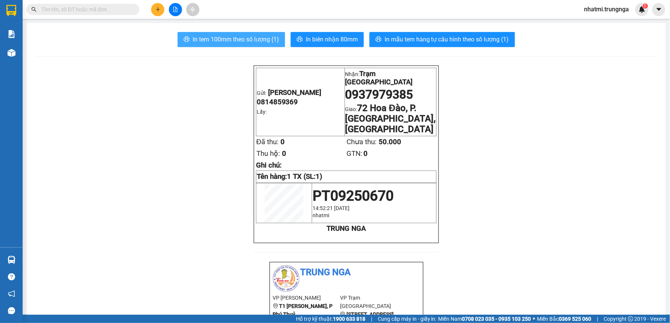
click at [237, 41] on span "In tem 100mm theo số lượng (1)" at bounding box center [236, 39] width 86 height 9
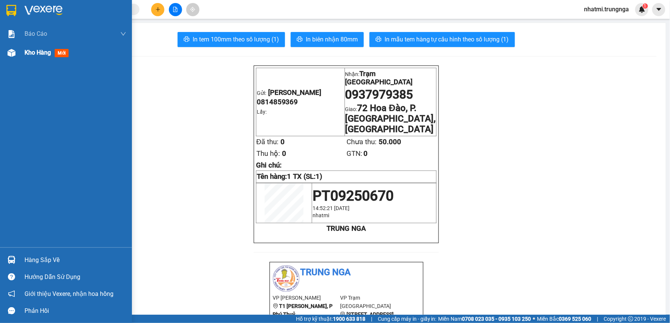
click at [40, 50] on span "Kho hàng" at bounding box center [37, 52] width 26 height 7
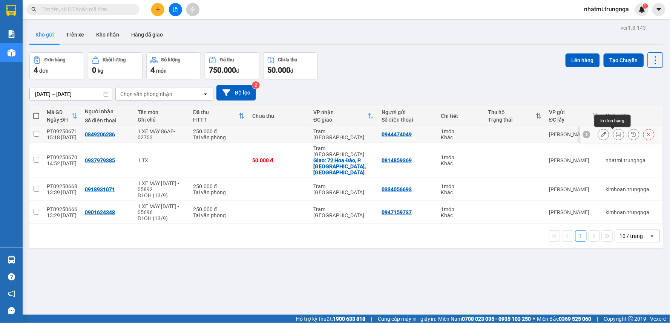
click at [613, 138] on button at bounding box center [618, 134] width 11 height 13
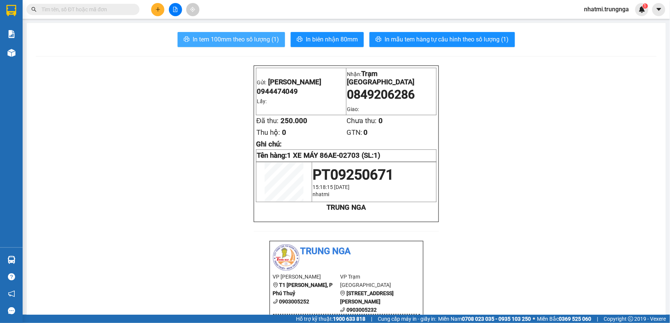
click at [242, 37] on span "In tem 100mm theo số lượng (1)" at bounding box center [236, 39] width 86 height 9
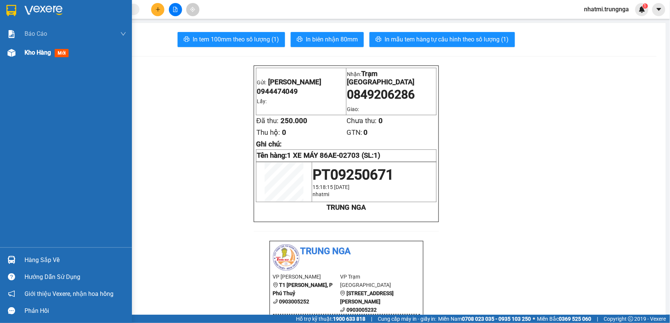
click at [46, 50] on span "Kho hàng" at bounding box center [37, 52] width 26 height 7
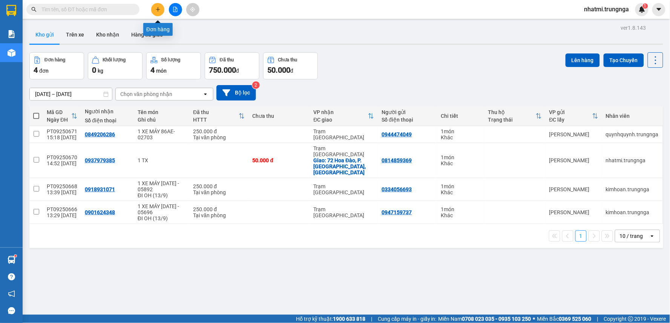
click at [159, 12] on button at bounding box center [157, 9] width 13 height 13
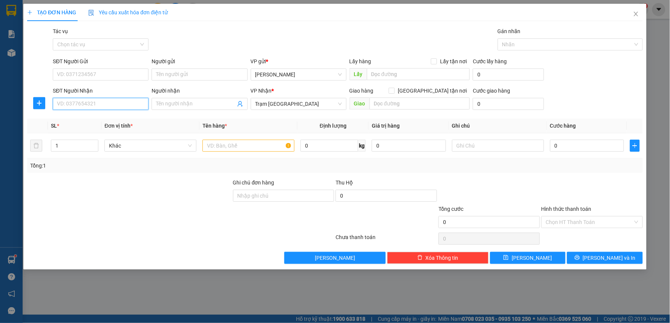
click at [93, 101] on input "SĐT Người Nhận" at bounding box center [101, 104] width 96 height 12
click at [84, 103] on input "SĐT Người Nhận" at bounding box center [101, 104] width 96 height 12
type input "0945522402"
click at [90, 65] on div "SĐT Người Gửi" at bounding box center [101, 61] width 96 height 8
click at [90, 69] on input "SĐT Người Gửi" at bounding box center [101, 75] width 96 height 12
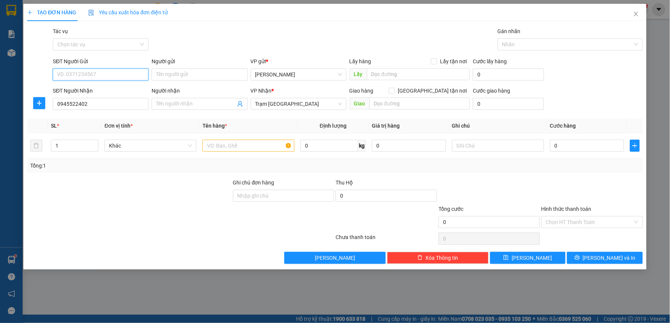
click at [86, 76] on input "SĐT Người Gửi" at bounding box center [101, 75] width 96 height 12
type input "0945036541"
click at [214, 142] on input "text" at bounding box center [248, 146] width 92 height 12
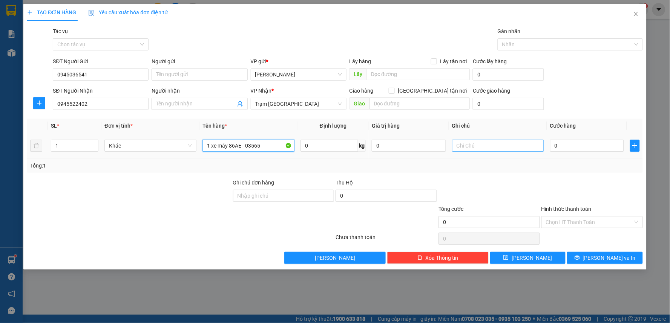
type input "1 xe máy 86AE - 03565"
click at [485, 145] on input "text" at bounding box center [498, 146] width 92 height 12
click at [63, 145] on input "1" at bounding box center [74, 145] width 47 height 11
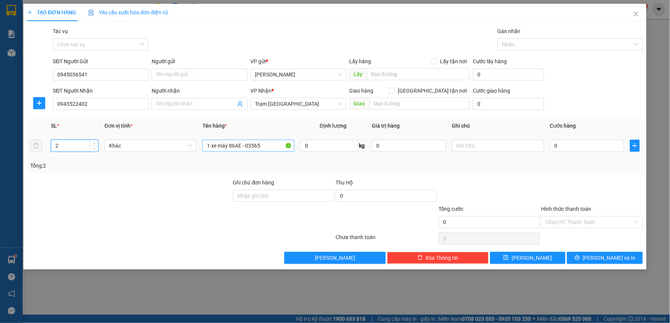
type input "2"
click at [269, 146] on input "1 xe máy 86AE - 03565" at bounding box center [248, 146] width 92 height 12
type input "1 xe máy 86AE - 03565 + 1 Thùng"
drag, startPoint x: 466, startPoint y: 144, endPoint x: 498, endPoint y: 149, distance: 32.3
click at [471, 144] on input "text" at bounding box center [498, 146] width 92 height 12
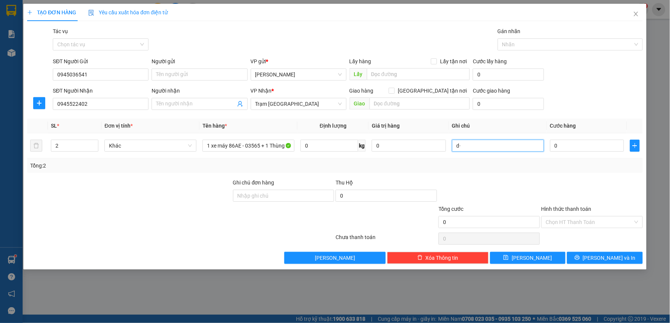
type input "d"
type input "đ"
type input "D"
type input "[PERSON_NAME] 0H 13/09"
click at [586, 143] on input "0" at bounding box center [587, 146] width 74 height 12
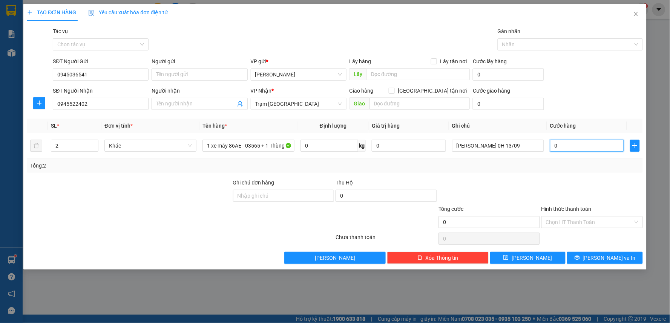
type input "2"
type input "25"
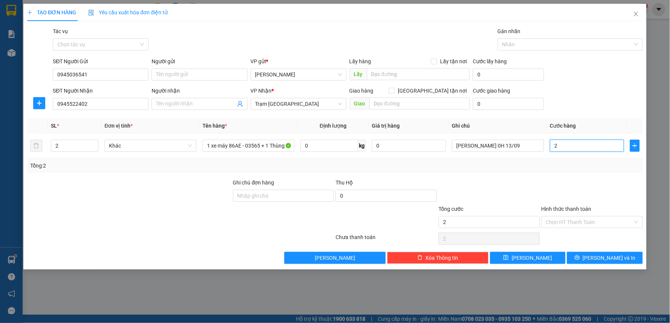
type input "25"
type input "250"
type input "250.000"
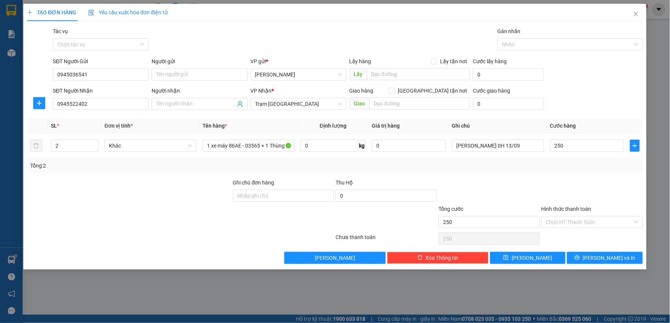
type input "250.000"
click at [553, 171] on div "Tổng: 2" at bounding box center [334, 166] width 615 height 14
click at [562, 147] on input "250.000" at bounding box center [587, 146] width 74 height 12
type input "2"
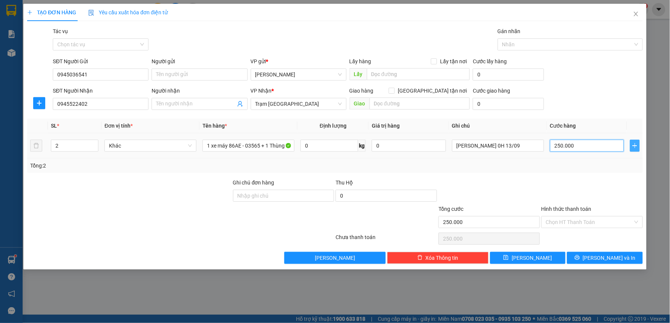
type input "2"
type input "28"
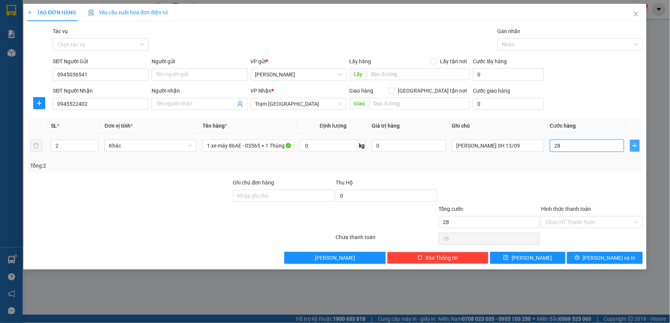
type input "280"
type input "280.000"
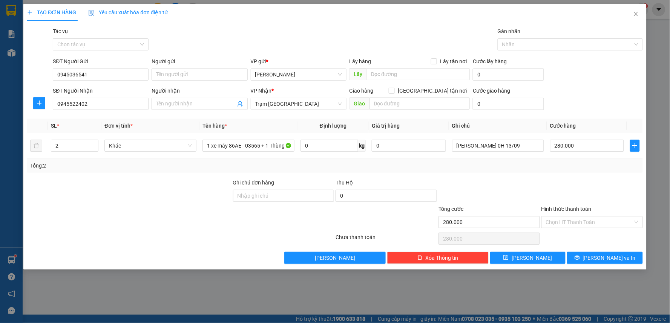
click at [602, 175] on div "Transit Pickup Surcharge Ids Transit Deliver Surcharge Ids Transit Deliver Surc…" at bounding box center [334, 145] width 615 height 237
click at [601, 217] on input "Hình thức thanh toán" at bounding box center [589, 222] width 87 height 11
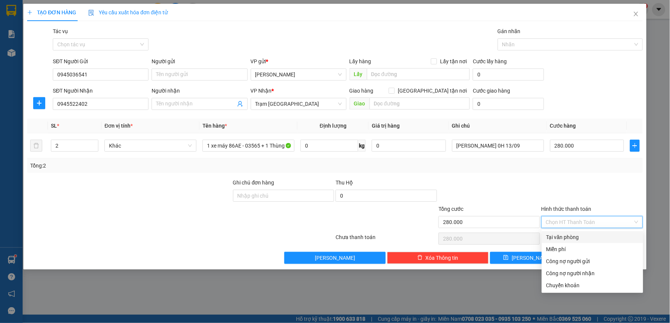
click at [573, 240] on div "Tại văn phòng" at bounding box center [592, 237] width 92 height 8
type input "0"
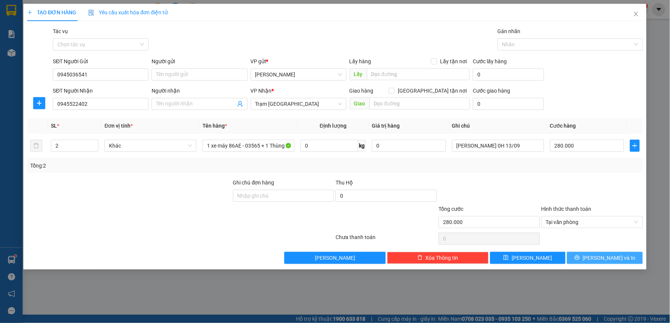
click at [615, 258] on span "Lưu và In" at bounding box center [609, 258] width 53 height 8
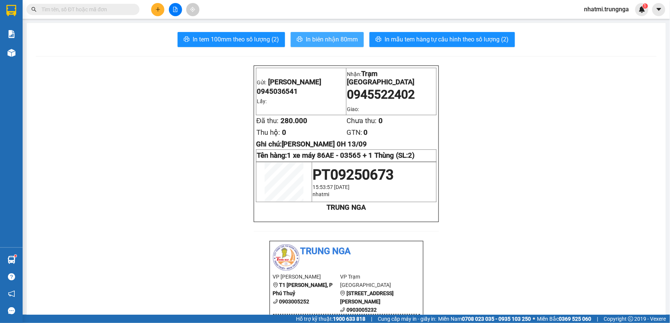
click at [306, 42] on span "In biên nhận 80mm" at bounding box center [332, 39] width 52 height 9
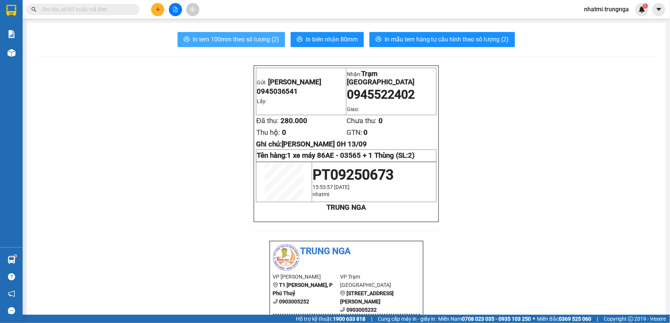
click at [220, 43] on span "In tem 100mm theo số lượng (2)" at bounding box center [236, 39] width 86 height 9
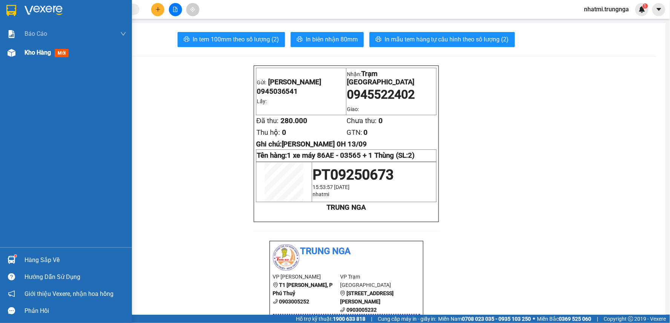
click at [40, 54] on span "Kho hàng" at bounding box center [37, 52] width 26 height 7
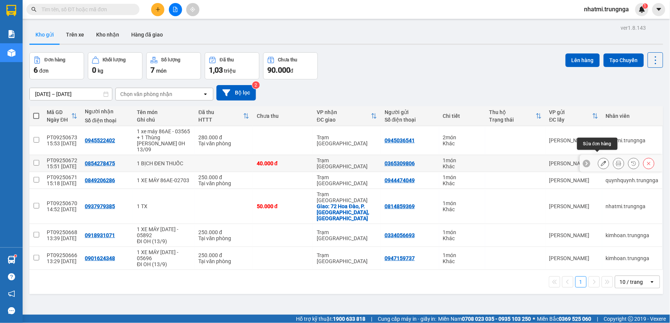
click at [601, 161] on icon at bounding box center [603, 163] width 5 height 5
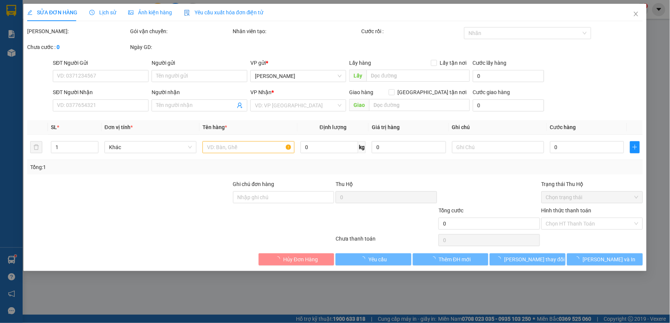
type input "0365309806"
type input "0854278475"
type input "40.000"
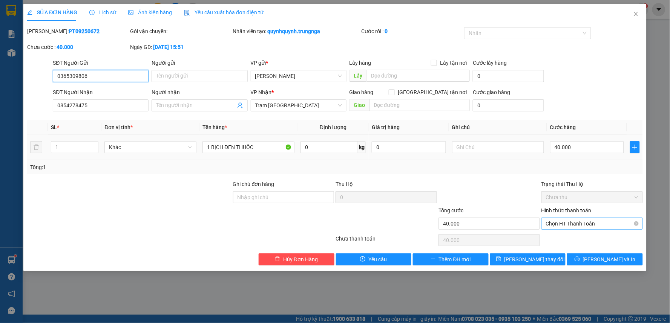
click at [579, 223] on span "Chọn HT Thanh Toán" at bounding box center [592, 223] width 92 height 11
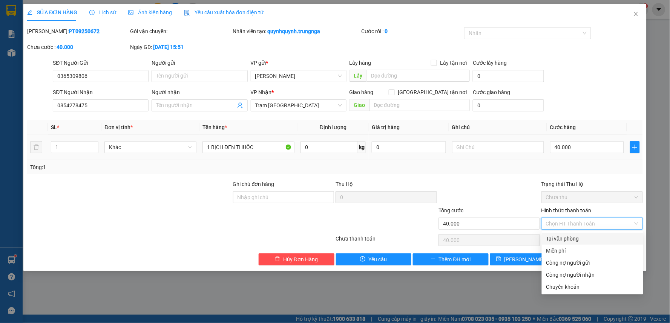
click at [566, 238] on div "Tại văn phòng" at bounding box center [592, 239] width 92 height 8
type input "0"
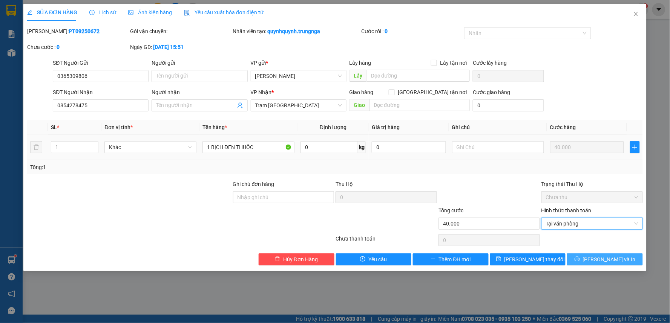
click at [605, 260] on span "Lưu và In" at bounding box center [609, 259] width 53 height 8
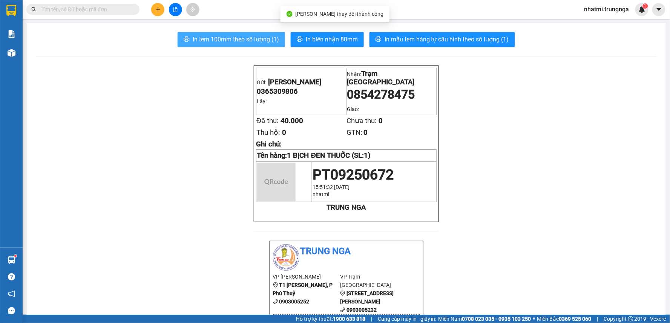
click at [225, 42] on span "In tem 100mm theo số lượng (1)" at bounding box center [236, 39] width 86 height 9
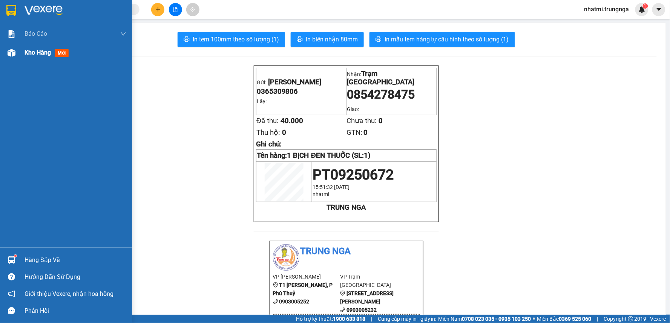
click at [31, 51] on span "Kho hàng" at bounding box center [37, 52] width 26 height 7
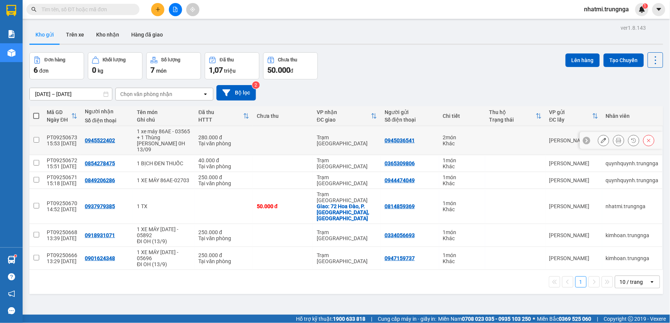
click at [304, 139] on td at bounding box center [283, 140] width 60 height 29
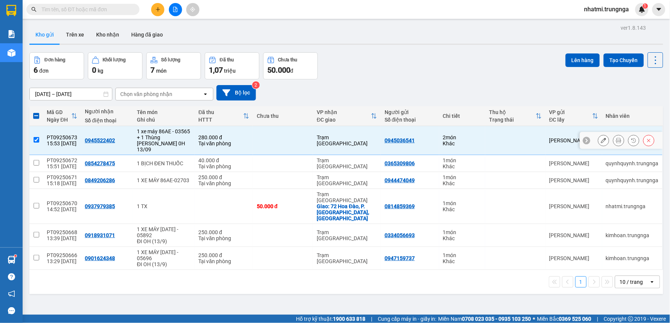
click at [37, 140] on input "checkbox" at bounding box center [37, 140] width 6 height 6
checkbox input "false"
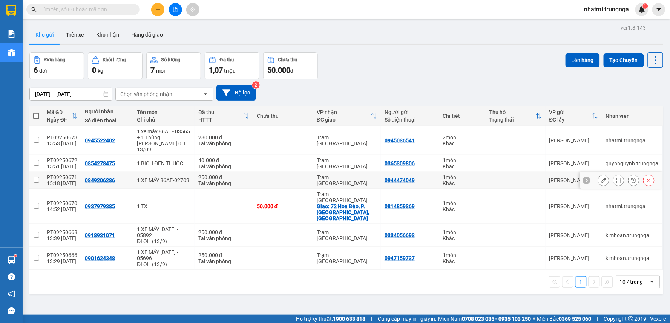
click at [601, 178] on icon at bounding box center [603, 180] width 5 height 5
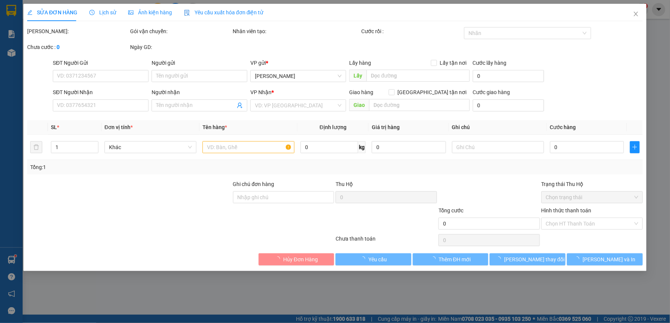
type input "0944474049"
type input "0849206286"
type input "250.000"
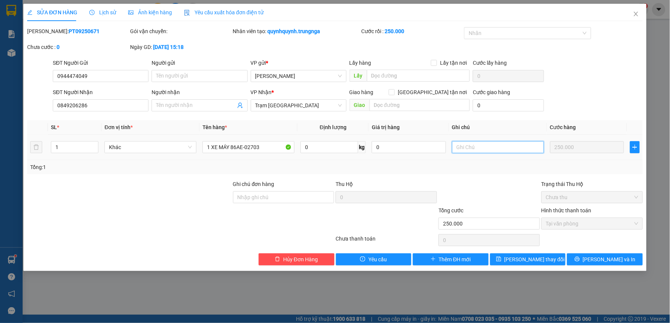
click at [475, 148] on input "text" at bounding box center [498, 147] width 92 height 12
type input "D"
type input "[PERSON_NAME] 0H 13/09"
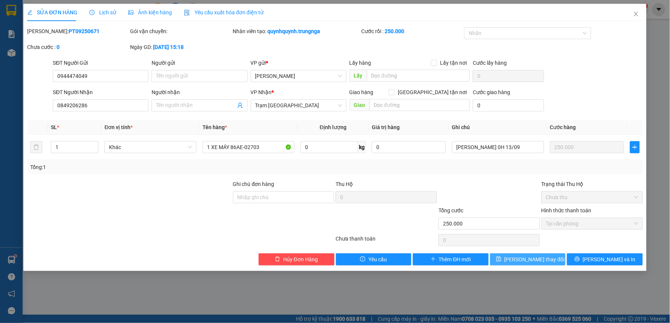
click at [545, 260] on span "Lưu thay đổi" at bounding box center [534, 259] width 60 height 8
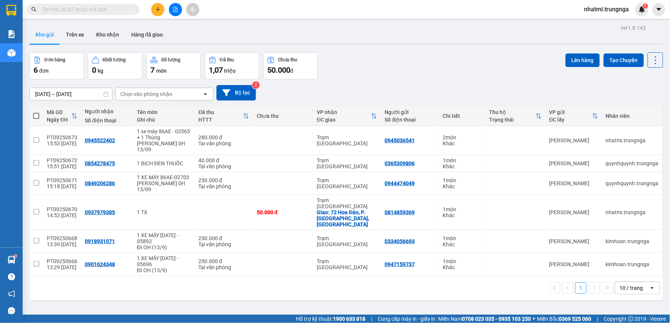
click at [112, 9] on input "text" at bounding box center [85, 9] width 89 height 8
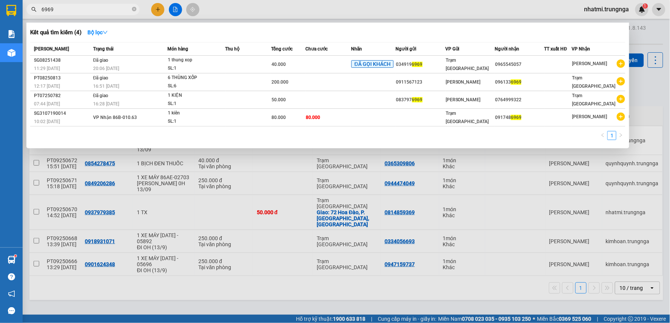
drag, startPoint x: 66, startPoint y: 9, endPoint x: 16, endPoint y: 14, distance: 50.7
click at [7, 14] on section "Kết quả tìm kiếm ( 4 ) Bộ lọc Mã ĐH Trạng thái Món hàng Thu hộ Tổng cước Chưa c…" at bounding box center [335, 161] width 670 height 323
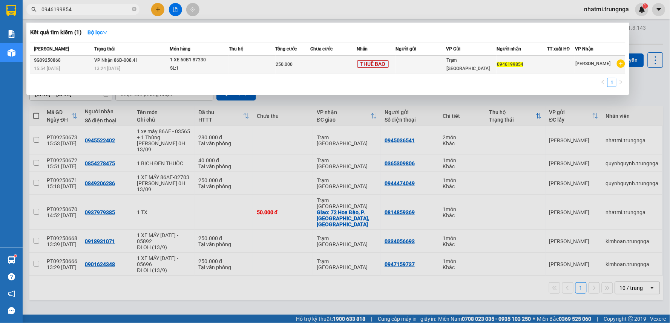
type input "0946199854"
click at [408, 64] on td at bounding box center [421, 65] width 50 height 18
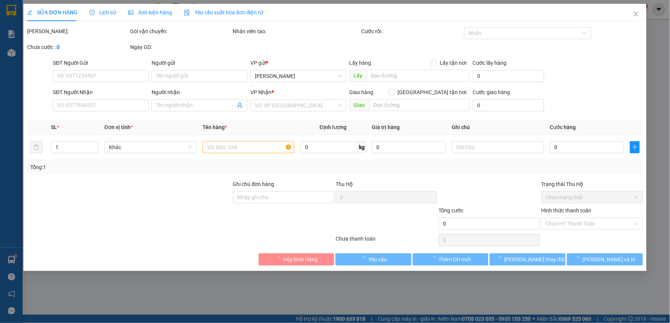
type input "0946199854"
type input "250.000"
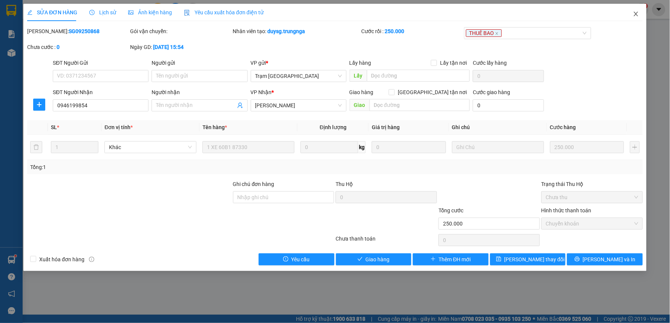
click at [636, 13] on icon "close" at bounding box center [636, 14] width 6 height 6
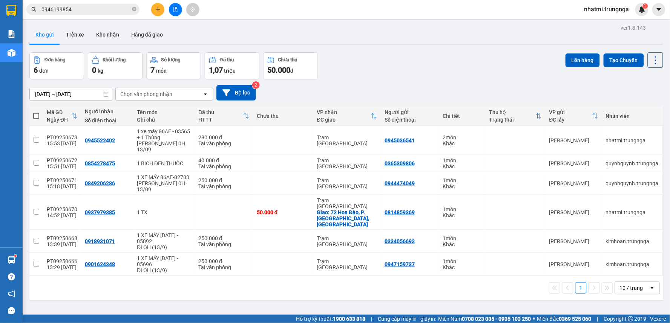
click at [98, 13] on input "0946199854" at bounding box center [85, 9] width 89 height 8
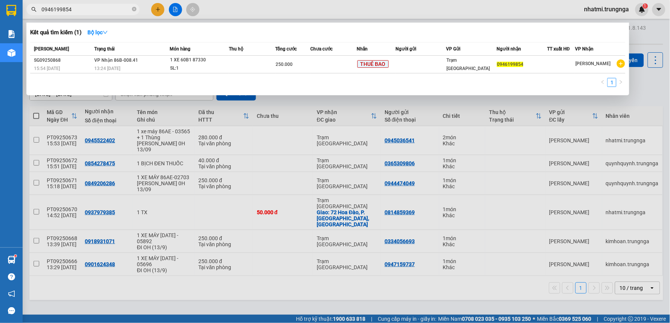
click at [422, 6] on div at bounding box center [335, 161] width 670 height 323
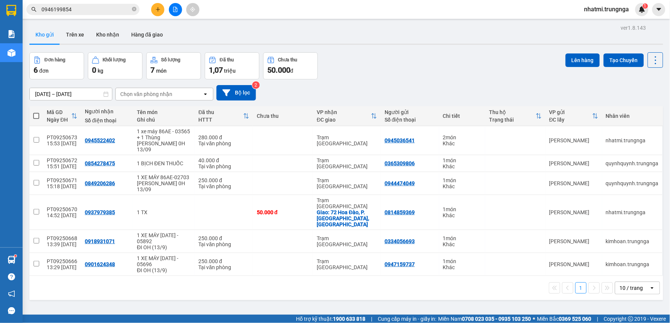
click at [158, 11] on icon "plus" at bounding box center [157, 9] width 5 height 5
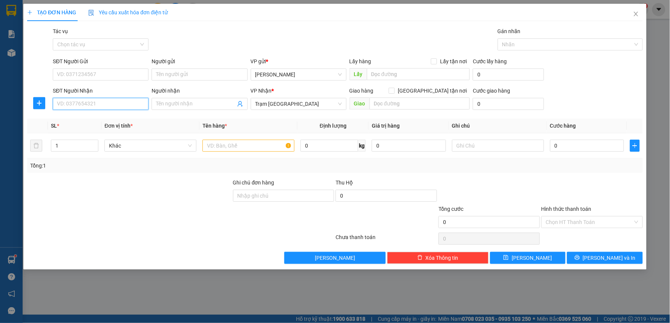
click at [102, 103] on input "SĐT Người Nhận" at bounding box center [101, 104] width 96 height 12
type input "0938550364"
click at [98, 121] on div "0938550364" at bounding box center [100, 119] width 87 height 8
type input "30.000"
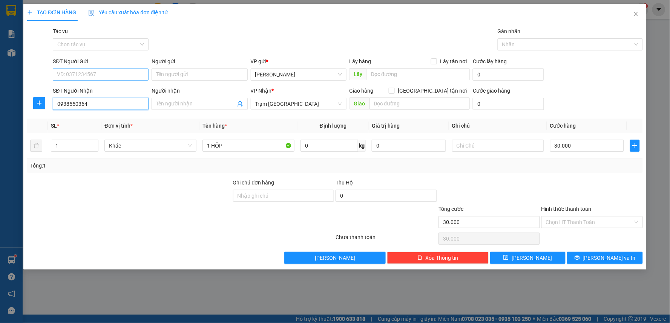
type input "0938550364"
click at [125, 75] on input "SĐT Người Gửi" at bounding box center [101, 75] width 96 height 12
click at [211, 29] on div "Tác vụ Chọn tác vụ Gán nhãn Nhãn" at bounding box center [347, 40] width 592 height 26
click at [604, 254] on span "Lưu và In" at bounding box center [609, 258] width 53 height 8
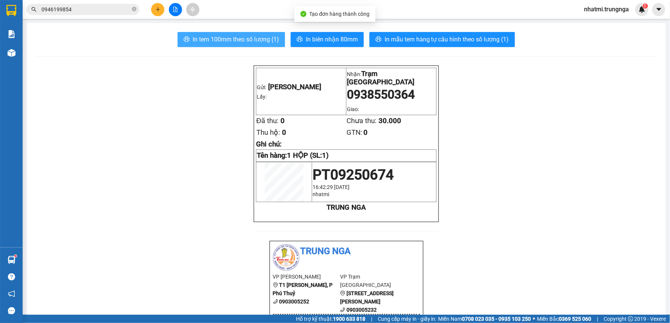
click at [253, 41] on span "In tem 100mm theo số lượng (1)" at bounding box center [236, 39] width 86 height 9
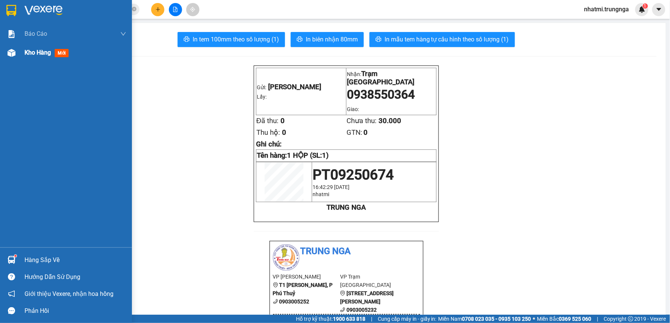
click at [29, 57] on div "Kho hàng mới" at bounding box center [47, 52] width 47 height 9
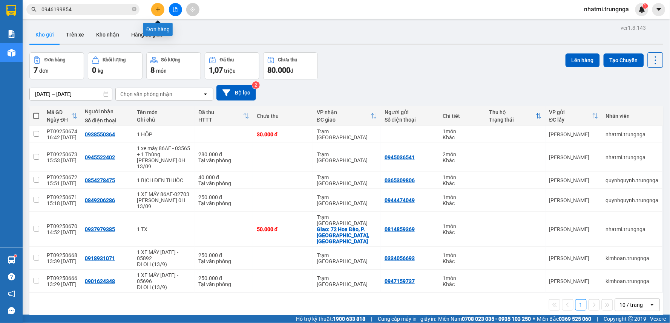
click at [157, 9] on icon "plus" at bounding box center [157, 9] width 0 height 4
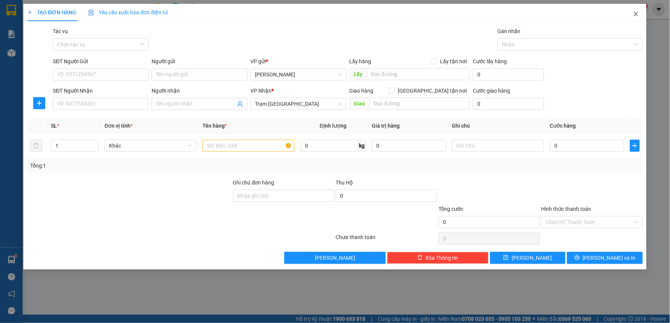
drag, startPoint x: 636, startPoint y: 12, endPoint x: 509, endPoint y: 10, distance: 127.4
click at [636, 12] on icon "close" at bounding box center [636, 14] width 6 height 6
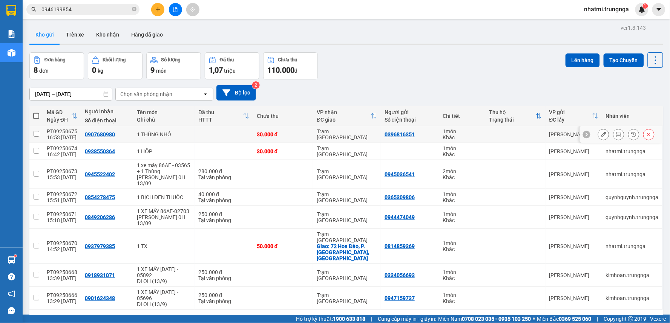
click at [601, 137] on icon at bounding box center [603, 134] width 5 height 5
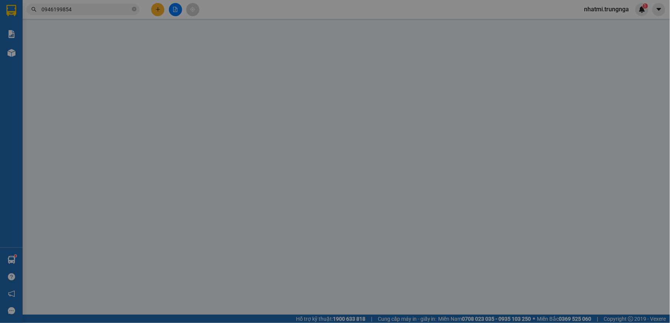
type input "0396816351"
type input "0907680980"
type input "30.000"
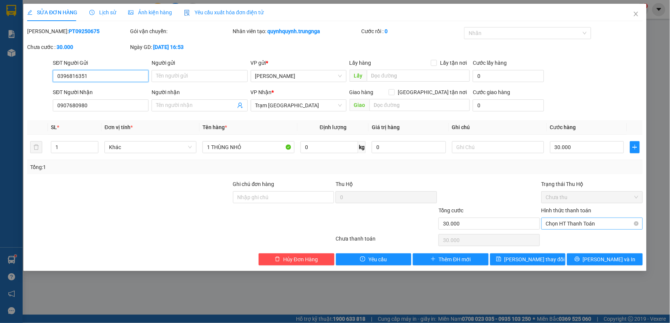
click at [581, 225] on span "Chọn HT Thanh Toán" at bounding box center [592, 223] width 92 height 11
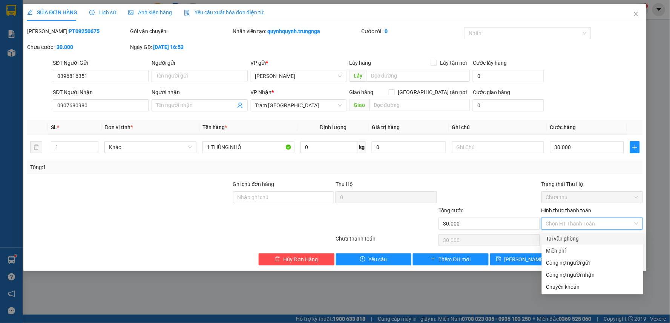
click at [566, 242] on div "Tại văn phòng" at bounding box center [592, 239] width 92 height 8
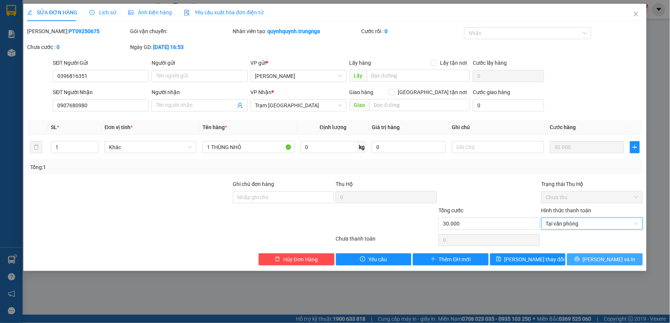
click at [616, 262] on span "Lưu và In" at bounding box center [609, 259] width 53 height 8
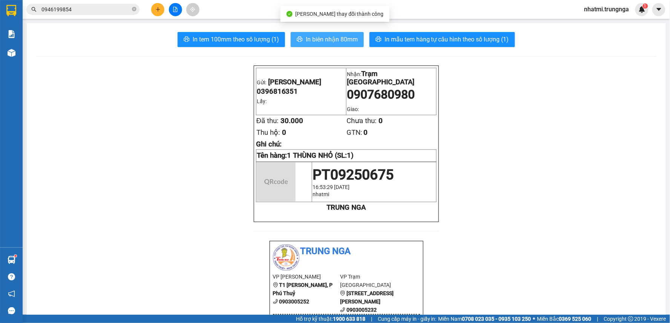
click at [317, 39] on span "In biên nhận 80mm" at bounding box center [332, 39] width 52 height 9
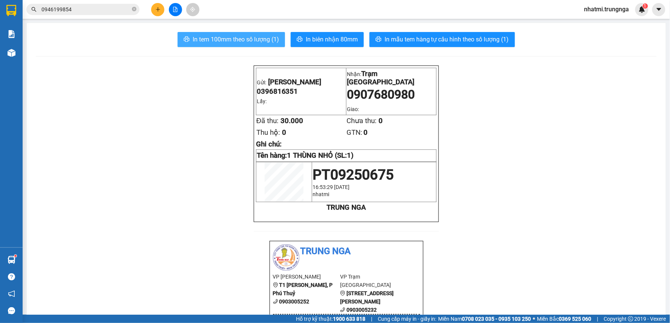
drag, startPoint x: 230, startPoint y: 31, endPoint x: 231, endPoint y: 40, distance: 8.7
click at [231, 40] on span "In tem 100mm theo số lượng (1)" at bounding box center [236, 39] width 86 height 9
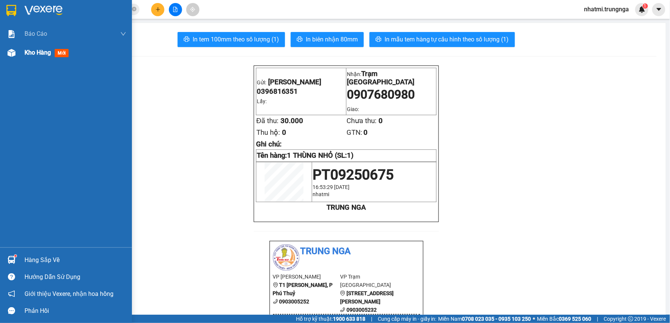
click at [39, 52] on span "Kho hàng" at bounding box center [37, 52] width 26 height 7
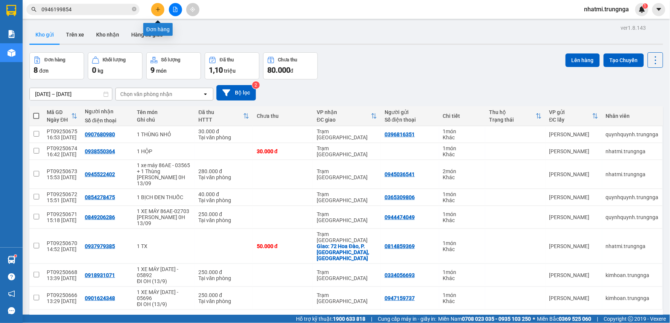
click at [159, 11] on icon "plus" at bounding box center [157, 9] width 5 height 5
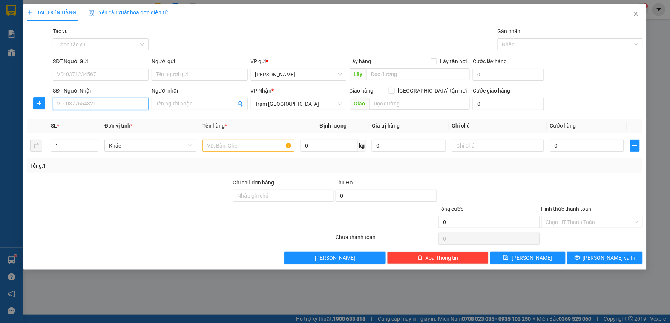
click at [83, 102] on input "SĐT Người Nhận" at bounding box center [101, 104] width 96 height 12
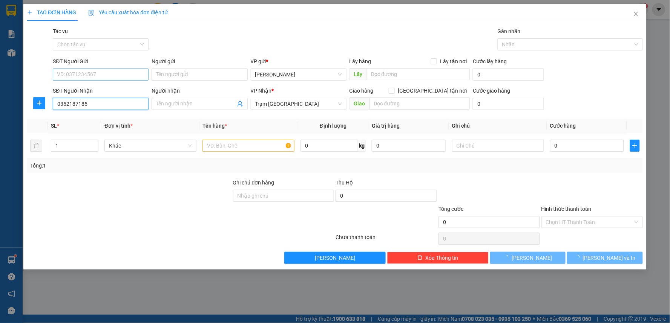
type input "0352187185"
click at [70, 72] on input "SĐT Người Gửi" at bounding box center [101, 75] width 96 height 12
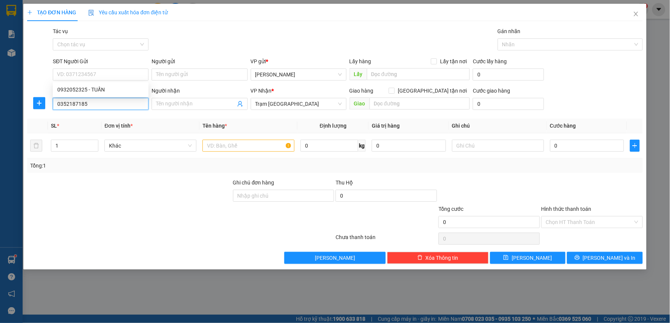
click at [89, 103] on input "0352187185" at bounding box center [101, 104] width 96 height 12
click at [92, 117] on div "0352187185 - THUẬN" at bounding box center [100, 119] width 87 height 8
type input "THUẬN"
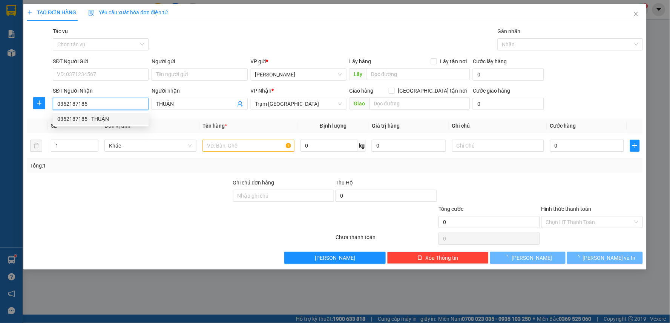
type input "50.000"
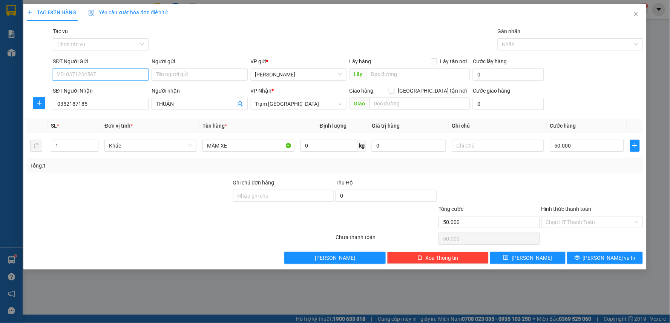
click at [85, 73] on input "SĐT Người Gửi" at bounding box center [101, 75] width 96 height 12
click at [89, 89] on div "0932052325 - TUẤN" at bounding box center [100, 90] width 87 height 8
type input "0932052325"
type input "TUẤN"
click at [59, 146] on input "1" at bounding box center [74, 145] width 47 height 11
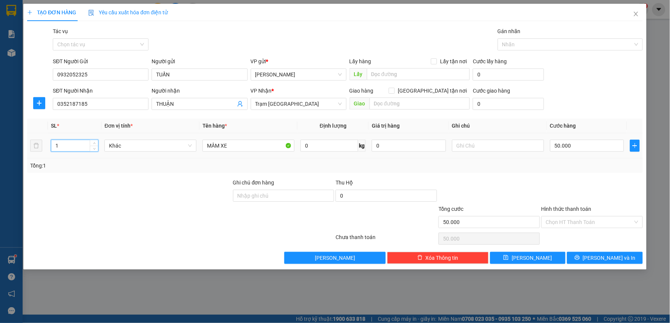
click at [59, 146] on input "1" at bounding box center [74, 145] width 47 height 11
drag, startPoint x: 59, startPoint y: 146, endPoint x: 60, endPoint y: 141, distance: 5.8
click at [55, 147] on input "1" at bounding box center [74, 145] width 47 height 11
type input "7"
click at [212, 161] on div "Tổng: 7" at bounding box center [334, 166] width 615 height 14
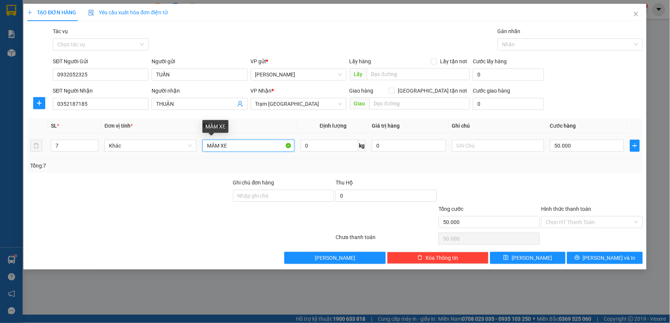
click at [206, 145] on input "MÂM XE" at bounding box center [248, 146] width 92 height 12
type input "7 MÂM XE"
click at [578, 146] on input "50.000" at bounding box center [587, 146] width 74 height 12
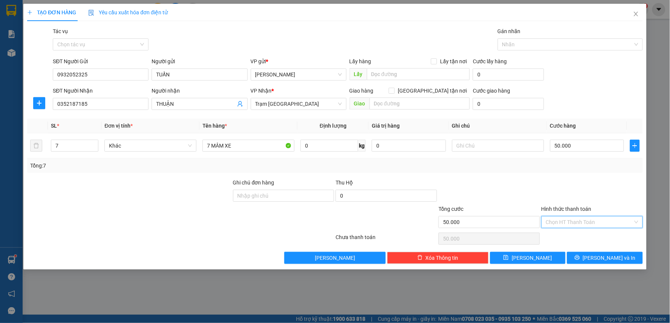
click at [583, 225] on input "Hình thức thanh toán" at bounding box center [589, 222] width 87 height 11
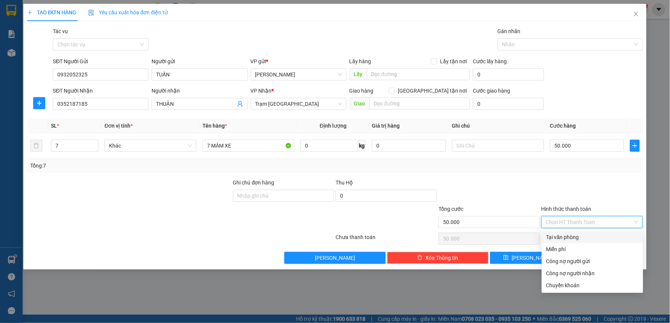
click at [569, 171] on div "Tổng: 7" at bounding box center [334, 166] width 615 height 14
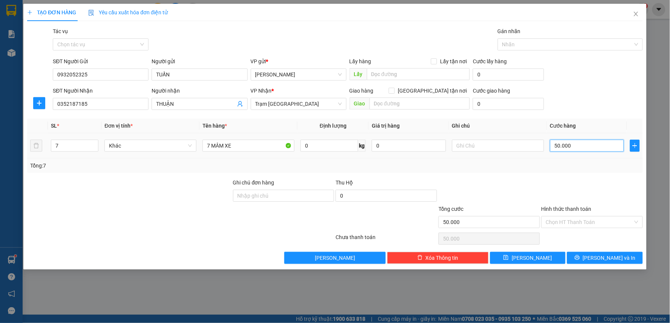
click at [576, 149] on input "50.000" at bounding box center [587, 146] width 74 height 12
type input "2"
type input "0"
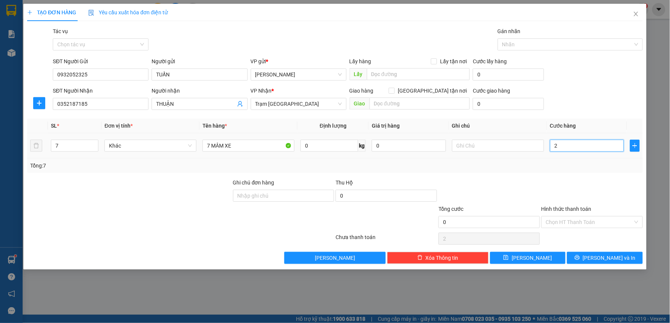
type input "0"
type input "3"
type input "03"
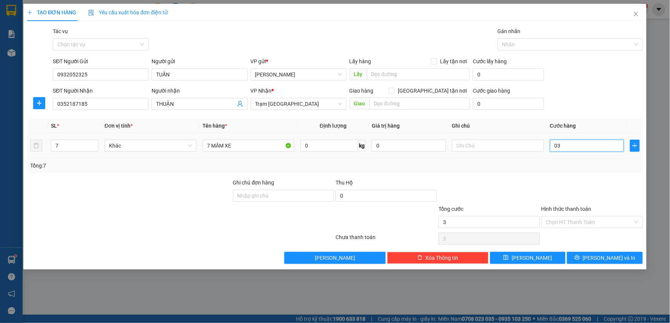
type input "35"
type input "035"
type input "350"
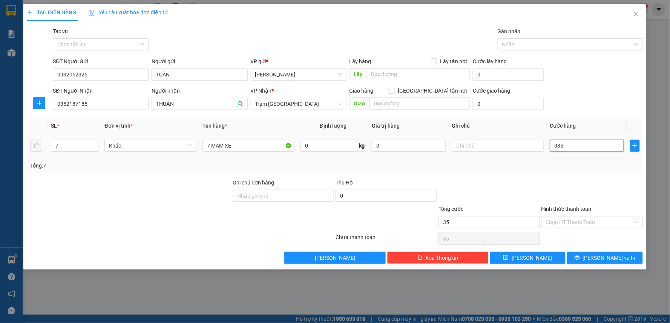
type input "0.350"
drag, startPoint x: 572, startPoint y: 154, endPoint x: 564, endPoint y: 155, distance: 7.7
click at [547, 157] on td "350.000" at bounding box center [587, 145] width 80 height 25
drag, startPoint x: 589, startPoint y: 196, endPoint x: 594, endPoint y: 200, distance: 6.7
click at [589, 196] on div at bounding box center [591, 192] width 103 height 26
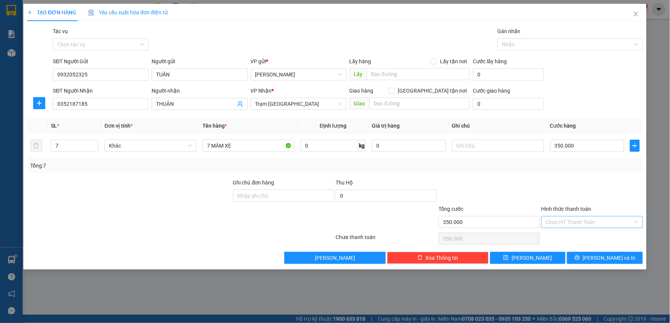
click at [603, 219] on input "Hình thức thanh toán" at bounding box center [589, 222] width 87 height 11
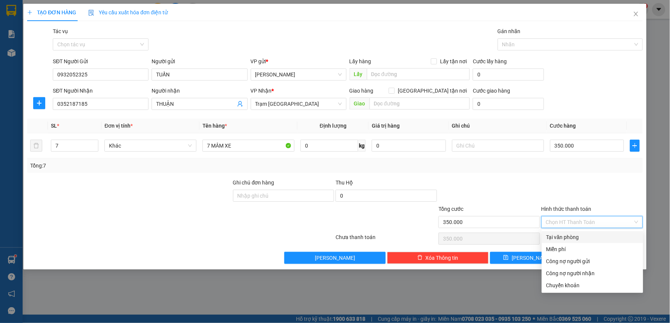
click at [564, 238] on div "Tại văn phòng" at bounding box center [592, 237] width 92 height 8
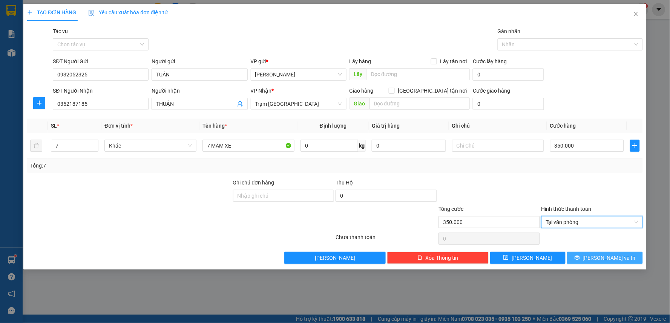
click at [590, 256] on button "Lưu và In" at bounding box center [605, 258] width 76 height 12
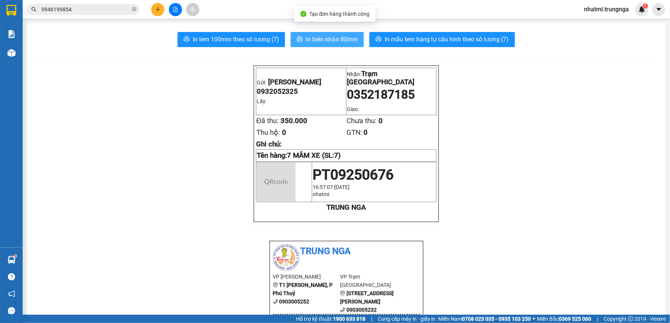
click at [337, 46] on button "In biên nhận 80mm" at bounding box center [327, 39] width 73 height 15
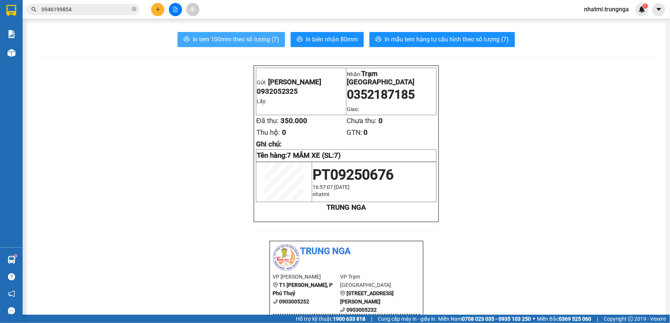
click at [263, 41] on span "In tem 100mm theo số lượng (7)" at bounding box center [236, 39] width 86 height 9
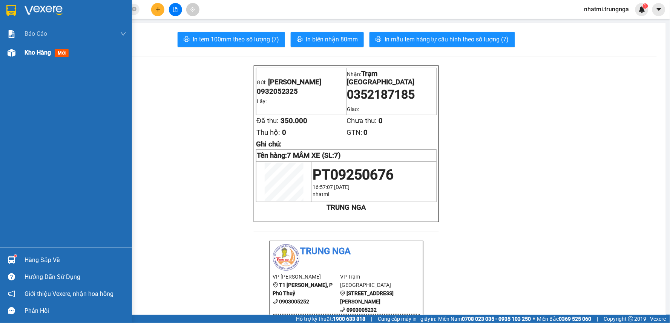
click at [21, 53] on div "Kho hàng mới" at bounding box center [66, 52] width 132 height 19
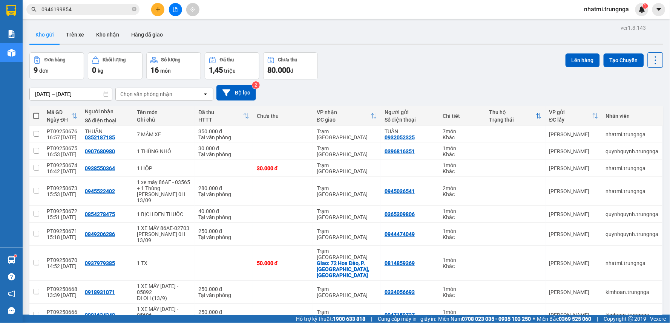
click at [155, 9] on button at bounding box center [157, 9] width 13 height 13
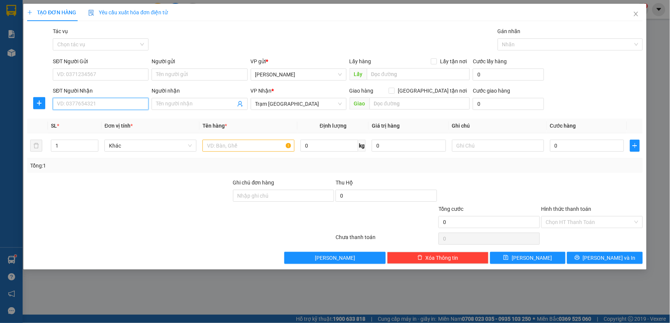
drag, startPoint x: 93, startPoint y: 102, endPoint x: 161, endPoint y: 112, distance: 68.2
click at [93, 102] on input "SĐT Người Nhận" at bounding box center [101, 104] width 96 height 12
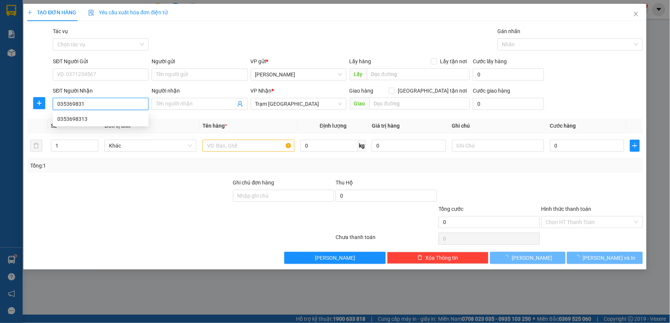
type input "0353698313"
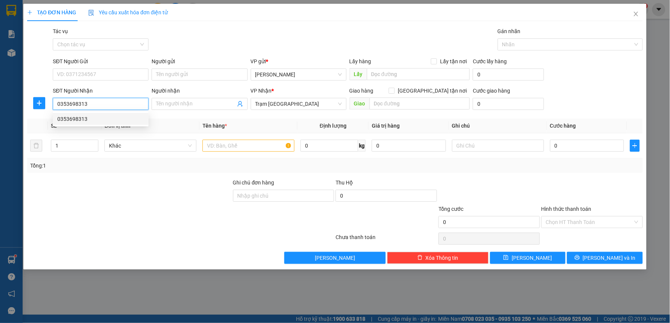
click at [96, 119] on div "0353698313" at bounding box center [100, 119] width 87 height 8
type input "30.000"
type input "0353698313"
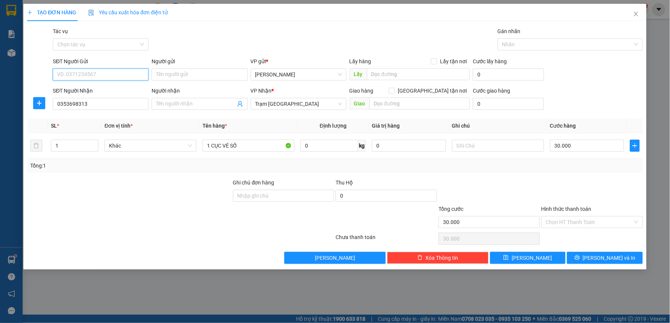
click at [99, 69] on input "SĐT Người Gửi" at bounding box center [101, 75] width 96 height 12
click at [99, 98] on div "0778996599 - kim loan" at bounding box center [100, 102] width 87 height 8
type input "0778996599"
type input "[PERSON_NAME]"
click at [472, 174] on div "Transit Pickup Surcharge Ids Transit Deliver Surcharge Ids Transit Deliver Surc…" at bounding box center [334, 145] width 615 height 237
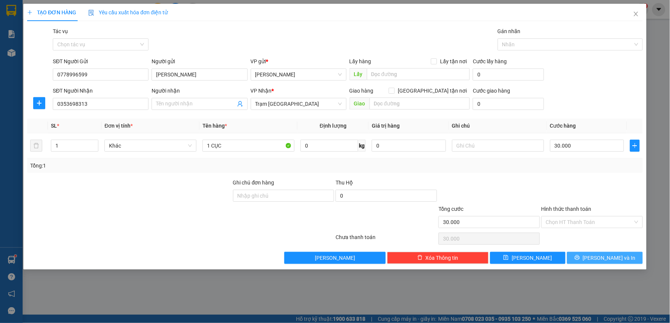
click at [598, 259] on span "Lưu và In" at bounding box center [609, 258] width 53 height 8
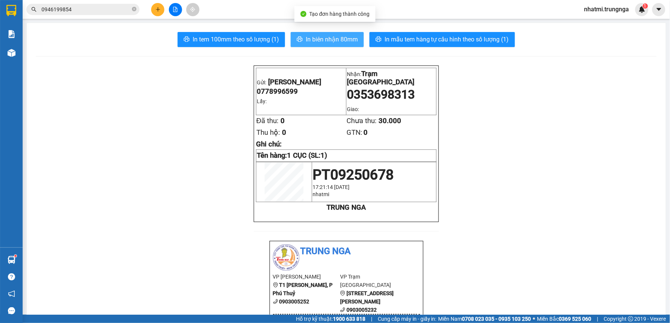
click at [336, 38] on span "In biên nhận 80mm" at bounding box center [332, 39] width 52 height 9
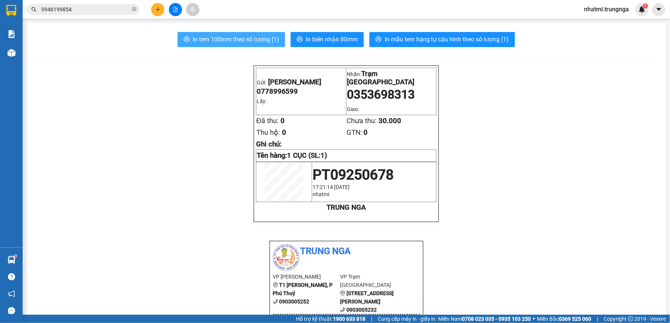
click at [260, 38] on span "In tem 100mm theo số lượng (1)" at bounding box center [236, 39] width 86 height 9
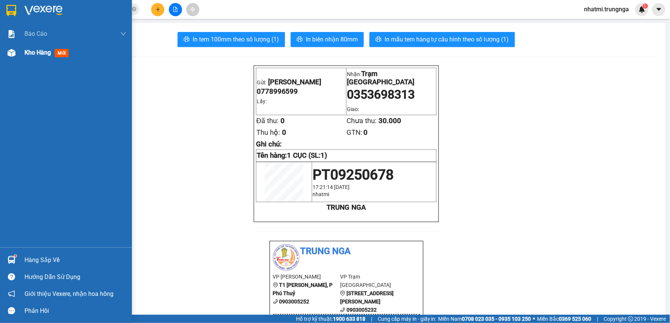
click at [24, 51] on span "Kho hàng" at bounding box center [37, 52] width 26 height 7
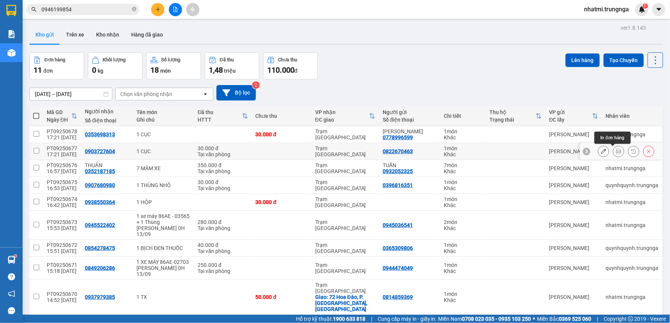
click at [613, 155] on button at bounding box center [618, 151] width 11 height 13
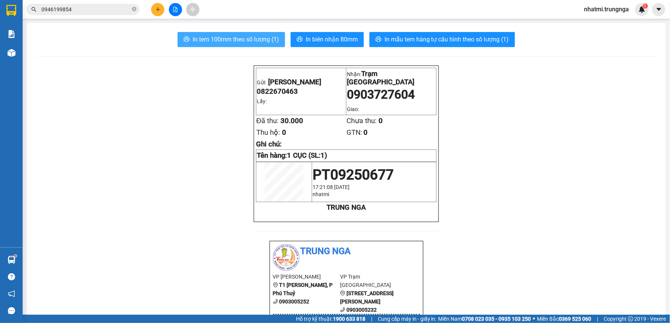
click at [259, 39] on span "In tem 100mm theo số lượng (1)" at bounding box center [236, 39] width 86 height 9
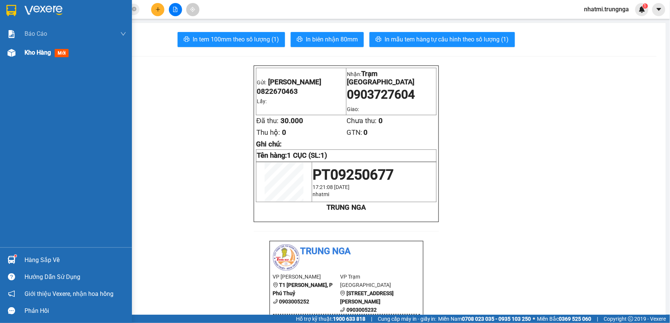
click at [40, 54] on span "Kho hàng" at bounding box center [37, 52] width 26 height 7
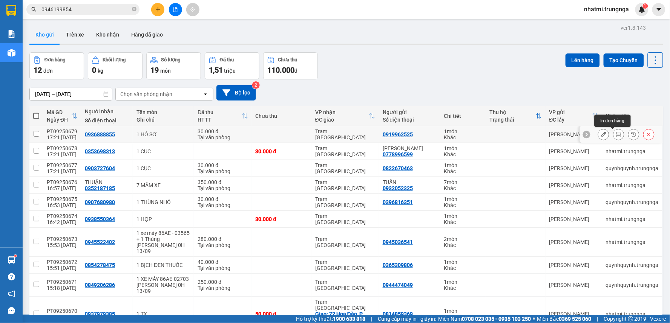
click at [616, 133] on icon at bounding box center [618, 134] width 5 height 5
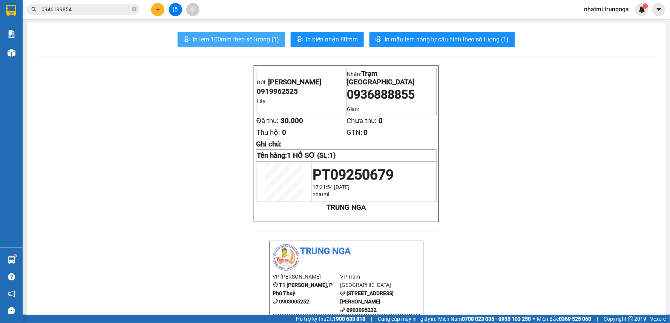
click at [246, 38] on span "In tem 100mm theo số lượng (1)" at bounding box center [236, 39] width 86 height 9
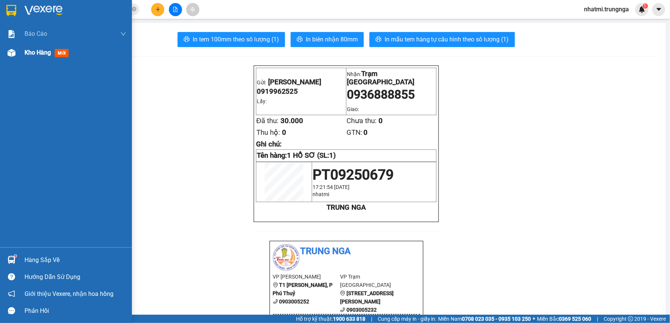
click at [33, 51] on span "Kho hàng" at bounding box center [37, 52] width 26 height 7
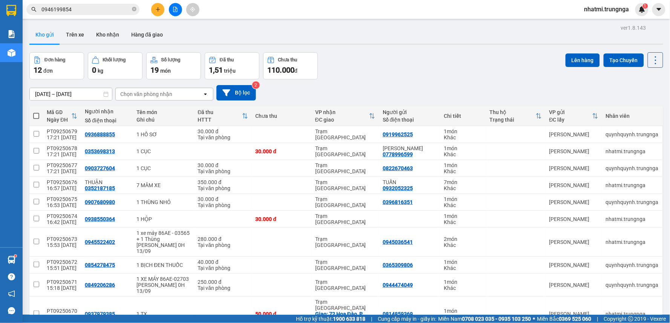
click at [158, 13] on button at bounding box center [157, 9] width 13 height 13
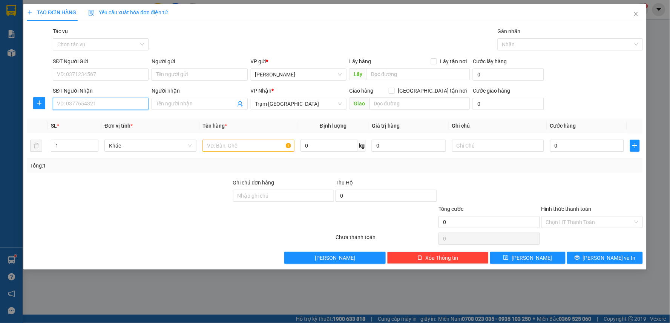
click at [73, 102] on input "SĐT Người Nhận" at bounding box center [101, 104] width 96 height 12
click at [119, 107] on input "SĐT Người Nhận" at bounding box center [101, 104] width 96 height 12
type input "0906597698"
click at [123, 80] on input "SĐT Người Gửi" at bounding box center [101, 75] width 96 height 12
type input "0971236594"
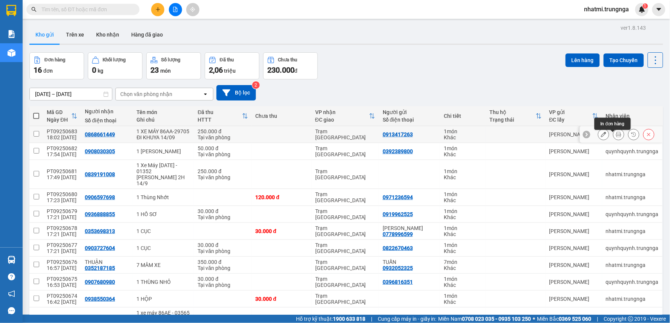
click at [616, 137] on icon at bounding box center [618, 134] width 5 height 5
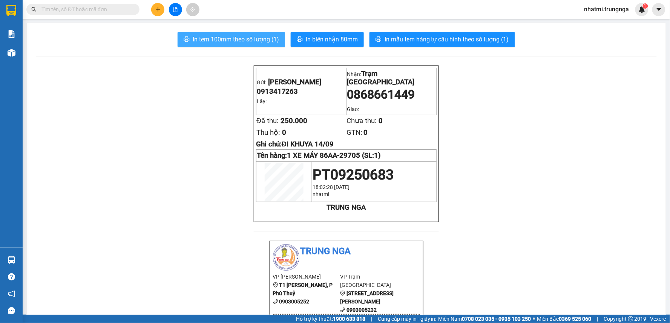
click at [254, 36] on span "In tem 100mm theo số lượng (1)" at bounding box center [236, 39] width 86 height 9
click at [217, 36] on span "In tem 100mm theo số lượng (1)" at bounding box center [236, 39] width 86 height 9
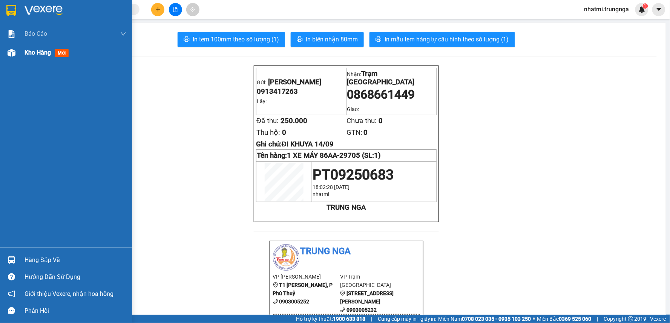
click at [27, 53] on span "Kho hàng" at bounding box center [37, 52] width 26 height 7
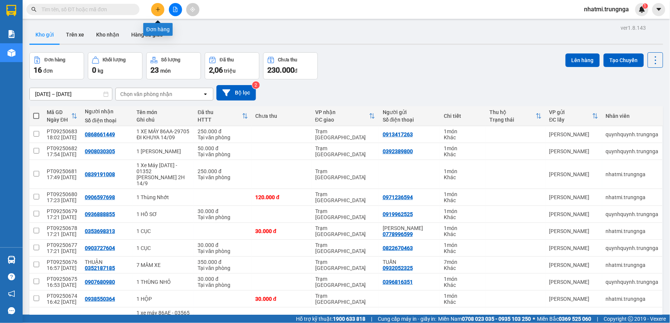
click at [157, 10] on icon "plus" at bounding box center [157, 9] width 0 height 4
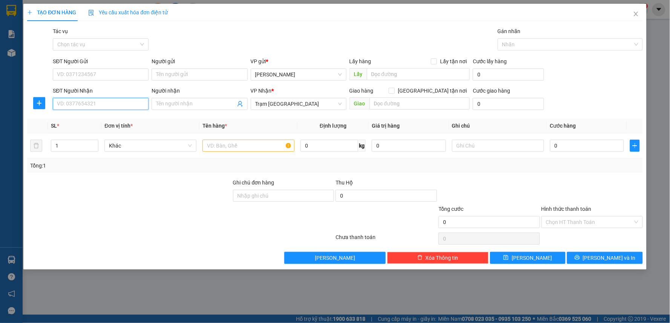
click at [95, 101] on input "SĐT Người Nhận" at bounding box center [101, 104] width 96 height 12
click at [272, 144] on input "text" at bounding box center [248, 146] width 92 height 12
click at [138, 102] on input "SĐT Người Nhận" at bounding box center [101, 104] width 96 height 12
type input "0903851252"
click at [182, 101] on input "Người nhận" at bounding box center [195, 104] width 79 height 8
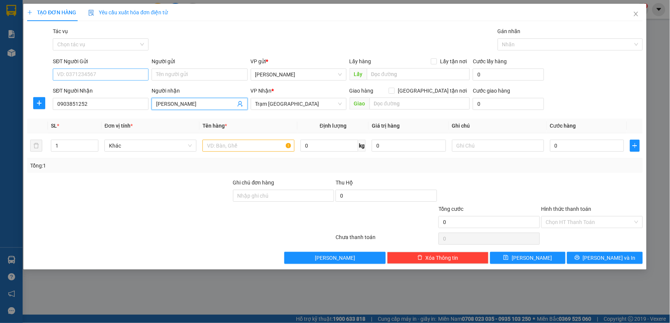
type input "[PERSON_NAME]"
click at [125, 79] on input "SĐT Người Gửi" at bounding box center [101, 75] width 96 height 12
type input "0913872852"
click at [321, 46] on div "Tác vụ Chọn tác vụ Gán nhãn Nhãn" at bounding box center [347, 40] width 592 height 26
click at [156, 76] on input "Người gửi" at bounding box center [199, 75] width 96 height 12
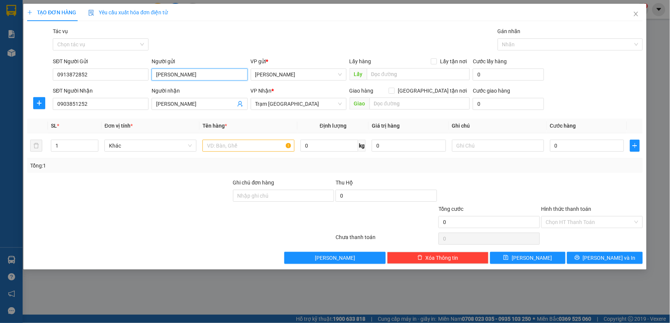
type input "[PERSON_NAME]"
click at [214, 39] on div "Tác vụ Chọn tác vụ Gán nhãn Nhãn" at bounding box center [347, 40] width 592 height 26
drag, startPoint x: 215, startPoint y: 145, endPoint x: 219, endPoint y: 145, distance: 3.8
click at [219, 145] on input "text" at bounding box center [248, 146] width 92 height 12
type input "!"
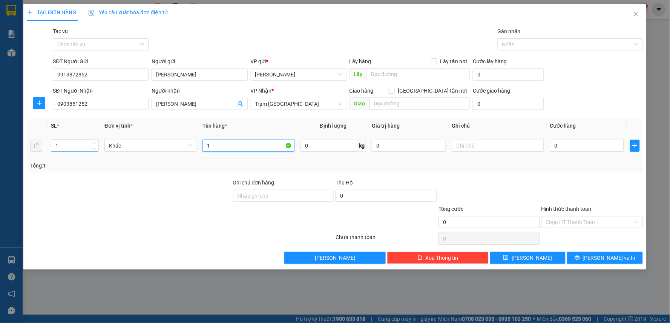
type input "1"
click at [71, 145] on input "1" at bounding box center [74, 145] width 47 height 11
click at [72, 145] on input "1" at bounding box center [74, 145] width 47 height 11
type input "2"
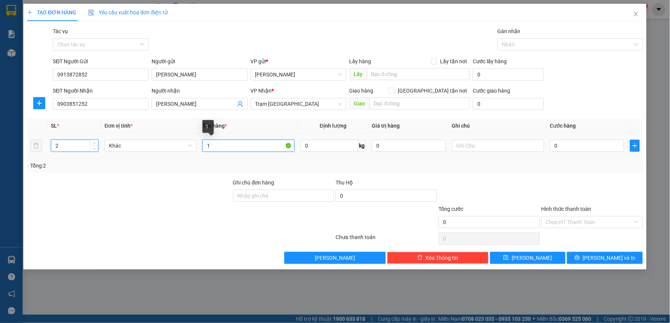
click at [253, 145] on input "1" at bounding box center [248, 146] width 92 height 12
type input "2 Thùng"
click at [559, 149] on input "0" at bounding box center [587, 146] width 74 height 12
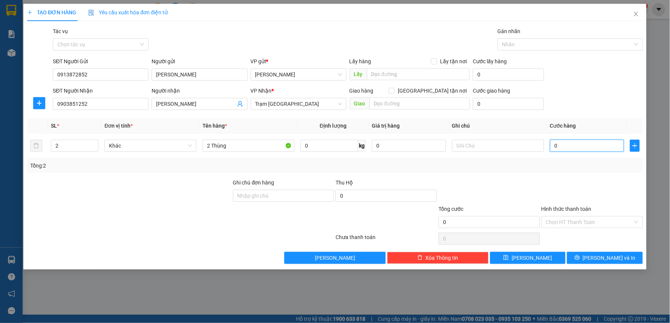
type input "8"
type input "80"
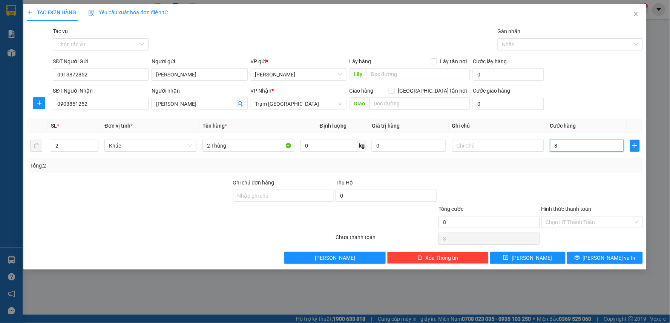
type input "80"
type input "80.000"
click at [527, 192] on div at bounding box center [488, 192] width 103 height 26
click at [569, 221] on input "Hình thức thanh toán" at bounding box center [589, 222] width 87 height 11
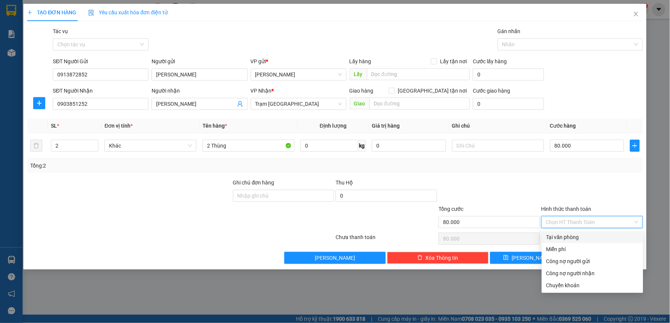
click at [557, 239] on div "Tại văn phòng" at bounding box center [592, 237] width 92 height 8
type input "0"
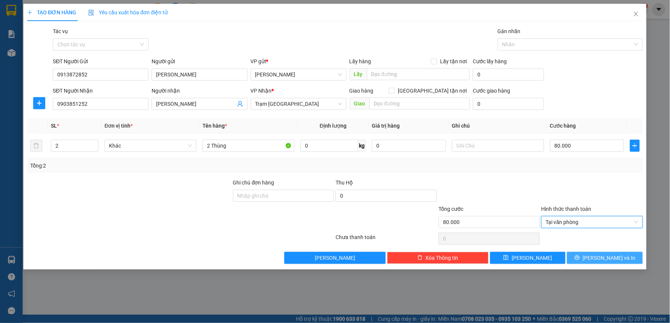
drag, startPoint x: 605, startPoint y: 260, endPoint x: 601, endPoint y: 257, distance: 4.6
click at [605, 259] on span "[PERSON_NAME] và In" at bounding box center [609, 258] width 53 height 8
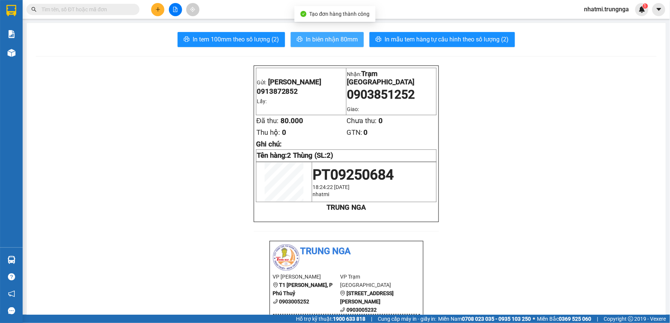
click at [346, 40] on span "In biên nhận 80mm" at bounding box center [332, 39] width 52 height 9
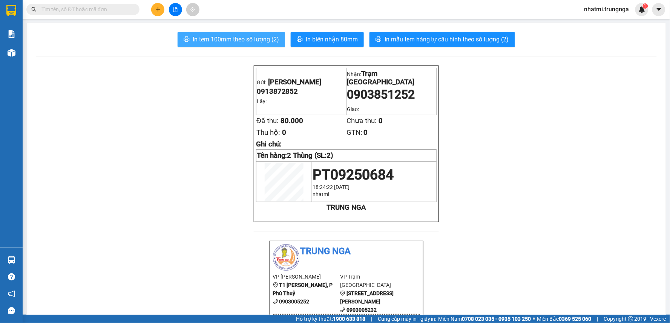
click at [251, 40] on span "In tem 100mm theo số lượng (2)" at bounding box center [236, 39] width 86 height 9
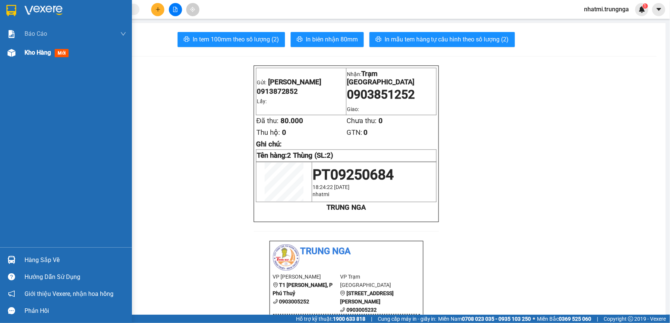
click at [35, 56] on span "Kho hàng" at bounding box center [37, 52] width 26 height 7
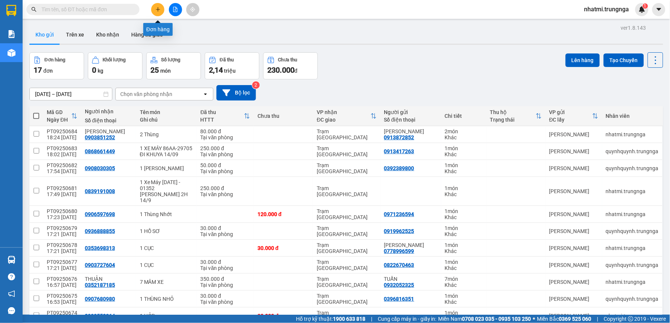
click at [155, 14] on button at bounding box center [157, 9] width 13 height 13
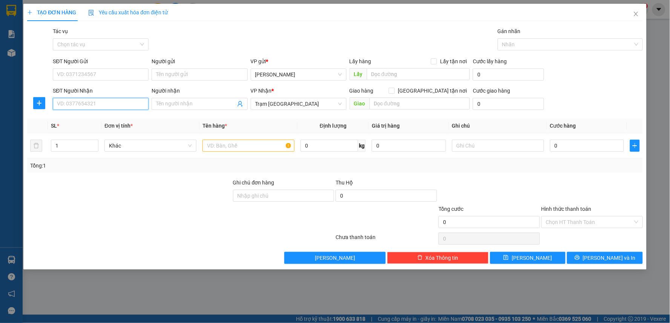
click at [101, 101] on input "SĐT Người Nhận" at bounding box center [101, 104] width 96 height 12
click at [124, 117] on div "0932184840" at bounding box center [100, 119] width 87 height 8
type input "0932184840"
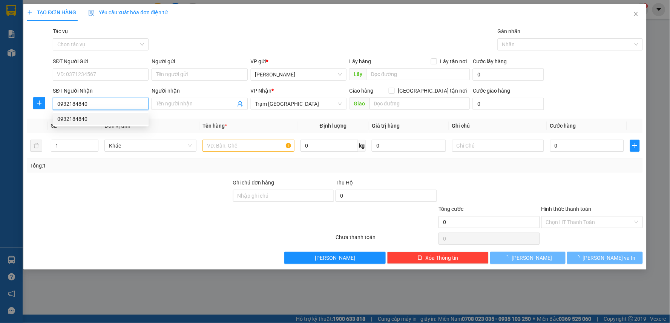
type input "30.000"
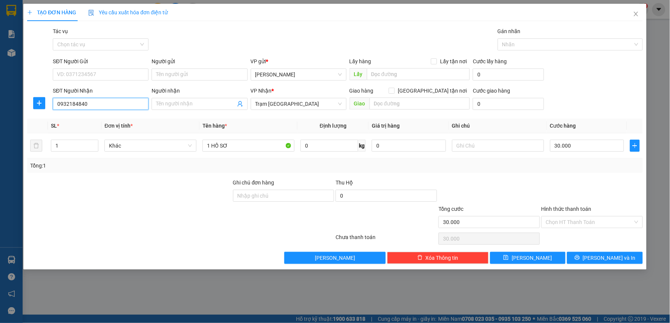
type input "0932184840"
click at [121, 82] on div "SĐT Người Gửi VD: 0371234567" at bounding box center [101, 70] width 96 height 26
click at [126, 74] on input "SĐT Người Gửi" at bounding box center [101, 75] width 96 height 12
click at [98, 92] on div "0902009185" at bounding box center [100, 90] width 87 height 8
type input "0902009185"
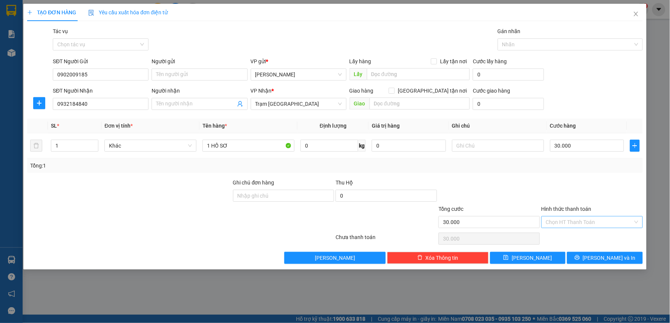
click at [576, 222] on input "Hình thức thanh toán" at bounding box center [589, 222] width 87 height 11
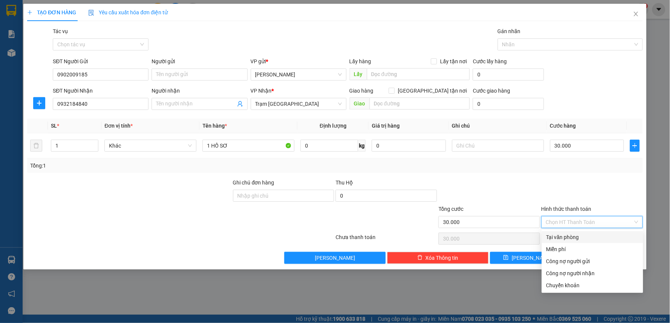
click at [575, 235] on div "Tại văn phòng" at bounding box center [592, 237] width 92 height 8
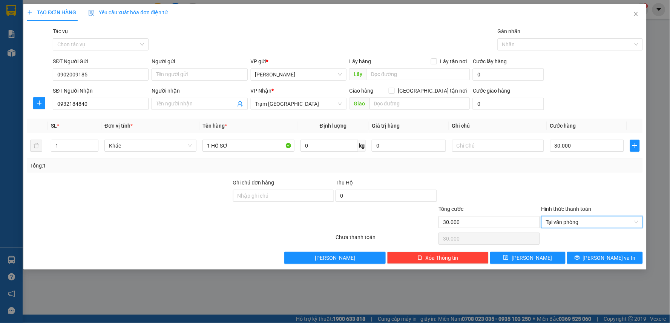
type input "0"
click at [606, 256] on span "Lưu và In" at bounding box center [609, 258] width 53 height 8
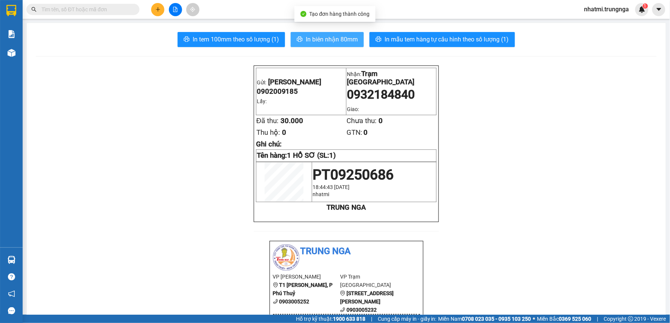
click at [343, 42] on span "In biên nhận 80mm" at bounding box center [332, 39] width 52 height 9
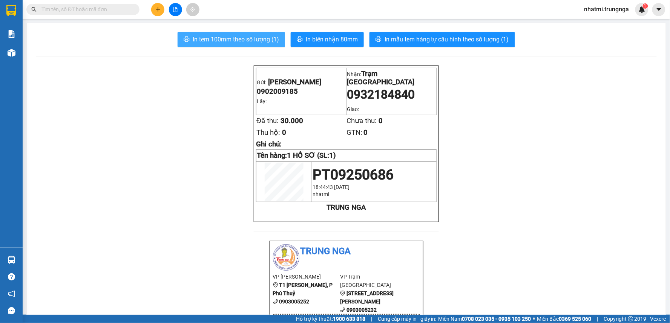
click at [256, 37] on span "In tem 100mm theo số lượng (1)" at bounding box center [236, 39] width 86 height 9
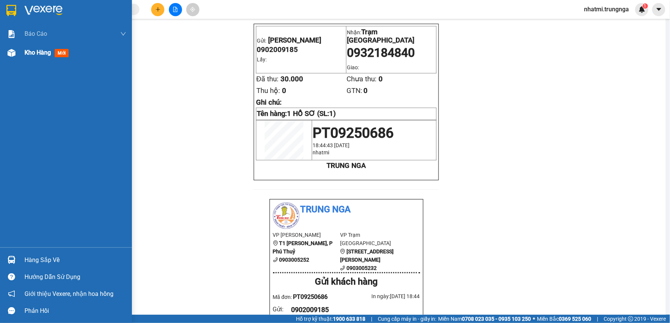
click at [40, 55] on span "Kho hàng" at bounding box center [37, 52] width 26 height 7
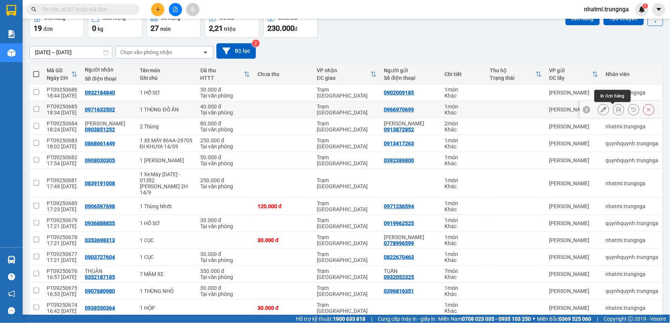
click at [616, 112] on icon at bounding box center [618, 109] width 5 height 5
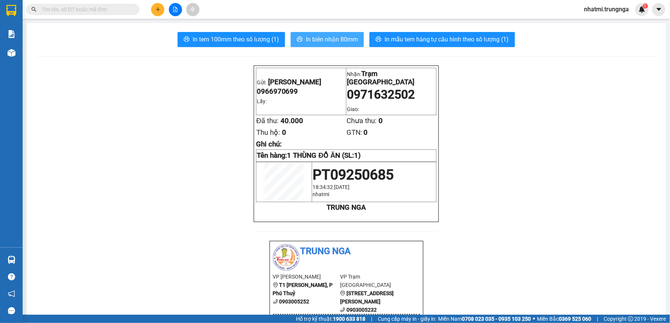
click at [326, 42] on span "In biên nhận 80mm" at bounding box center [332, 39] width 52 height 9
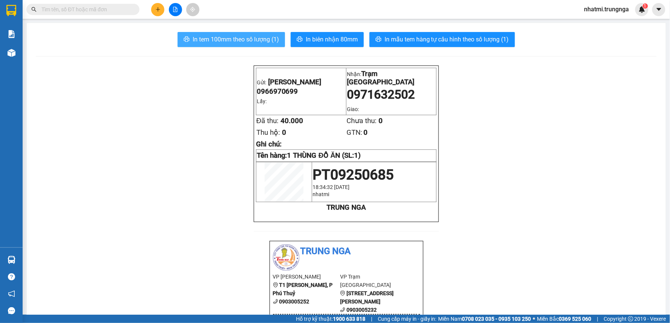
click at [245, 42] on span "In tem 100mm theo số lượng (1)" at bounding box center [236, 39] width 86 height 9
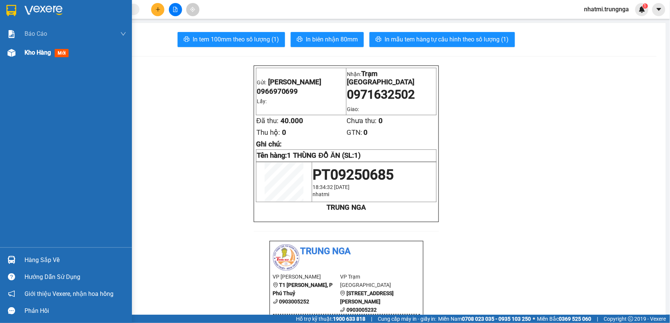
click at [57, 52] on span "mới" at bounding box center [62, 53] width 14 height 8
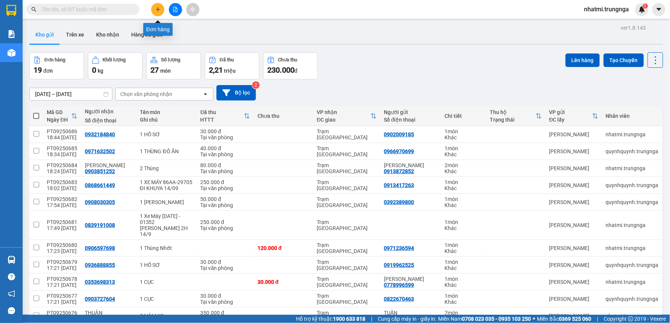
click at [156, 9] on icon "plus" at bounding box center [158, 9] width 4 height 0
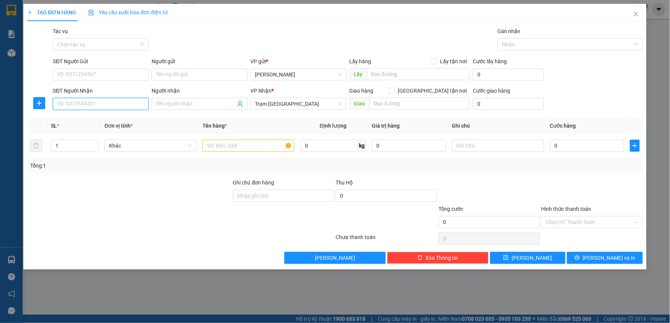
click at [114, 104] on input "SĐT Người Nhận" at bounding box center [101, 104] width 96 height 12
type input "0965306499"
click at [103, 122] on div "0965306499 - Thuý" at bounding box center [100, 119] width 87 height 8
type input "Thuý"
type input "30.000"
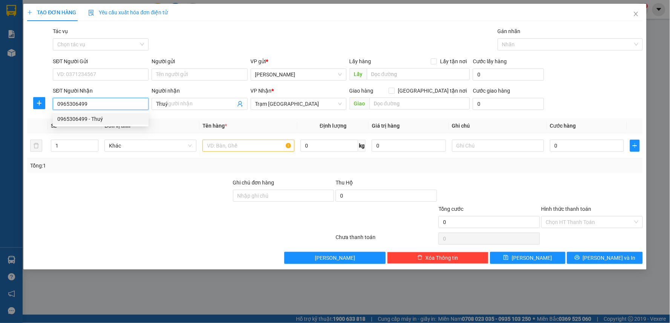
type input "30.000"
type input "0965306499"
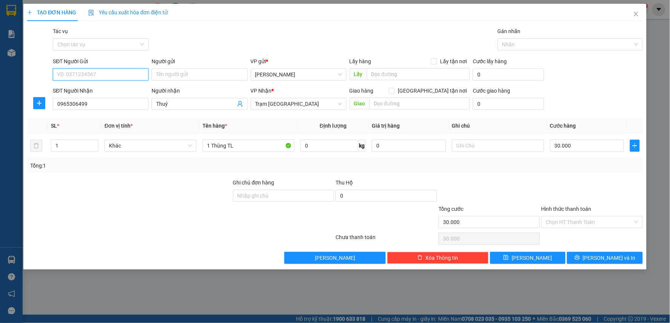
click at [101, 75] on input "SĐT Người Gửi" at bounding box center [101, 75] width 96 height 12
click at [182, 39] on div "Tác vụ Chọn tác vụ Gán nhãn Nhãn" at bounding box center [347, 40] width 592 height 26
drag, startPoint x: 97, startPoint y: 105, endPoint x: 69, endPoint y: 106, distance: 28.3
click at [69, 106] on input "0965306499" at bounding box center [101, 104] width 96 height 12
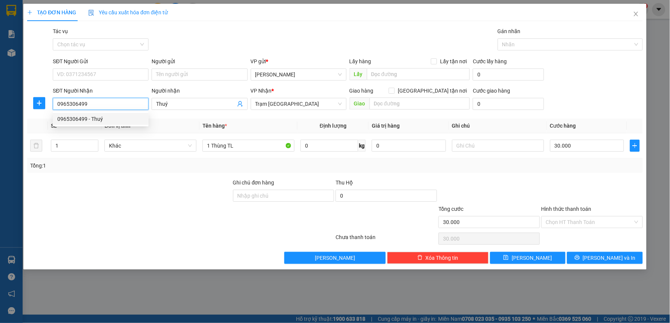
click at [99, 103] on input "0965306499" at bounding box center [101, 104] width 96 height 12
drag, startPoint x: 99, startPoint y: 103, endPoint x: 54, endPoint y: 106, distance: 46.1
click at [54, 106] on input "0965306499" at bounding box center [101, 104] width 96 height 12
click at [78, 73] on input "SĐT Người Gửi" at bounding box center [101, 75] width 96 height 12
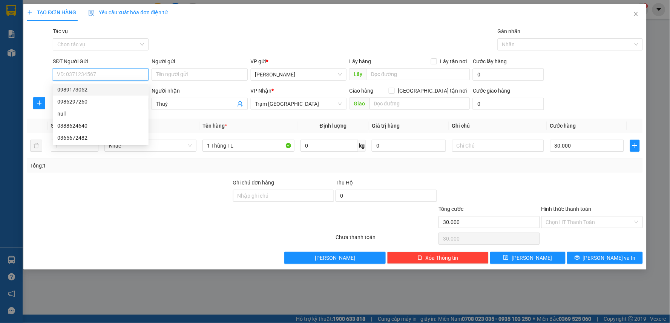
paste input "0965306499"
type input "0965306499"
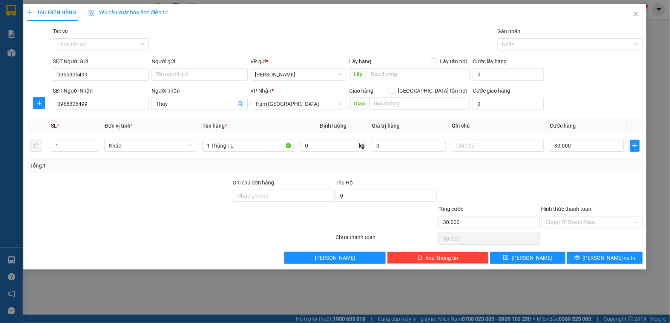
click at [253, 35] on div "Tác vụ Chọn tác vụ Gán nhãn Nhãn" at bounding box center [347, 40] width 592 height 26
click at [575, 224] on input "Hình thức thanh toán" at bounding box center [589, 222] width 87 height 11
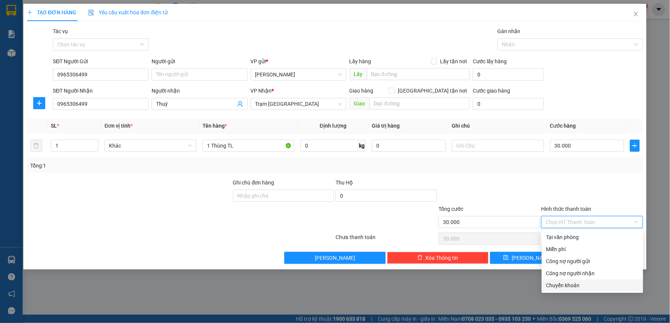
click at [570, 285] on div "Chuyển khoản" at bounding box center [592, 285] width 92 height 8
type input "0"
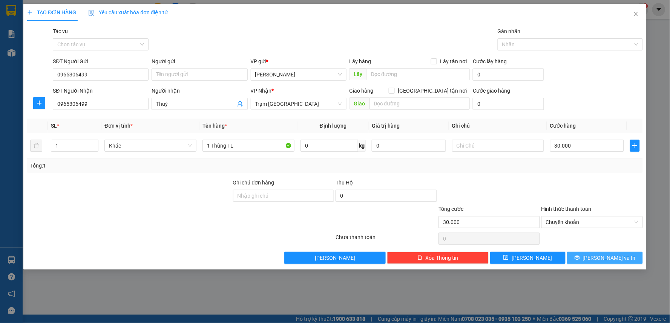
click at [598, 258] on span "Lưu và In" at bounding box center [609, 258] width 53 height 8
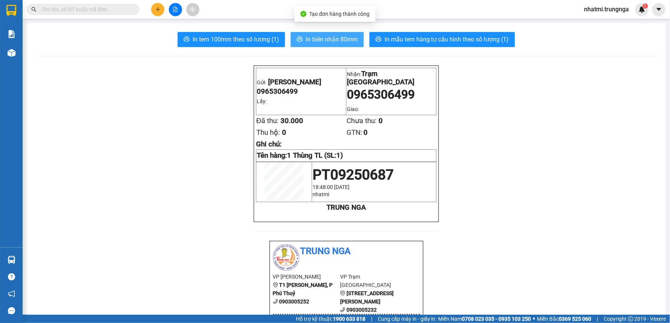
click at [315, 33] on button "In biên nhận 80mm" at bounding box center [327, 39] width 73 height 15
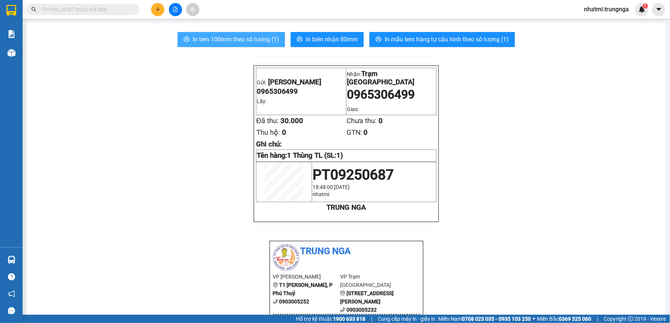
click at [264, 43] on span "In tem 100mm theo số lượng (1)" at bounding box center [236, 39] width 86 height 9
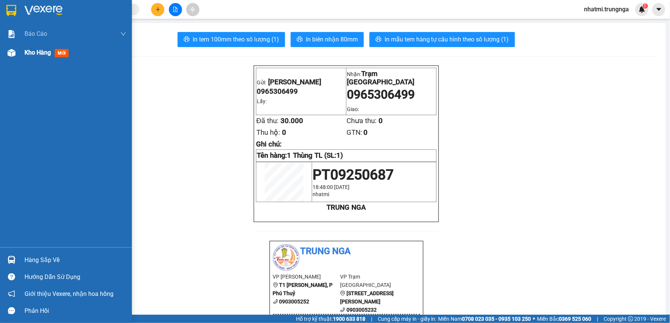
click at [21, 54] on div "Kho hàng mới" at bounding box center [66, 52] width 132 height 19
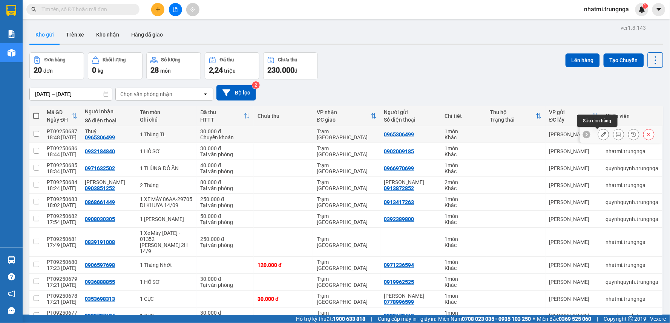
click at [600, 136] on button at bounding box center [603, 134] width 11 height 13
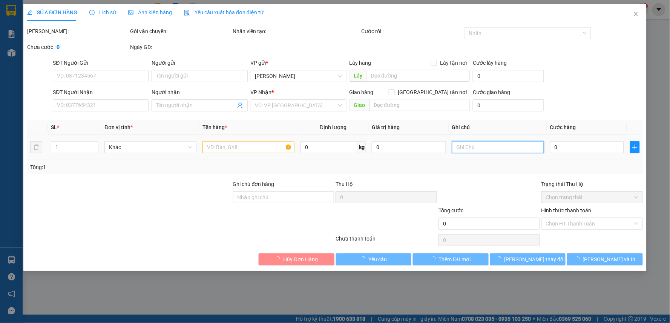
click at [513, 143] on input "text" at bounding box center [498, 147] width 92 height 12
type input "0965306499"
type input "Thuý"
type input "30.000"
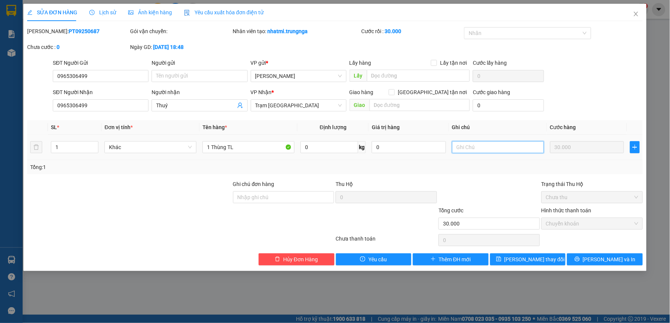
click at [512, 153] on input "text" at bounding box center [498, 147] width 92 height 12
type input "CK 30k"
drag, startPoint x: 528, startPoint y: 259, endPoint x: 521, endPoint y: 259, distance: 7.2
click at [529, 259] on span "Lưu thay đổi" at bounding box center [534, 259] width 60 height 8
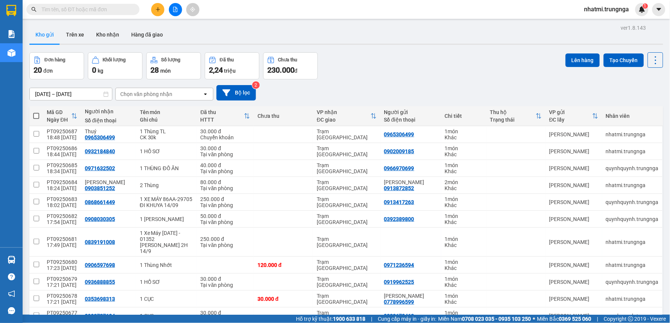
click at [160, 10] on icon "plus" at bounding box center [157, 9] width 5 height 5
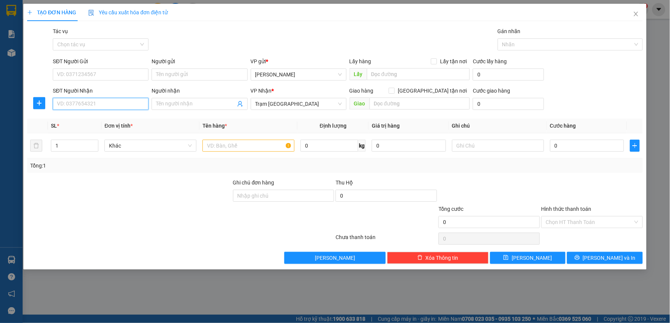
click at [84, 104] on input "SĐT Người Nhận" at bounding box center [101, 104] width 96 height 12
click at [206, 107] on input "Người nhận" at bounding box center [195, 104] width 79 height 8
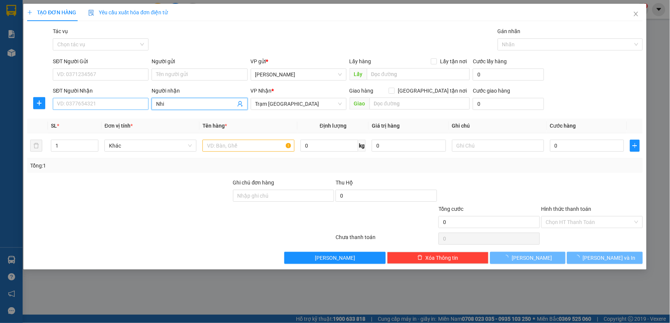
type input "Nhi"
click at [99, 103] on input "SĐT Người Nhận" at bounding box center [101, 104] width 96 height 12
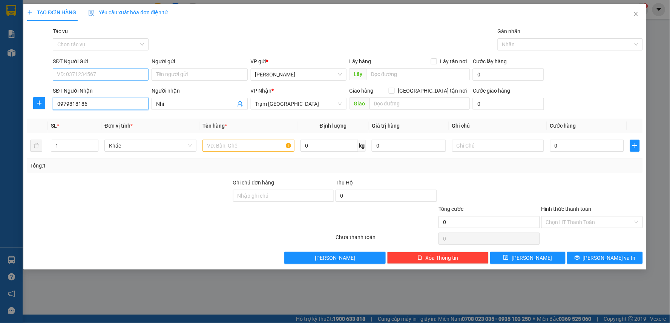
type input "0979818186"
click at [114, 76] on input "SĐT Người Gửi" at bounding box center [101, 75] width 96 height 12
type input "0907404511"
click at [66, 151] on input "1" at bounding box center [74, 145] width 47 height 11
click at [63, 150] on input "1" at bounding box center [74, 145] width 47 height 11
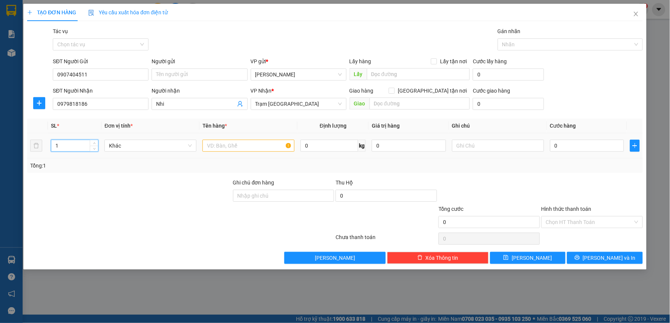
click at [63, 150] on input "1" at bounding box center [74, 145] width 47 height 11
drag, startPoint x: 54, startPoint y: 148, endPoint x: 49, endPoint y: 148, distance: 5.3
click at [49, 148] on td "1" at bounding box center [75, 145] width 54 height 25
click at [136, 149] on span "Khác" at bounding box center [150, 145] width 83 height 11
type input "2"
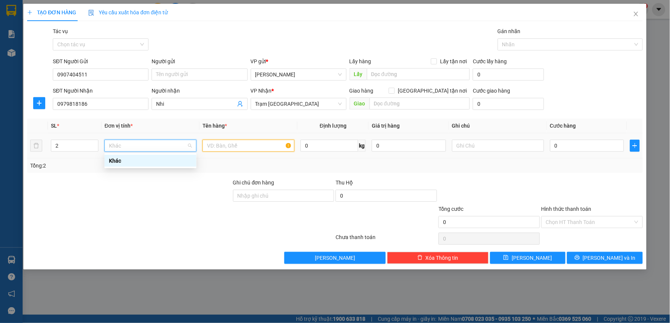
drag, startPoint x: 209, startPoint y: 146, endPoint x: 216, endPoint y: 146, distance: 7.2
click at [210, 146] on input "text" at bounding box center [248, 146] width 92 height 12
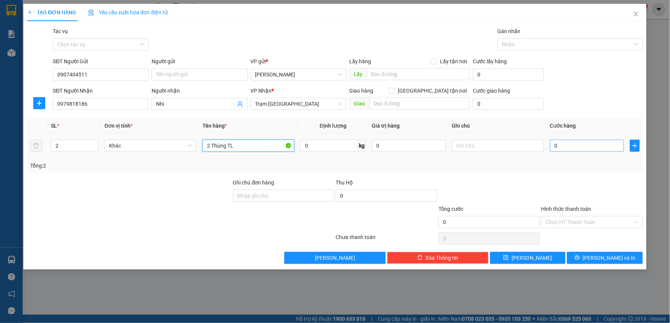
type input "2 Thùng TL"
click at [597, 147] on input "0" at bounding box center [587, 146] width 74 height 12
type input "8"
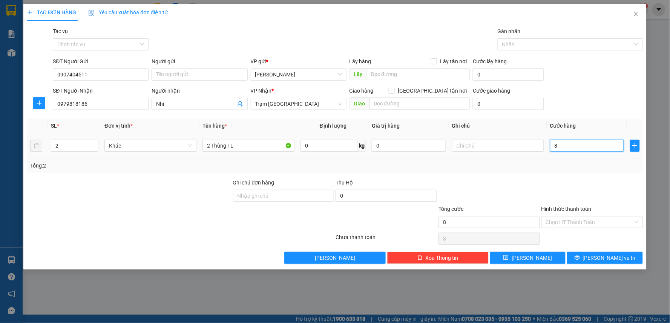
type input "80"
type input "80.000"
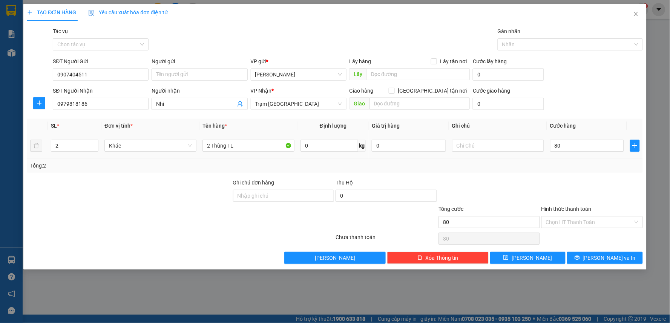
type input "80.000"
click at [592, 159] on div "SL * Đơn vị tính * Tên hàng * Định lượng Giá trị hàng Ghi chú Cước hàng 2 Khác …" at bounding box center [334, 146] width 615 height 54
click at [597, 257] on button "Lưu và In" at bounding box center [605, 258] width 76 height 12
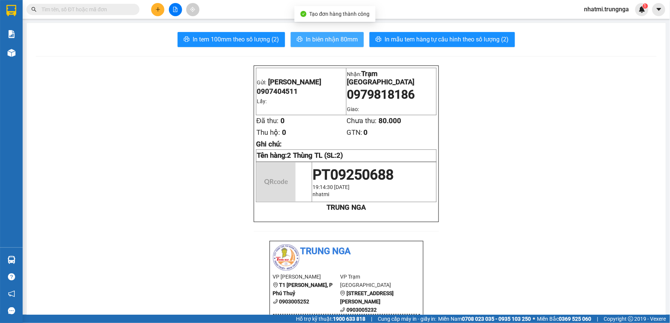
click at [341, 43] on span "In biên nhận 80mm" at bounding box center [332, 39] width 52 height 9
click at [327, 39] on span "In biên nhận 80mm" at bounding box center [332, 39] width 52 height 9
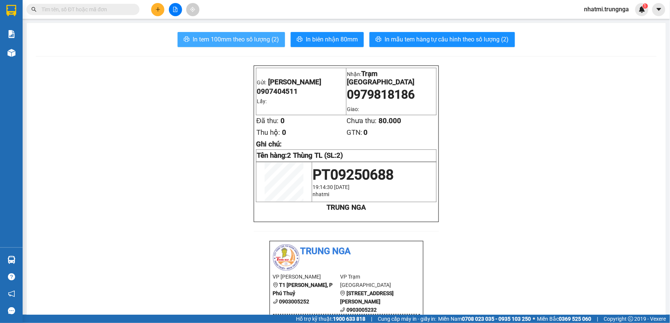
click at [255, 38] on span "In tem 100mm theo số lượng (2)" at bounding box center [236, 39] width 86 height 9
click at [156, 9] on icon "plus" at bounding box center [157, 9] width 5 height 5
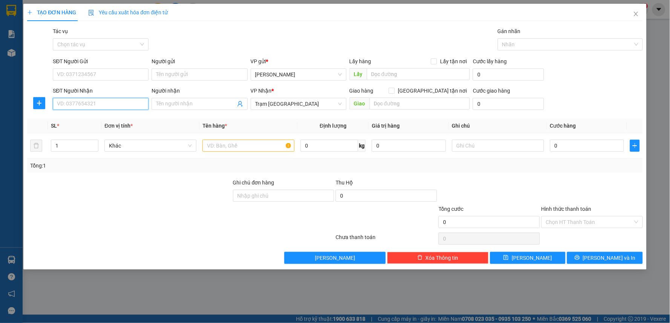
click at [96, 102] on input "SĐT Người Nhận" at bounding box center [101, 104] width 96 height 12
click at [112, 118] on div "0901342879 - huệ" at bounding box center [100, 119] width 87 height 8
type input "0901342879"
type input "huệ"
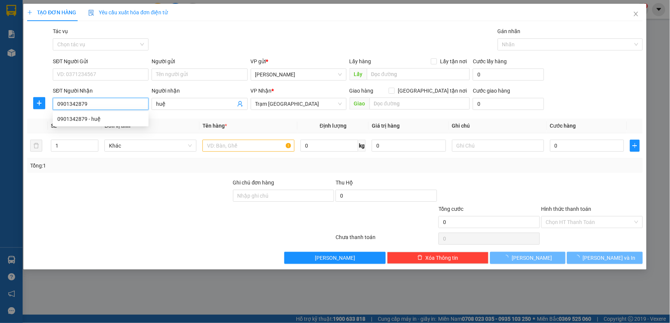
type input "70.000"
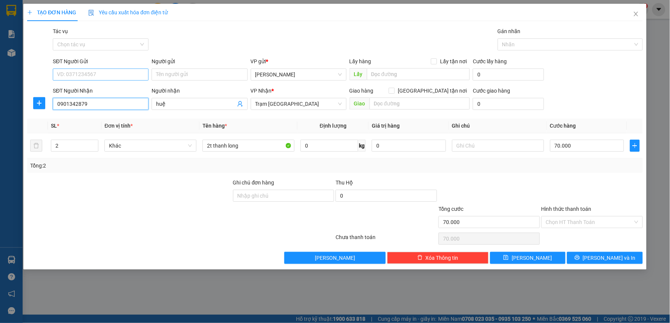
type input "0901342879"
click at [103, 72] on input "SĐT Người Gửi" at bounding box center [101, 75] width 96 height 12
click at [102, 89] on div "0854596768" at bounding box center [100, 90] width 87 height 8
type input "0854596768"
drag, startPoint x: 96, startPoint y: 69, endPoint x: 38, endPoint y: 77, distance: 58.9
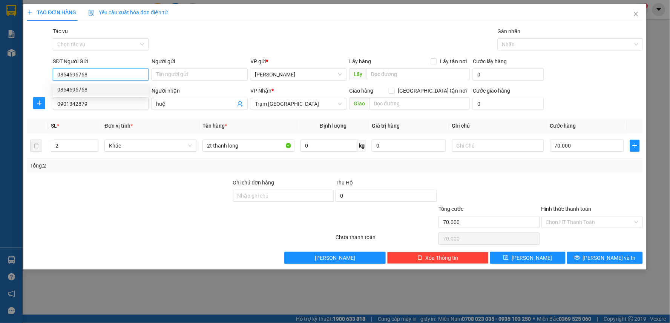
click at [38, 77] on div "SĐT Người Gửi 0854596768 Người gửi Tên người gửi VP gửi * Phan Thiết Lấy hàng L…" at bounding box center [334, 70] width 617 height 26
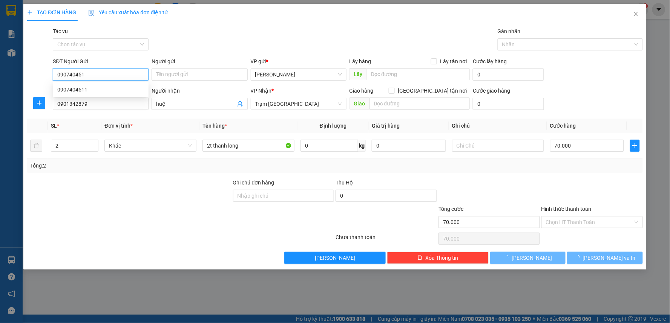
type input "0907404511"
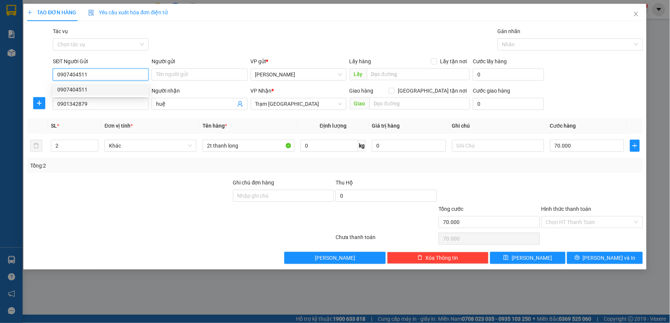
click at [81, 88] on div "0907404511" at bounding box center [100, 90] width 87 height 8
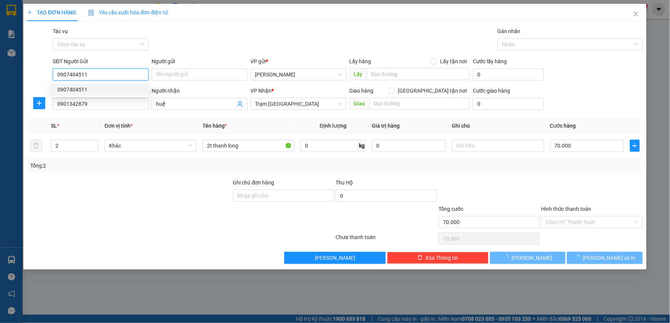
type input "80.000"
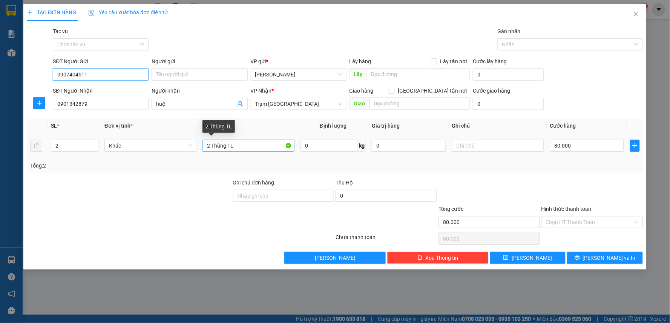
type input "0907404511"
drag, startPoint x: 209, startPoint y: 148, endPoint x: 181, endPoint y: 147, distance: 28.3
click at [181, 147] on tr "2 Khác 2 Thùng TL 0 kg 0 80.000" at bounding box center [334, 145] width 615 height 25
type input "Thùng TL"
drag, startPoint x: 63, startPoint y: 146, endPoint x: 28, endPoint y: 146, distance: 35.4
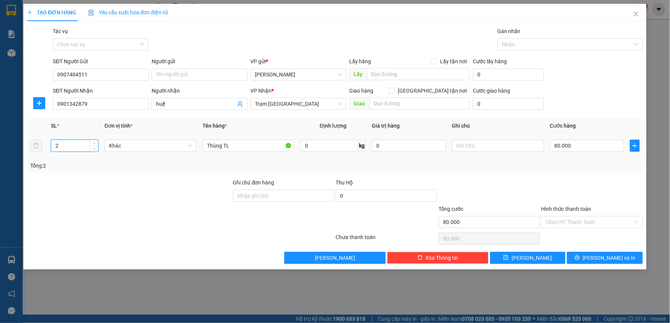
click at [28, 146] on tr "2 Khác Thùng TL 0 kg 0 80.000" at bounding box center [334, 145] width 615 height 25
type input "1"
drag, startPoint x: 209, startPoint y: 147, endPoint x: 250, endPoint y: 142, distance: 41.5
click at [209, 147] on input "Thùng TL" at bounding box center [248, 146] width 92 height 12
type input "1 Thùng TL"
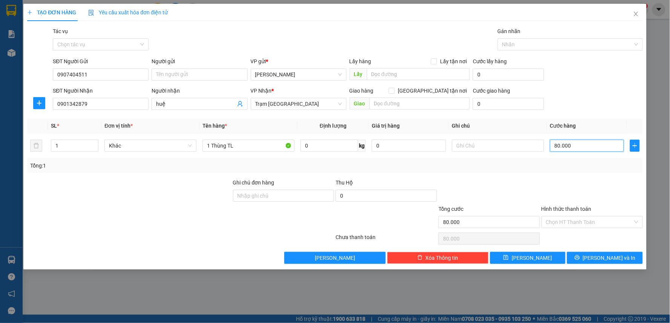
type input "4"
type input "40"
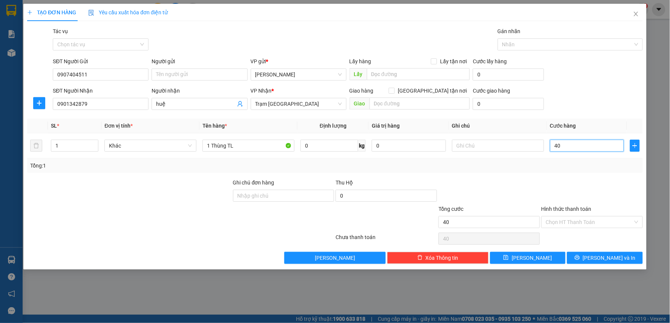
type input "40"
type input "40.000"
drag, startPoint x: 568, startPoint y: 171, endPoint x: 557, endPoint y: 195, distance: 26.6
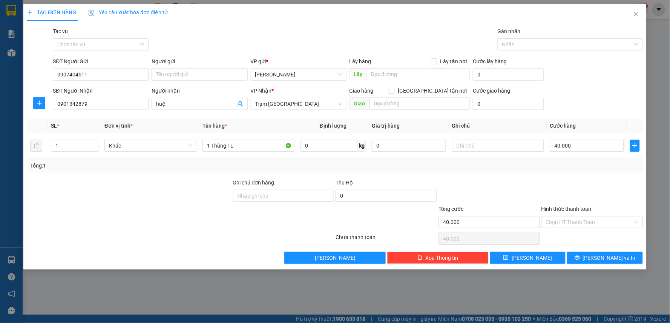
click at [568, 171] on div "Tổng: 1" at bounding box center [334, 166] width 615 height 14
click at [583, 256] on button "Lưu và In" at bounding box center [605, 258] width 76 height 12
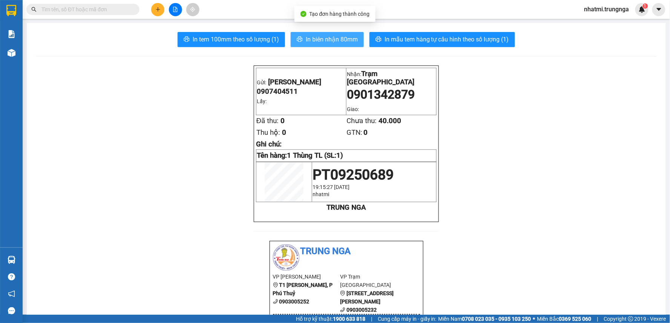
click at [326, 40] on span "In biên nhận 80mm" at bounding box center [332, 39] width 52 height 9
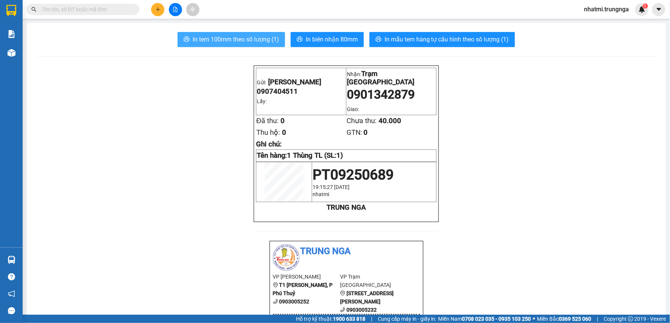
click at [235, 38] on span "In tem 100mm theo số lượng (1)" at bounding box center [236, 39] width 86 height 9
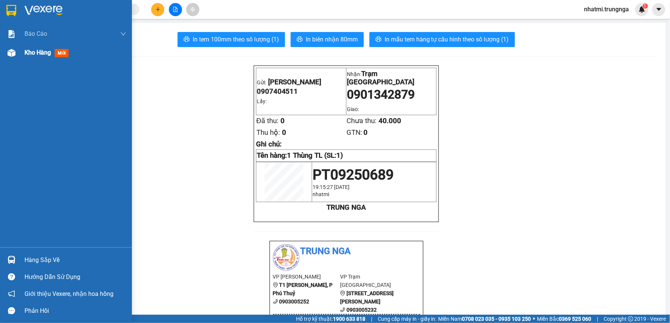
click at [46, 54] on span "Kho hàng" at bounding box center [37, 52] width 26 height 7
